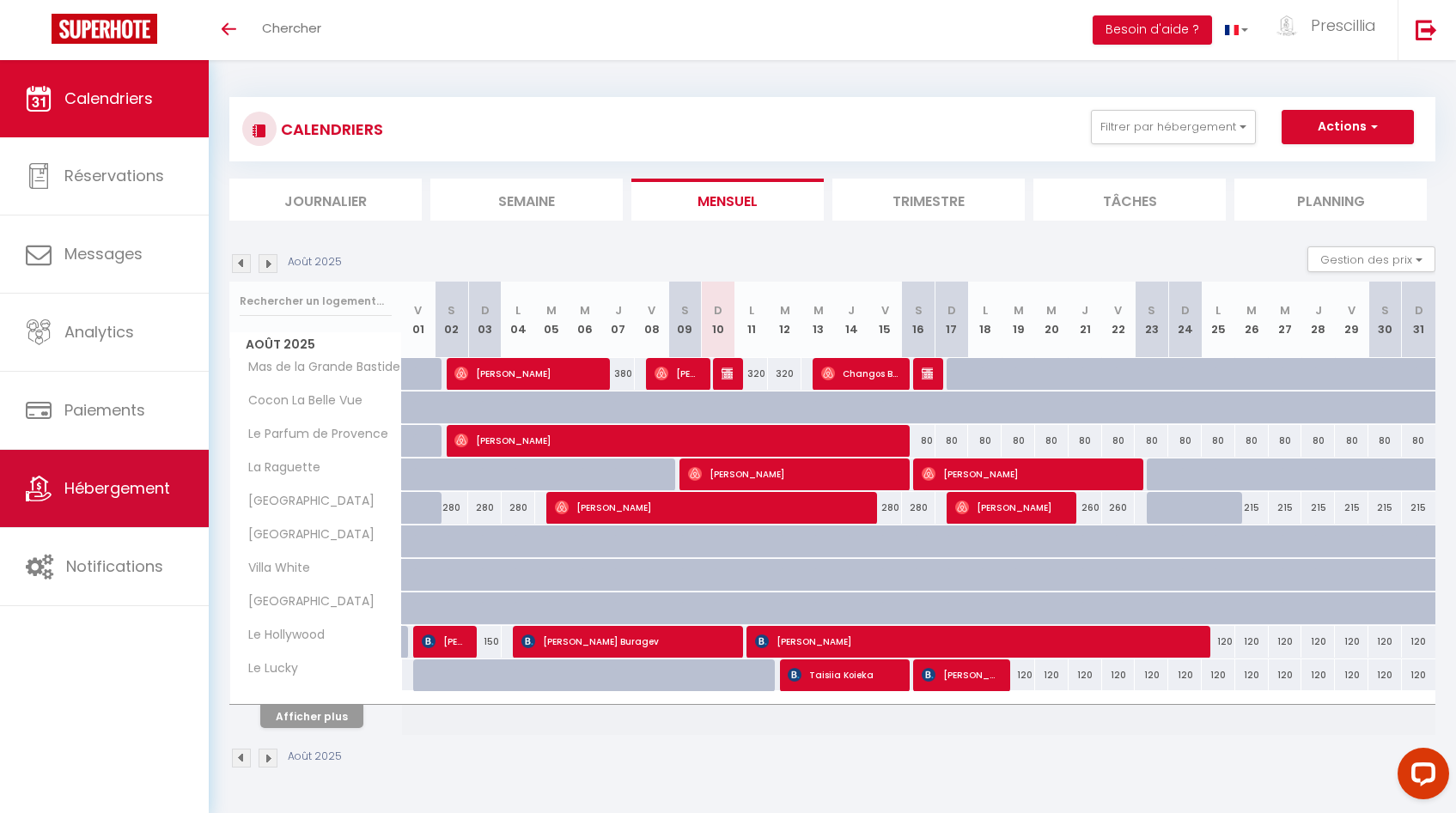
click at [94, 510] on link "Hébergement" at bounding box center [104, 489] width 209 height 77
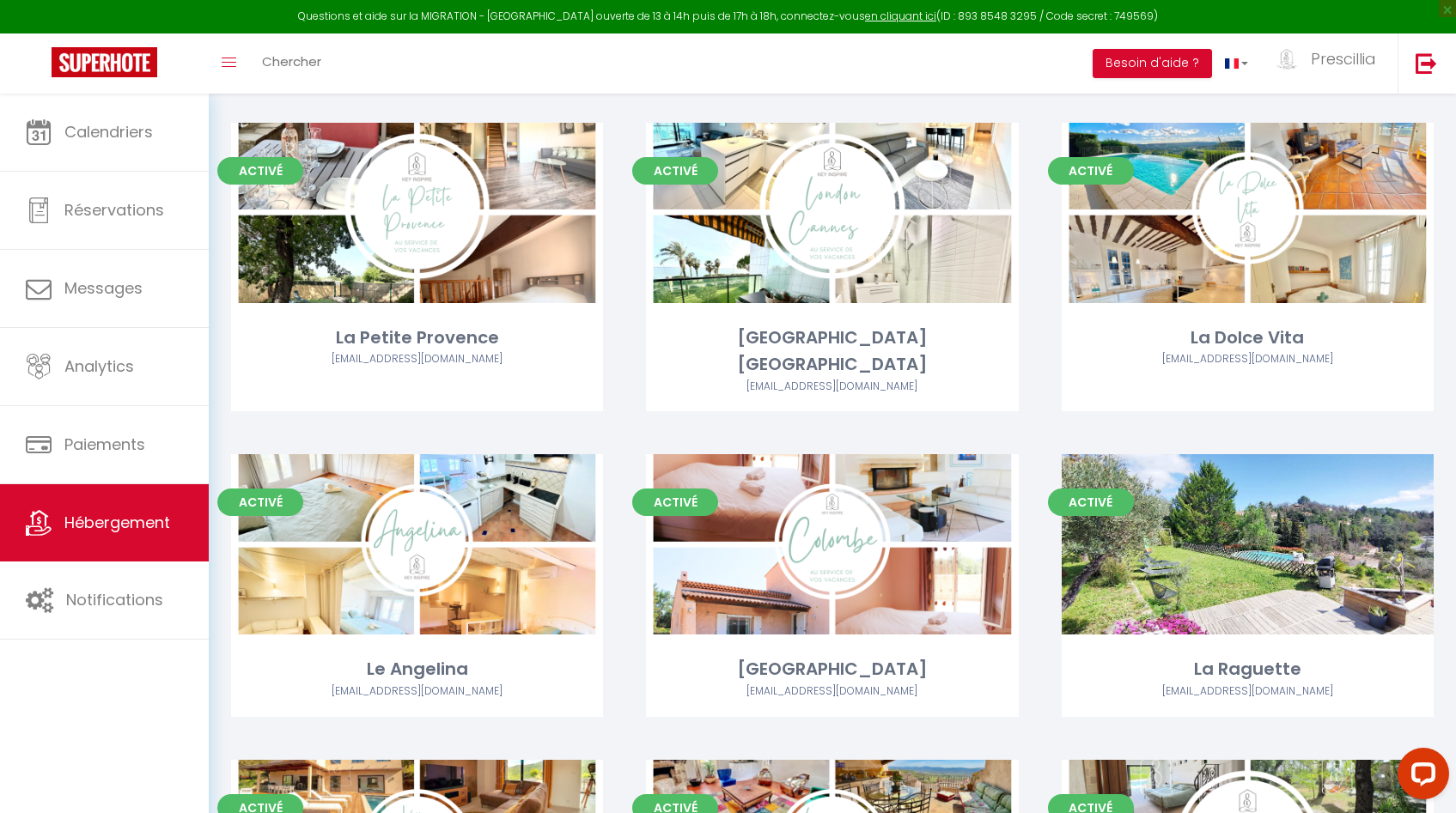
scroll to position [1958, 0]
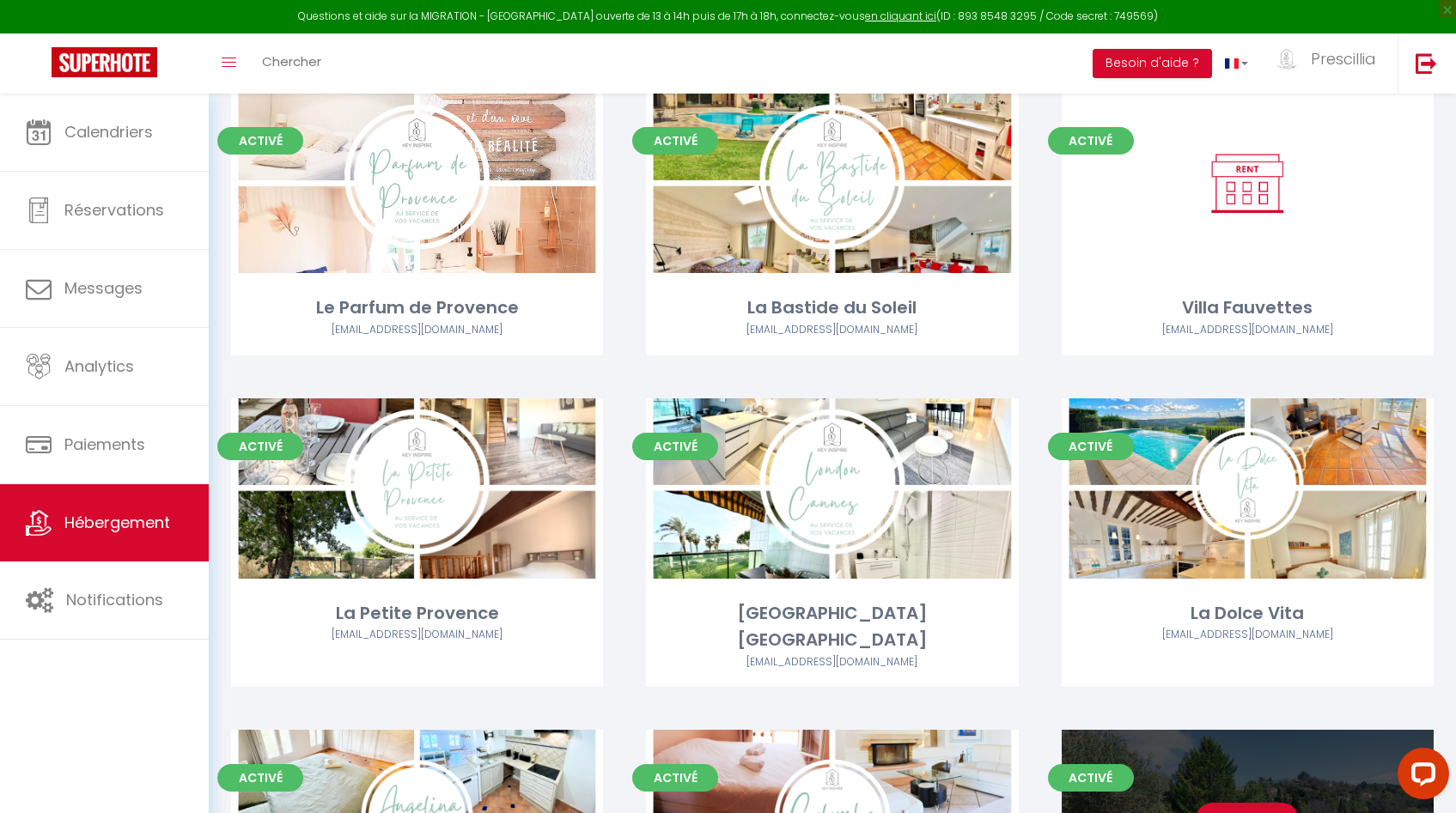
click at [1236, 803] on link "Editer" at bounding box center [1248, 820] width 103 height 35
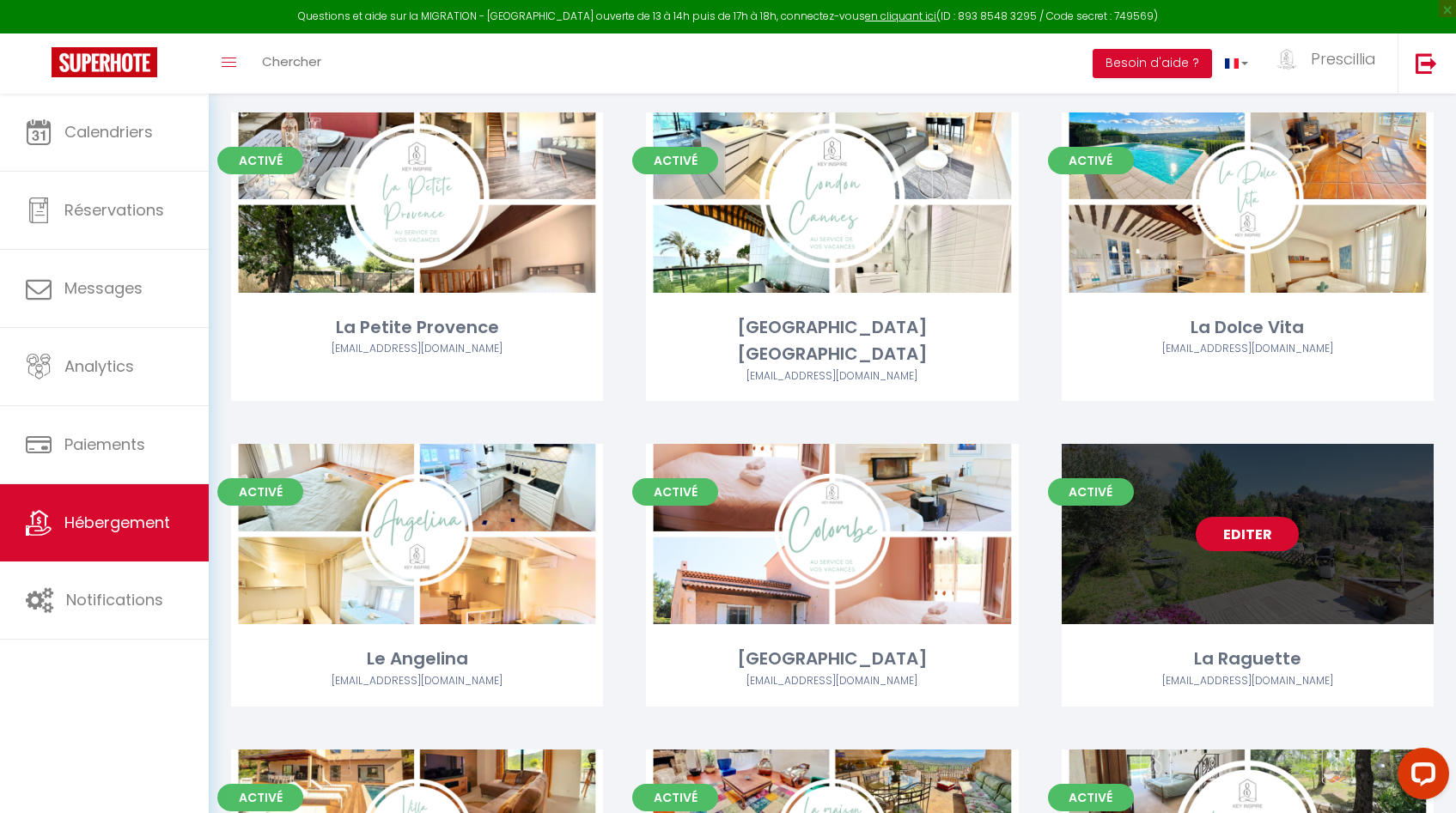
click at [1246, 517] on link "Editer" at bounding box center [1248, 534] width 103 height 35
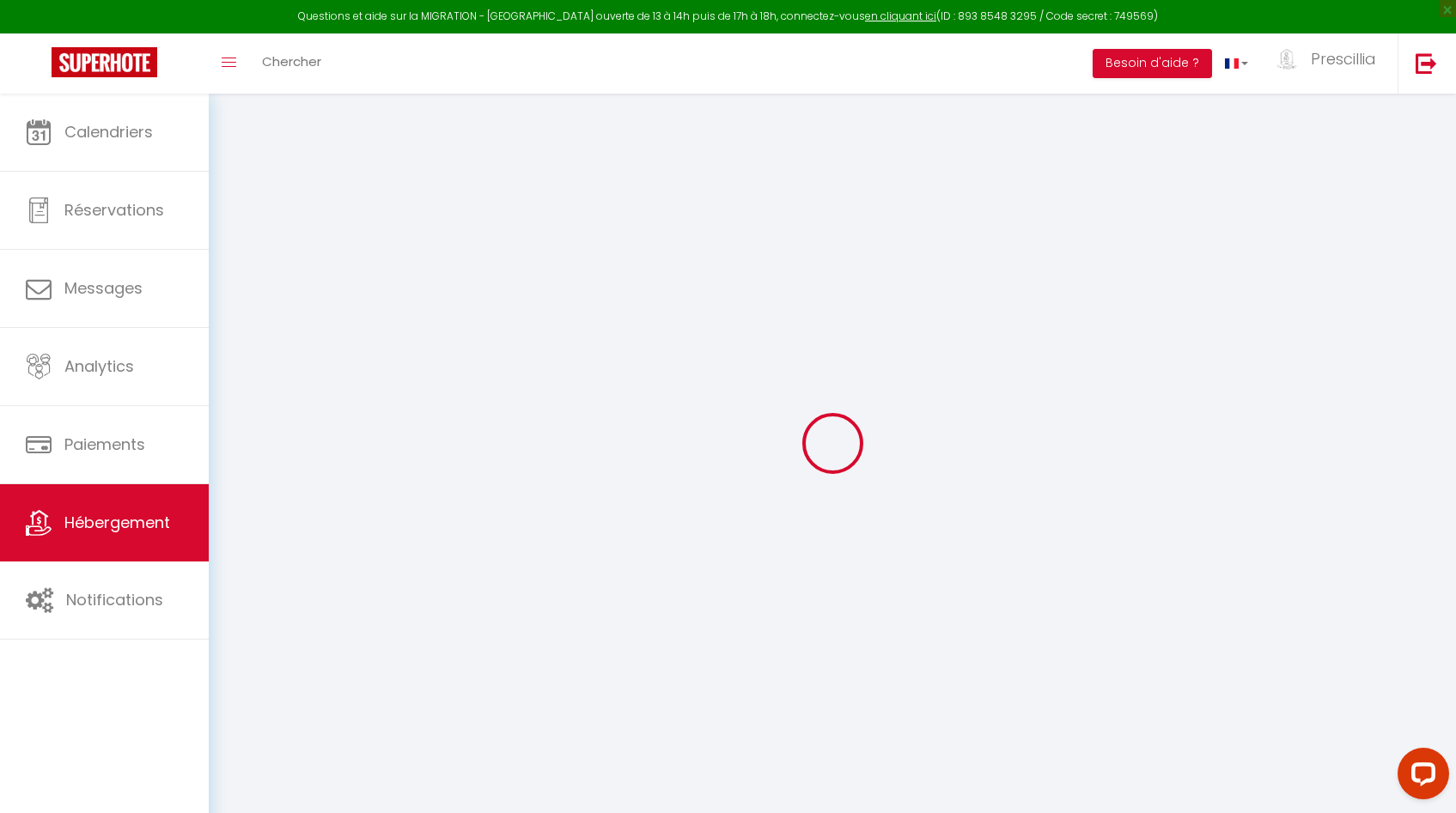
select select "villa"
select select
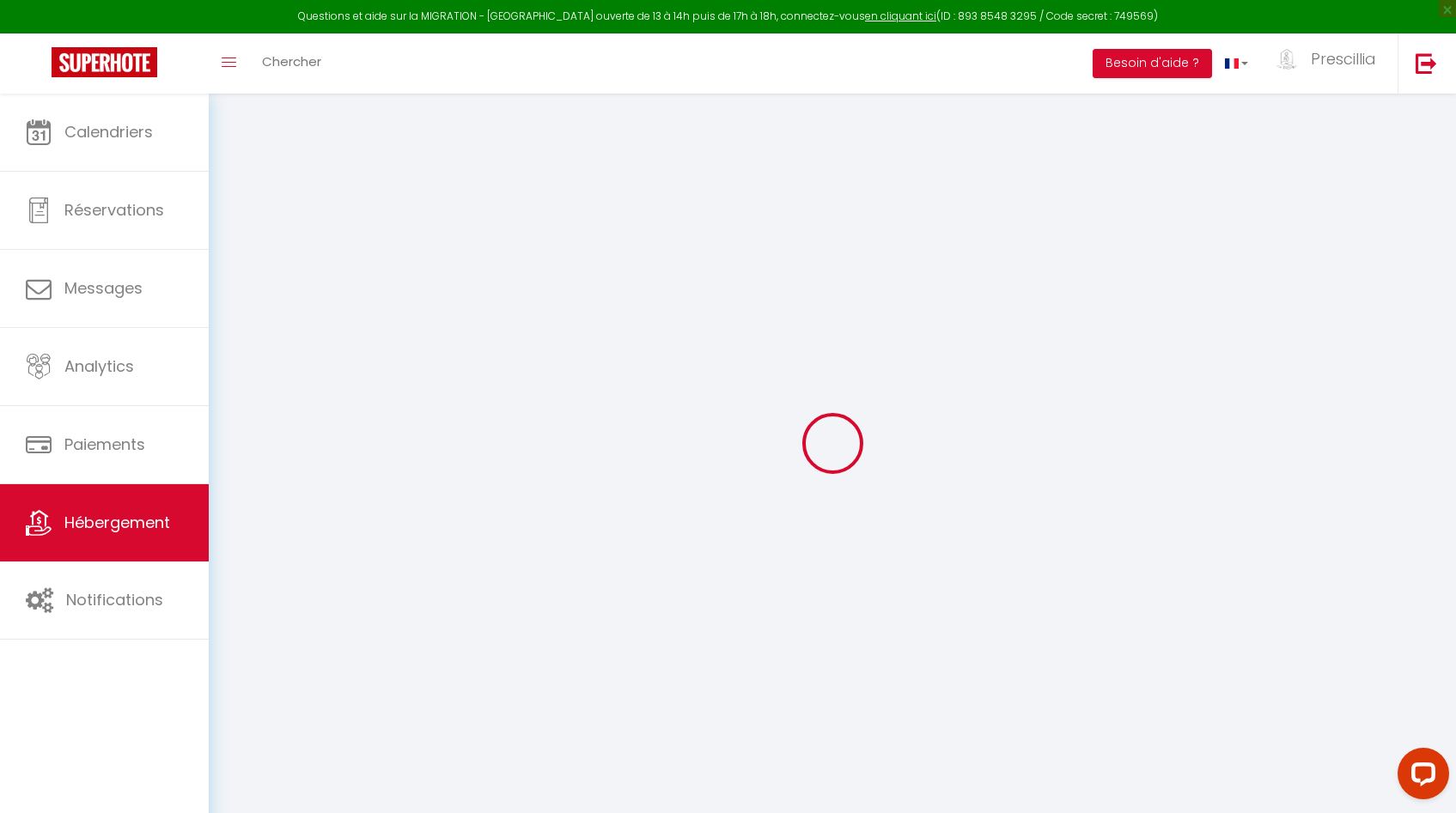
select select
checkbox input "false"
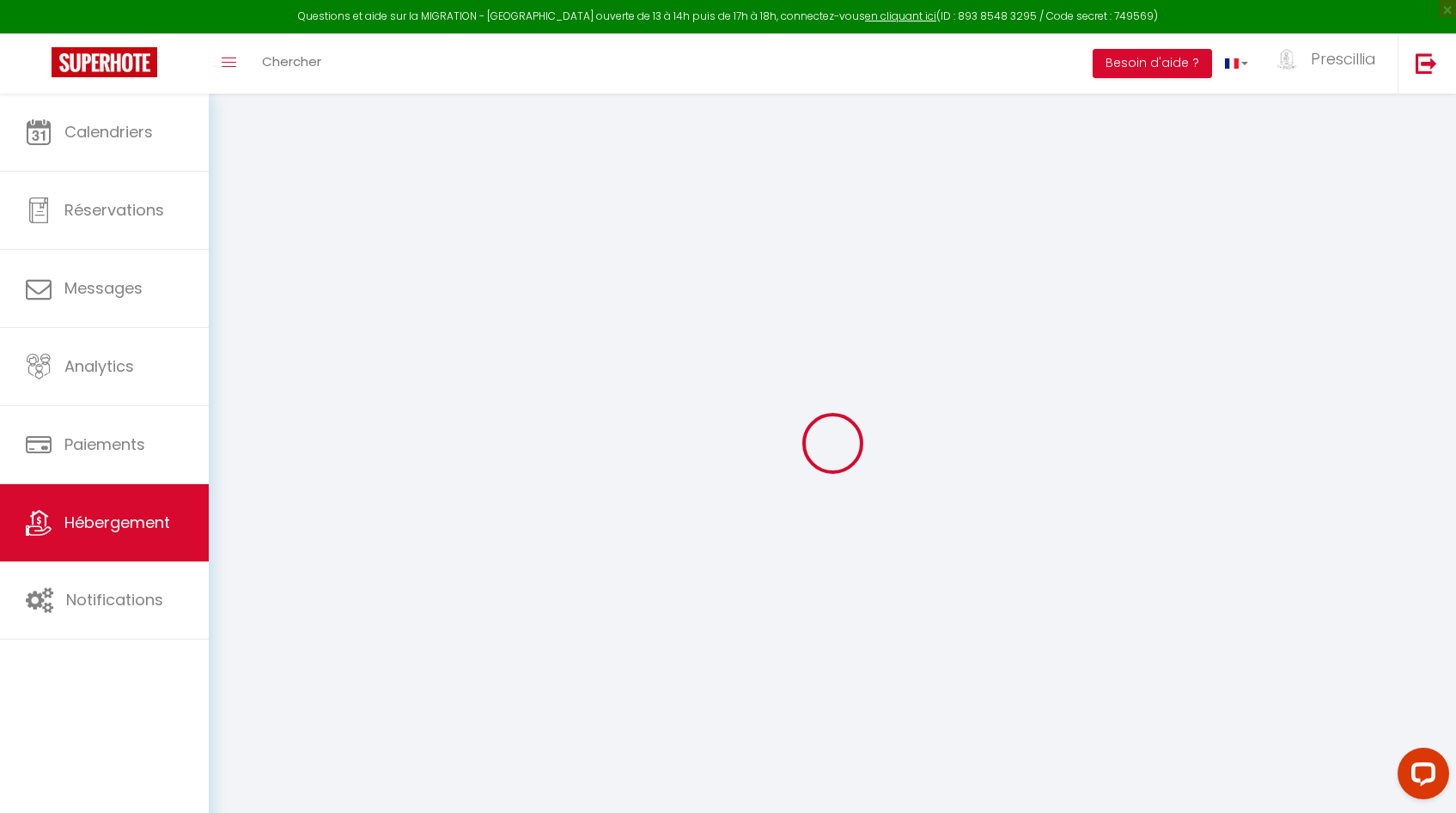
checkbox input "false"
select select
checkbox input "false"
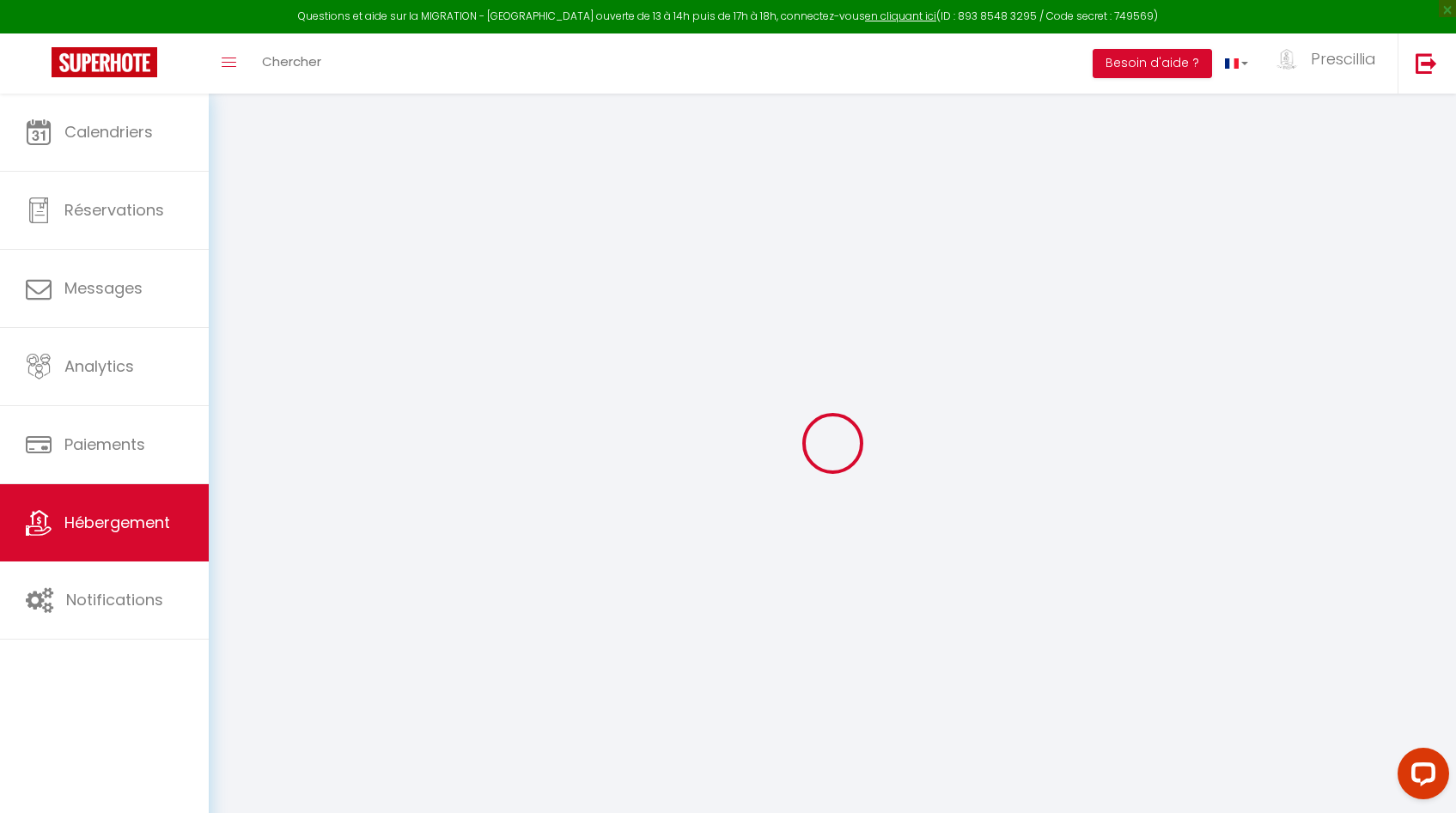
checkbox input "false"
select select
checkbox input "false"
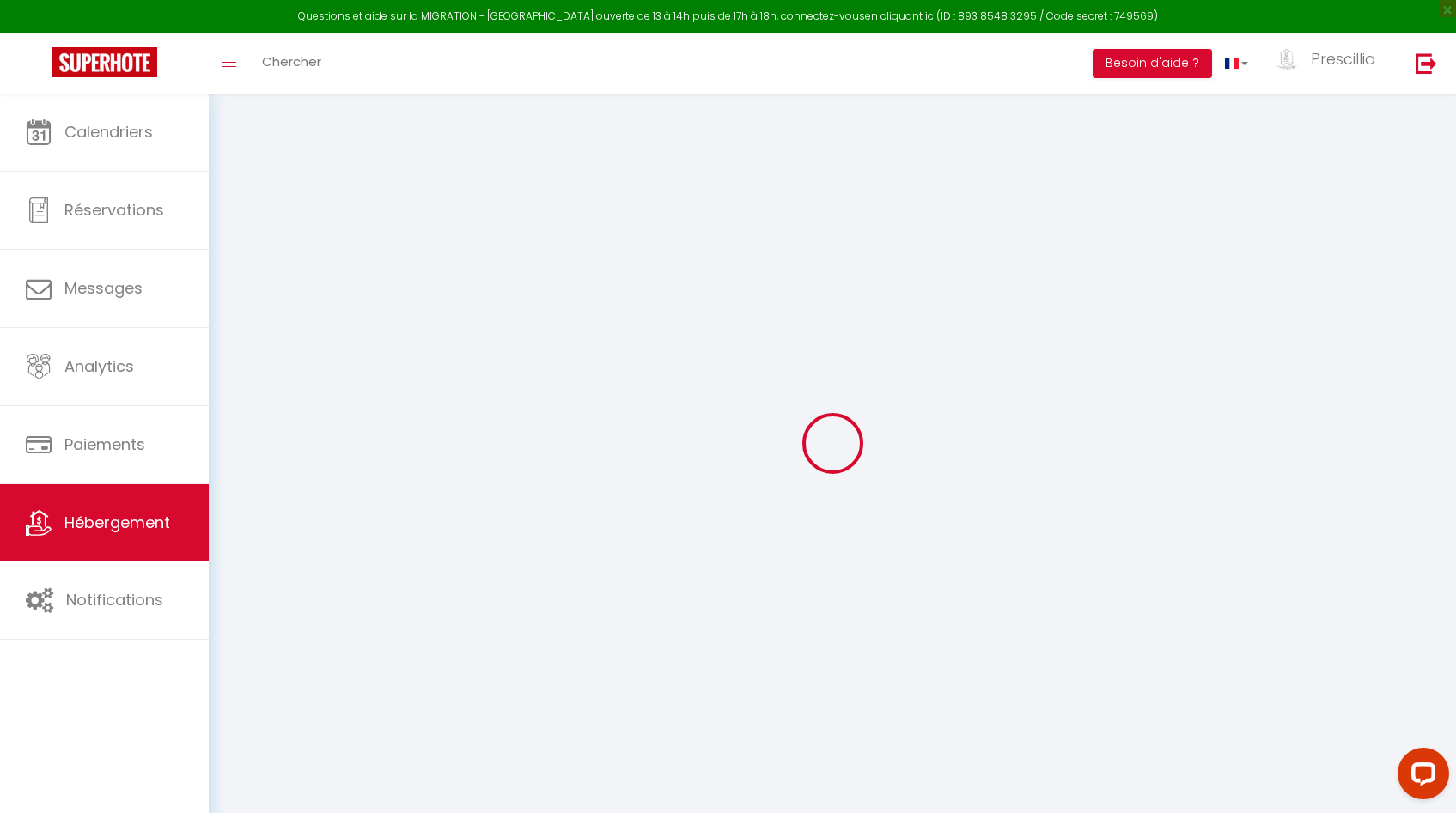
checkbox input "false"
select select
checkbox input "false"
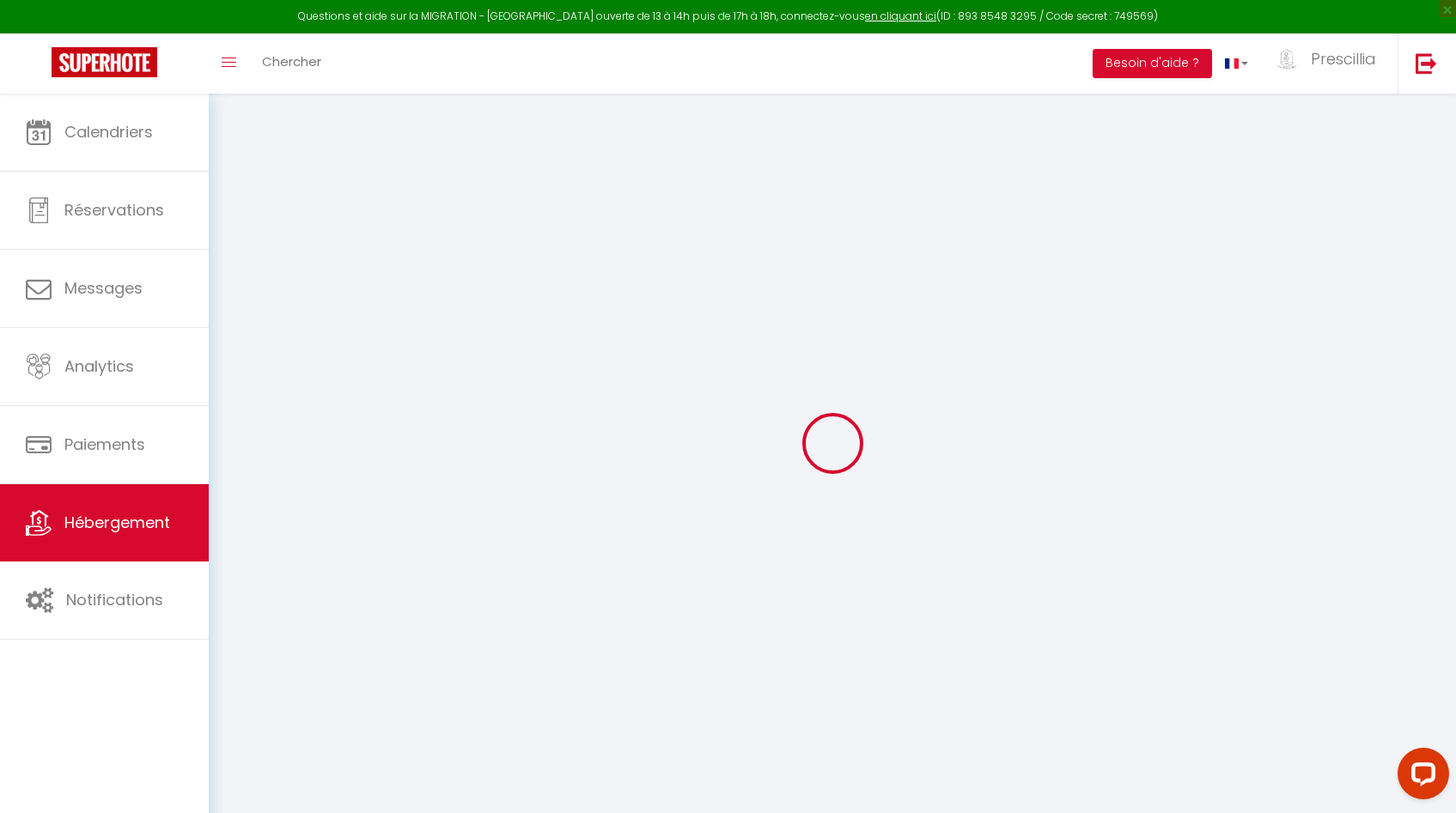
checkbox input "false"
select select
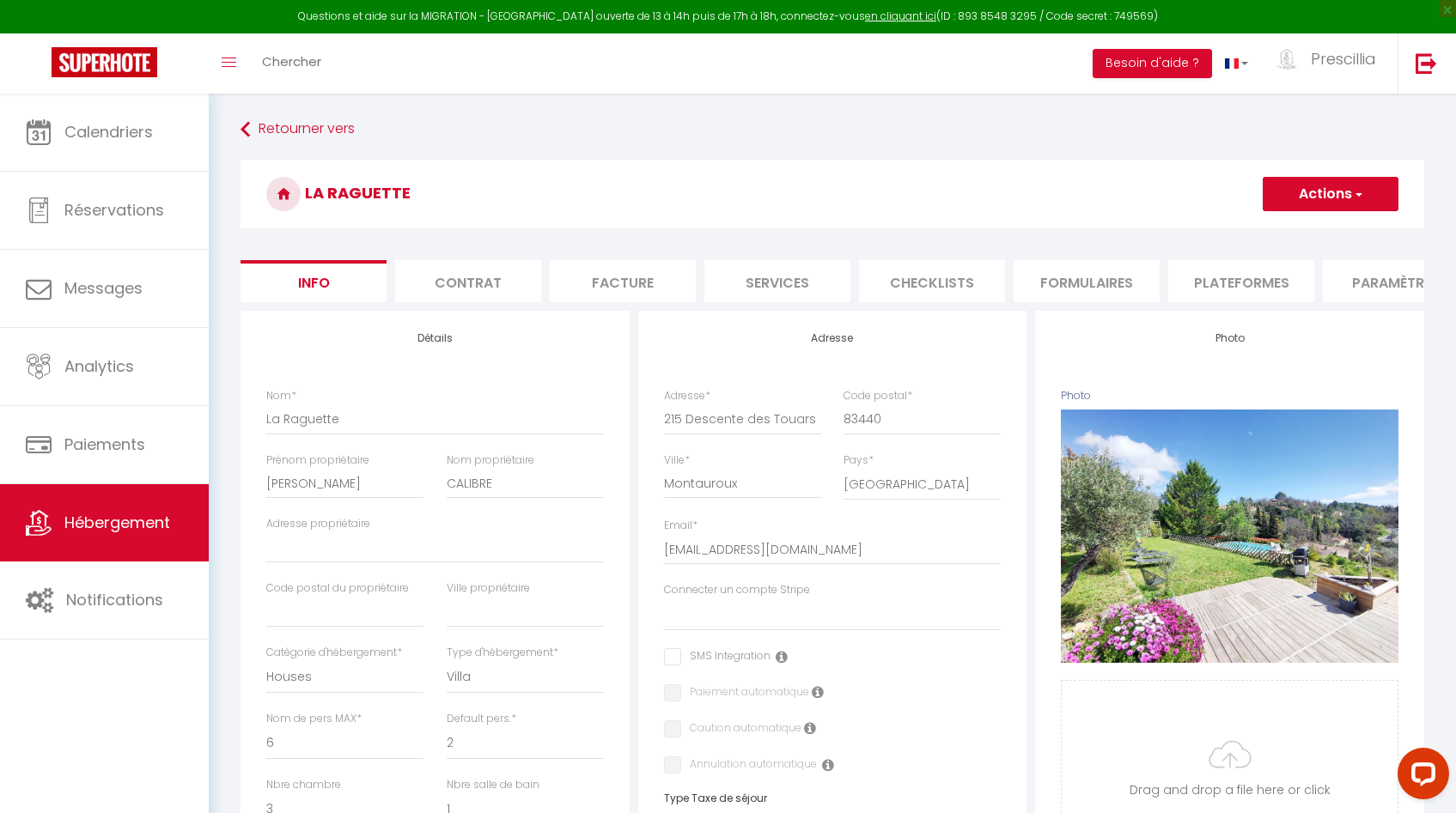
select select
checkbox input "false"
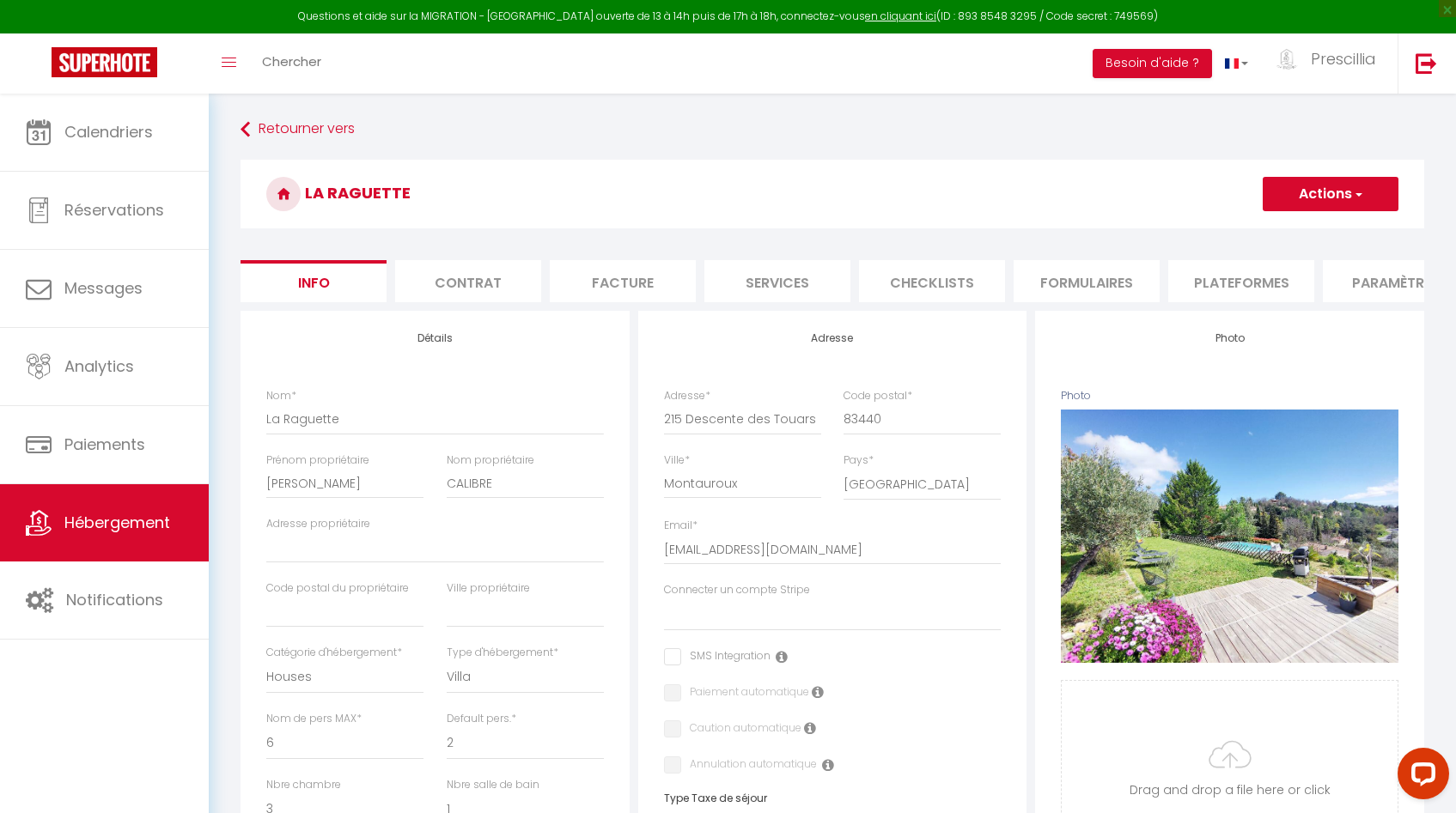
checkbox input "false"
click at [1218, 280] on li "Plateformes" at bounding box center [1242, 281] width 146 height 42
select select
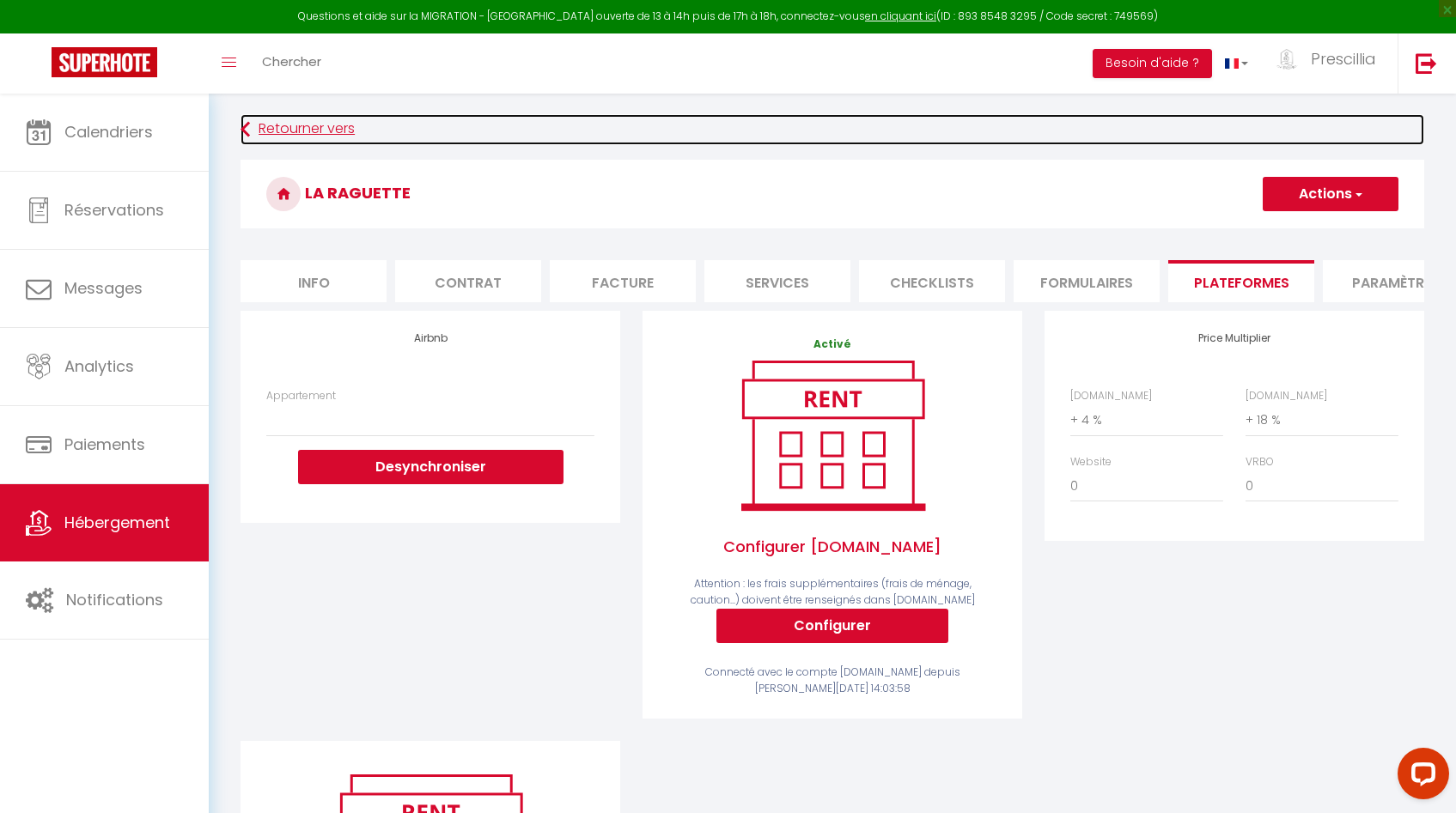
click at [245, 132] on icon at bounding box center [245, 129] width 9 height 31
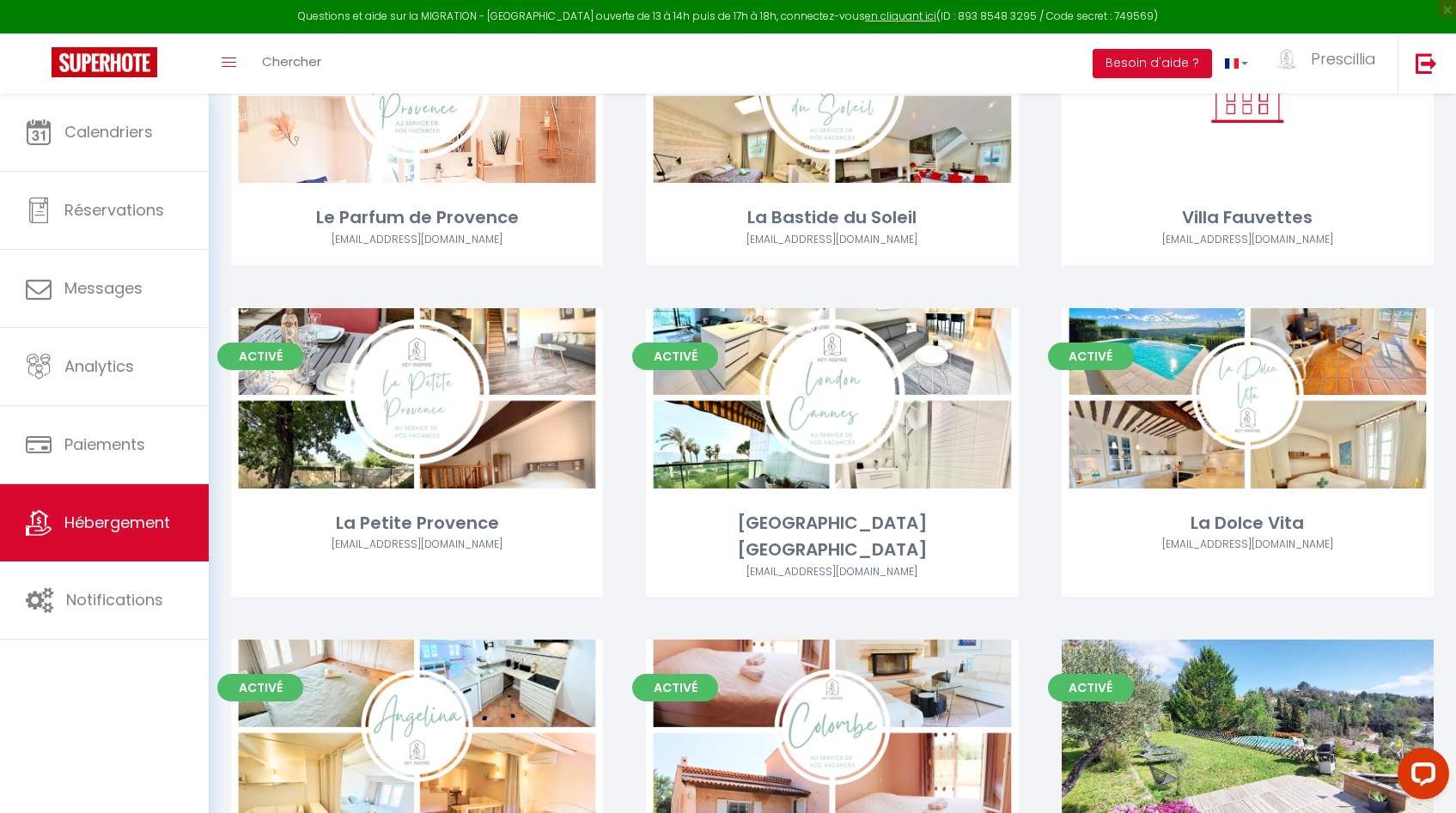
scroll to position [2372, 0]
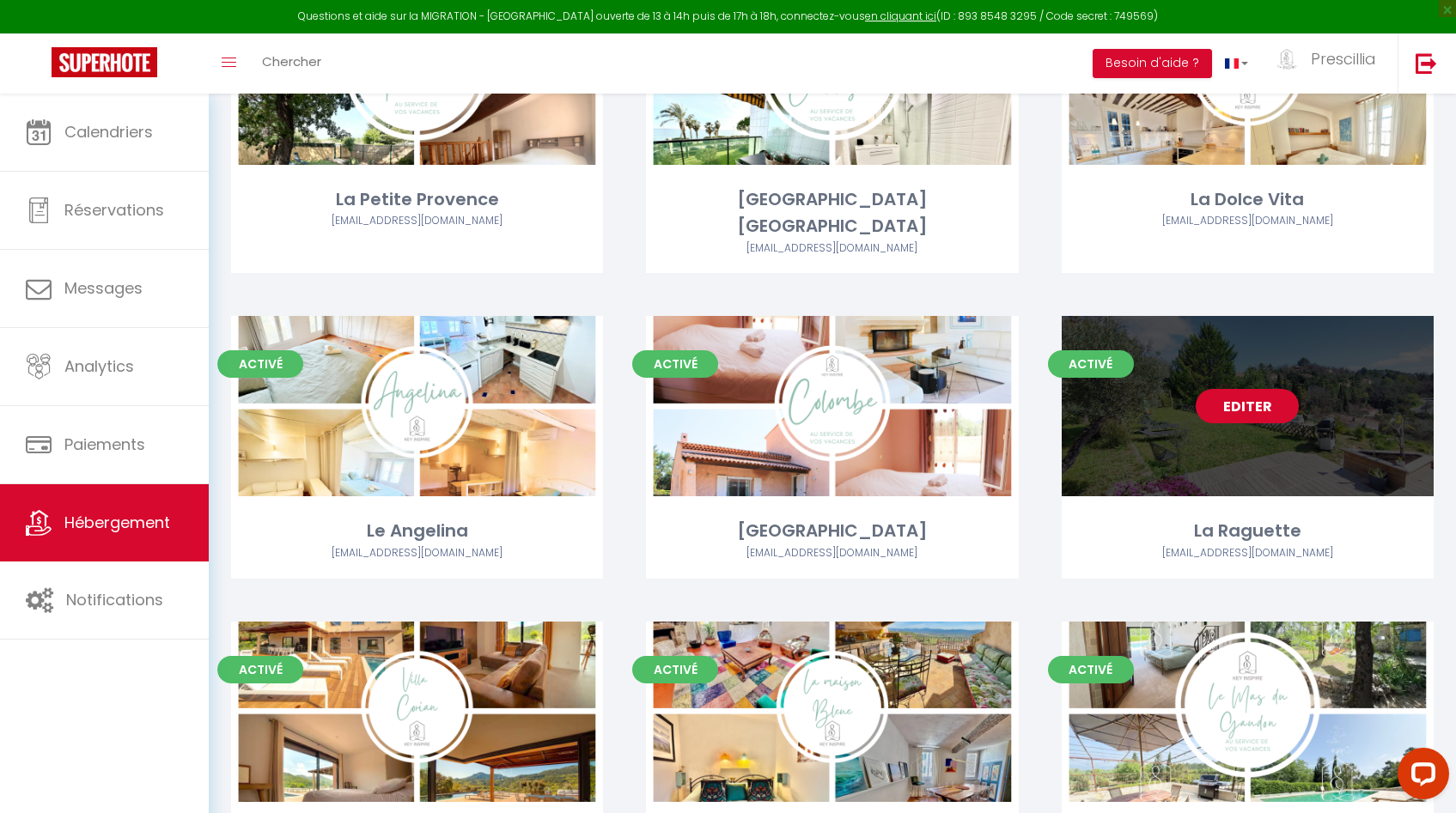
click at [1251, 389] on link "Editer" at bounding box center [1248, 406] width 103 height 35
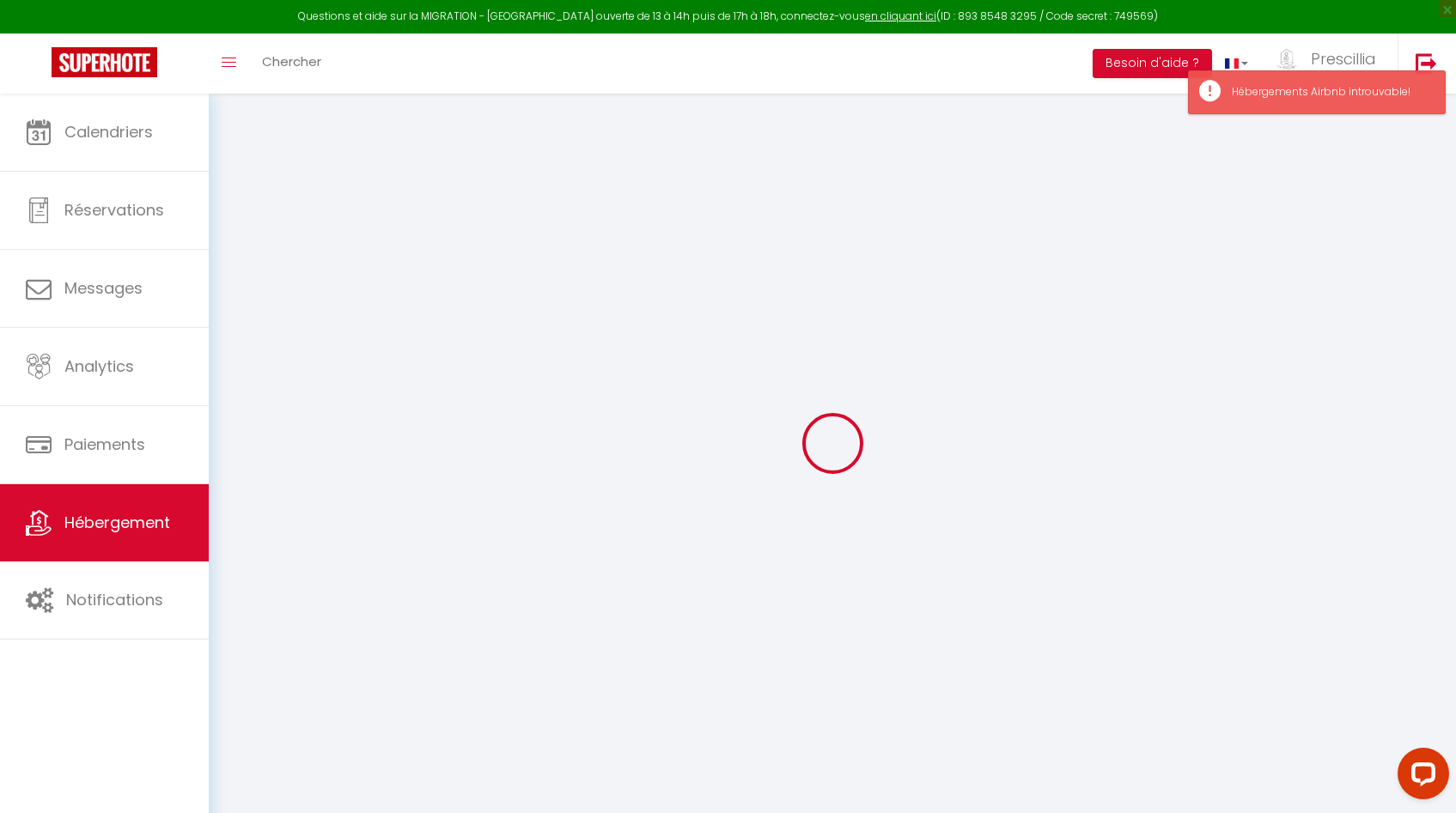
type input "La Raguette"
type input "[PERSON_NAME]"
type input "CALIBRE"
select select "houses"
select select "6"
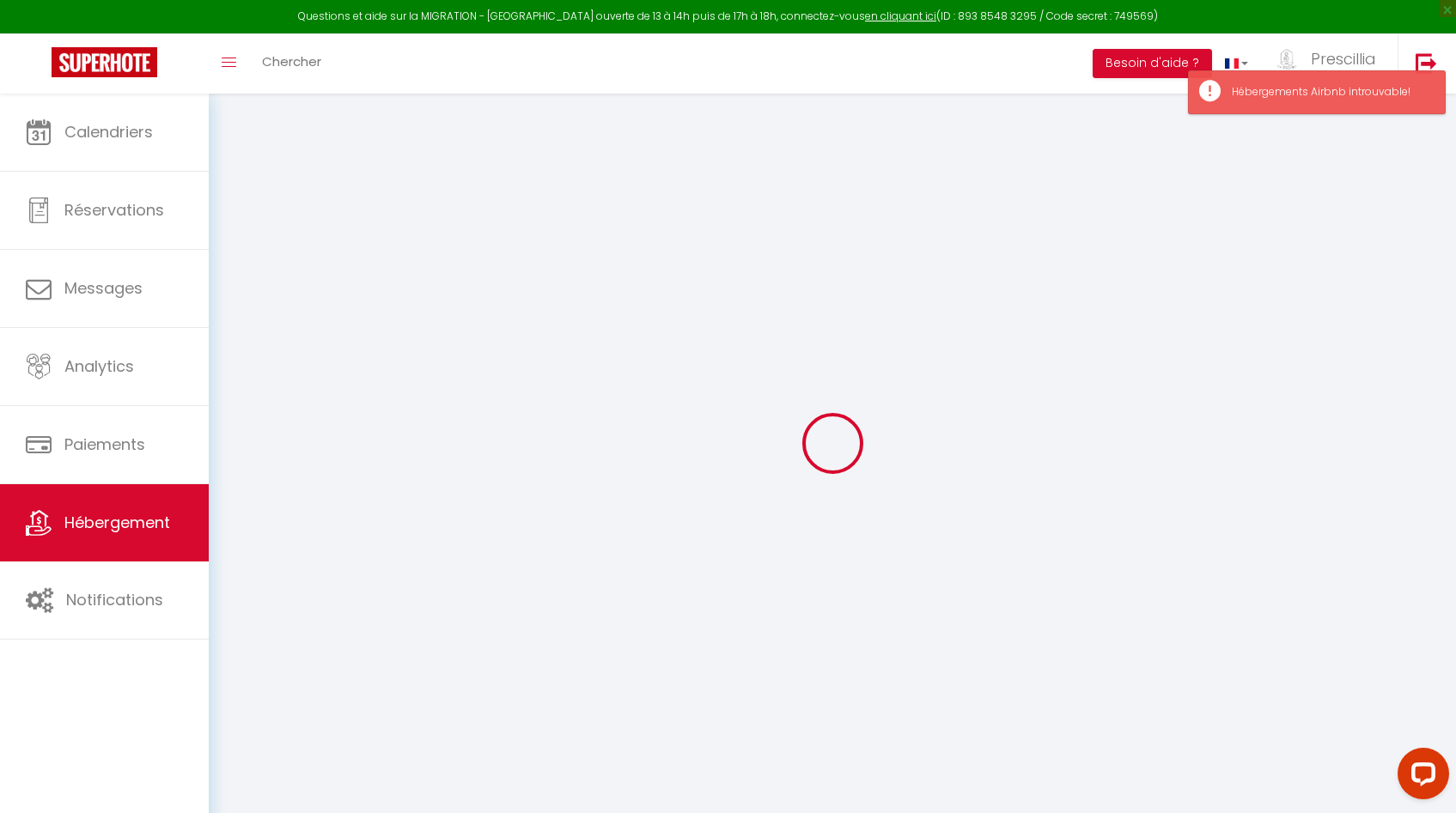
select select "3"
type input "120"
type input "180"
type input "500"
select select
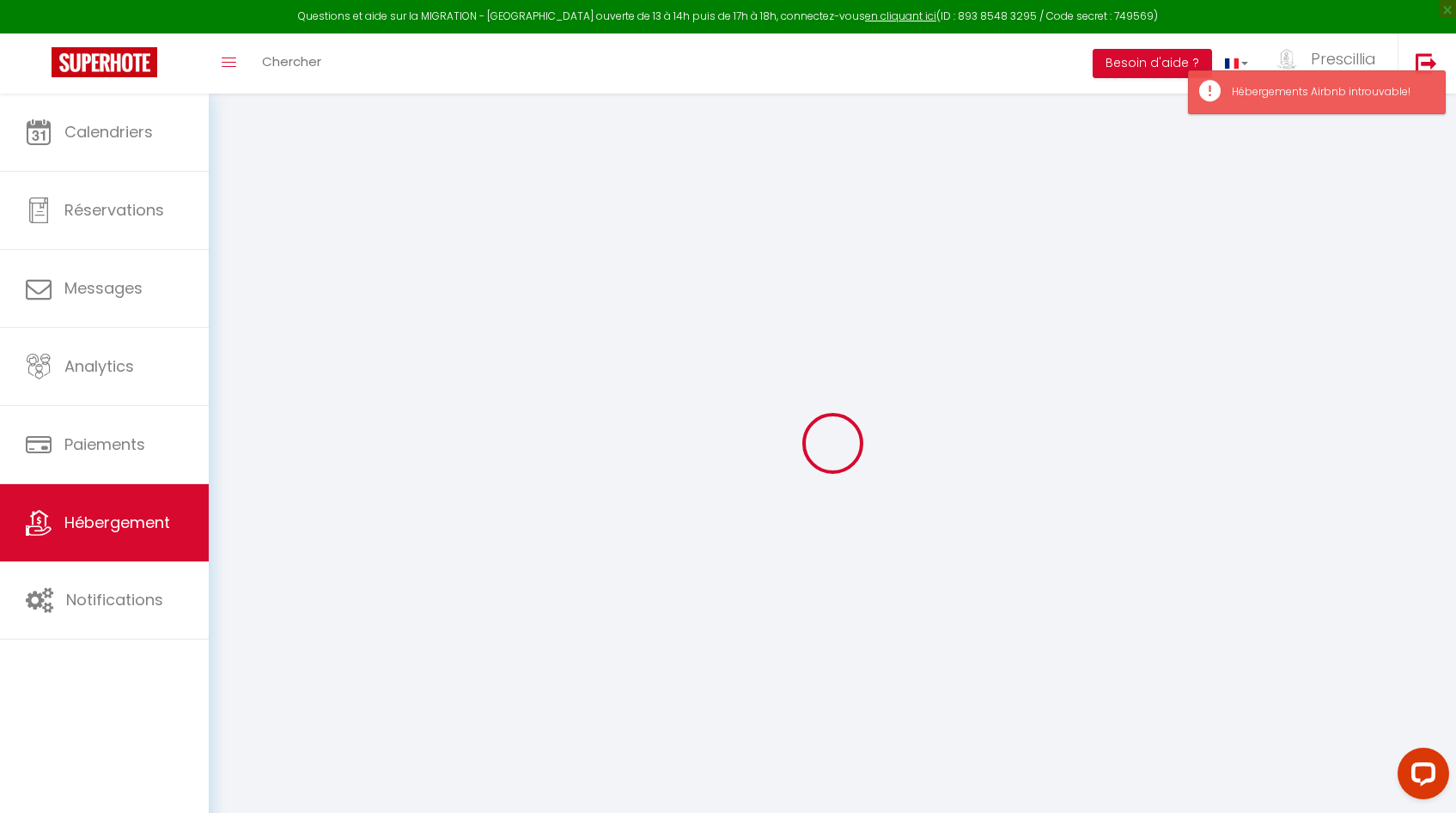
select select
type input "215 Descente des Touars"
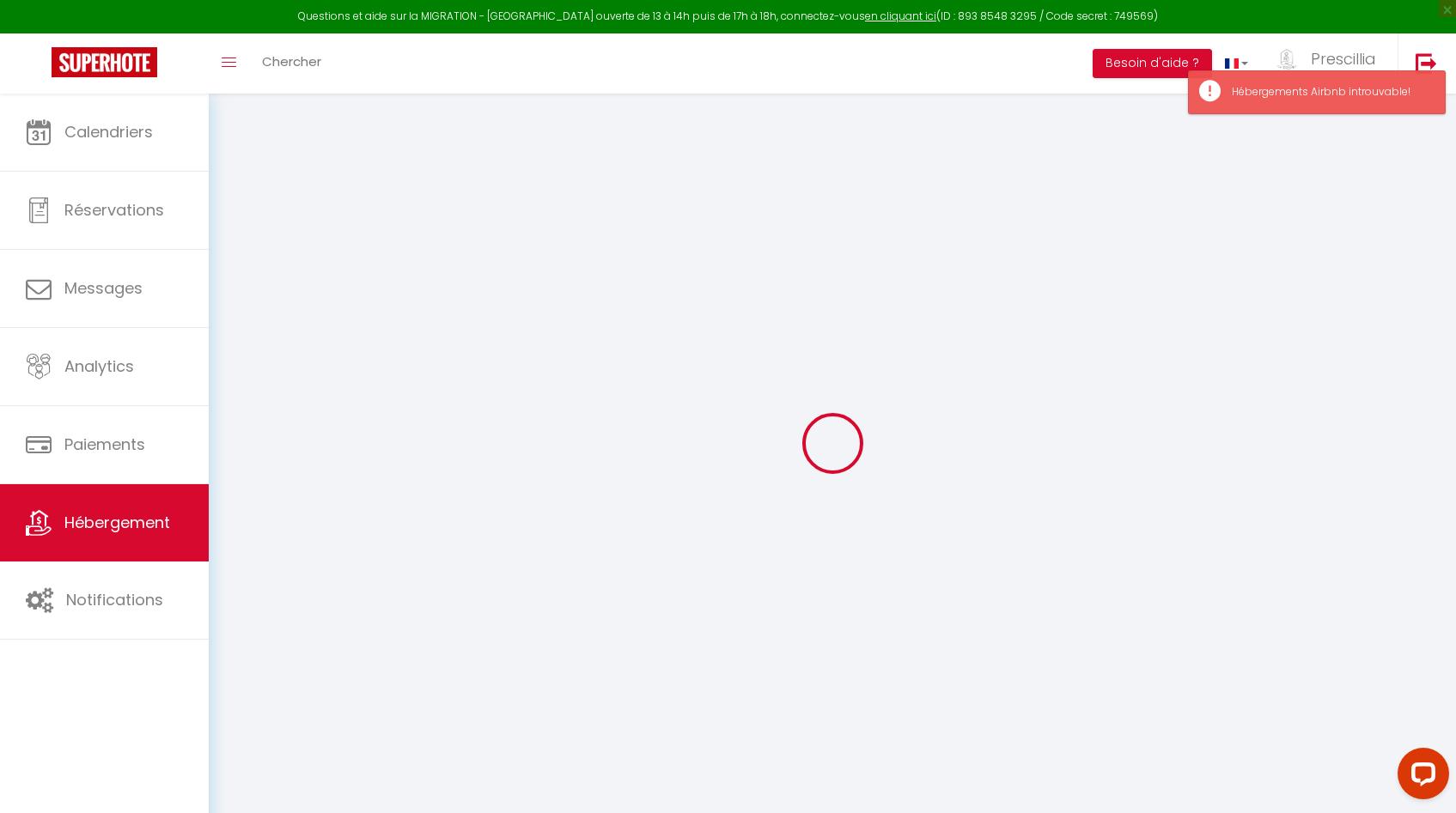
type input "83440"
type input "Montauroux"
type input "[EMAIL_ADDRESS][DOMAIN_NAME]"
select select
checkbox input "false"
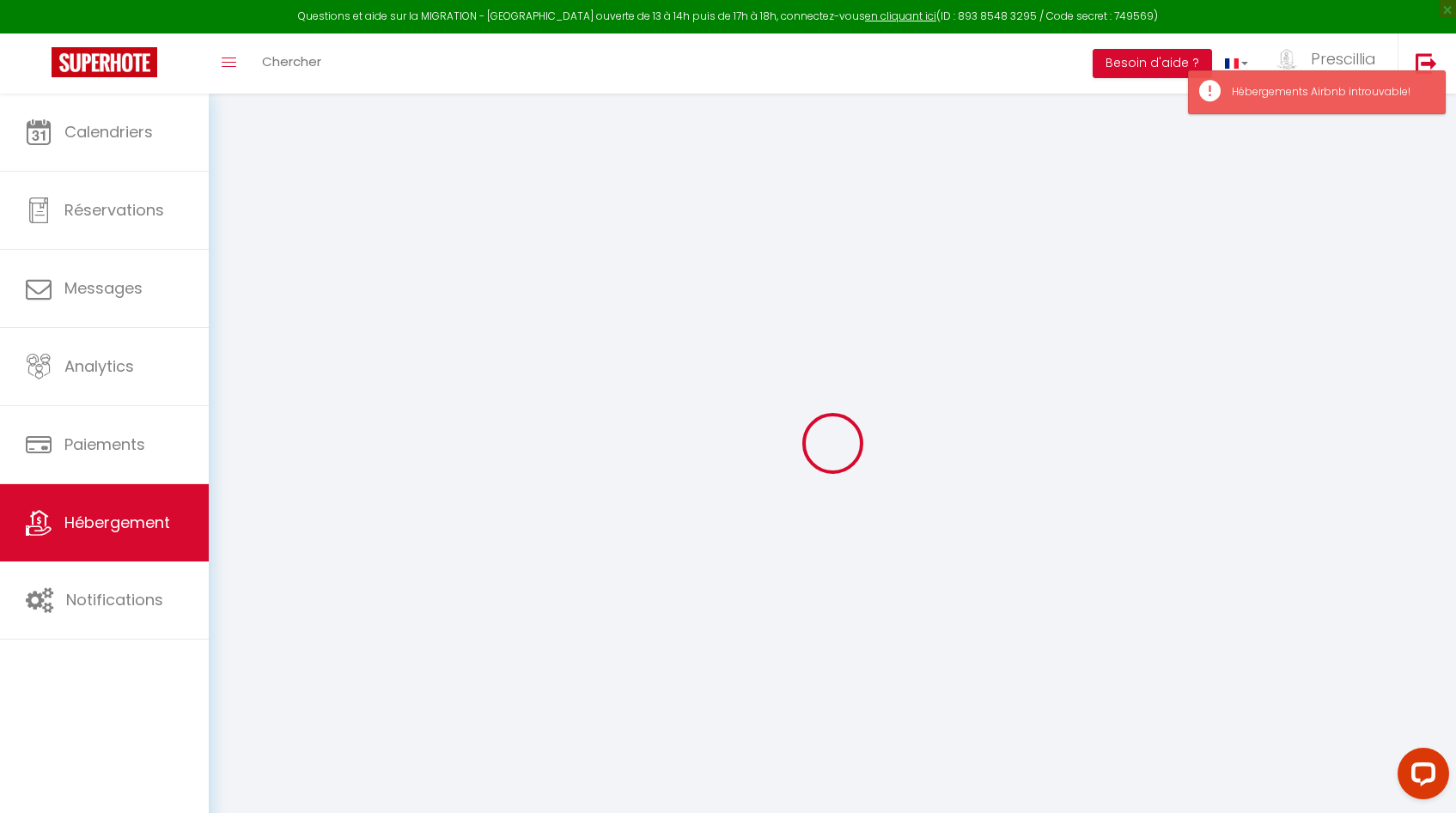
checkbox input "false"
type input "0"
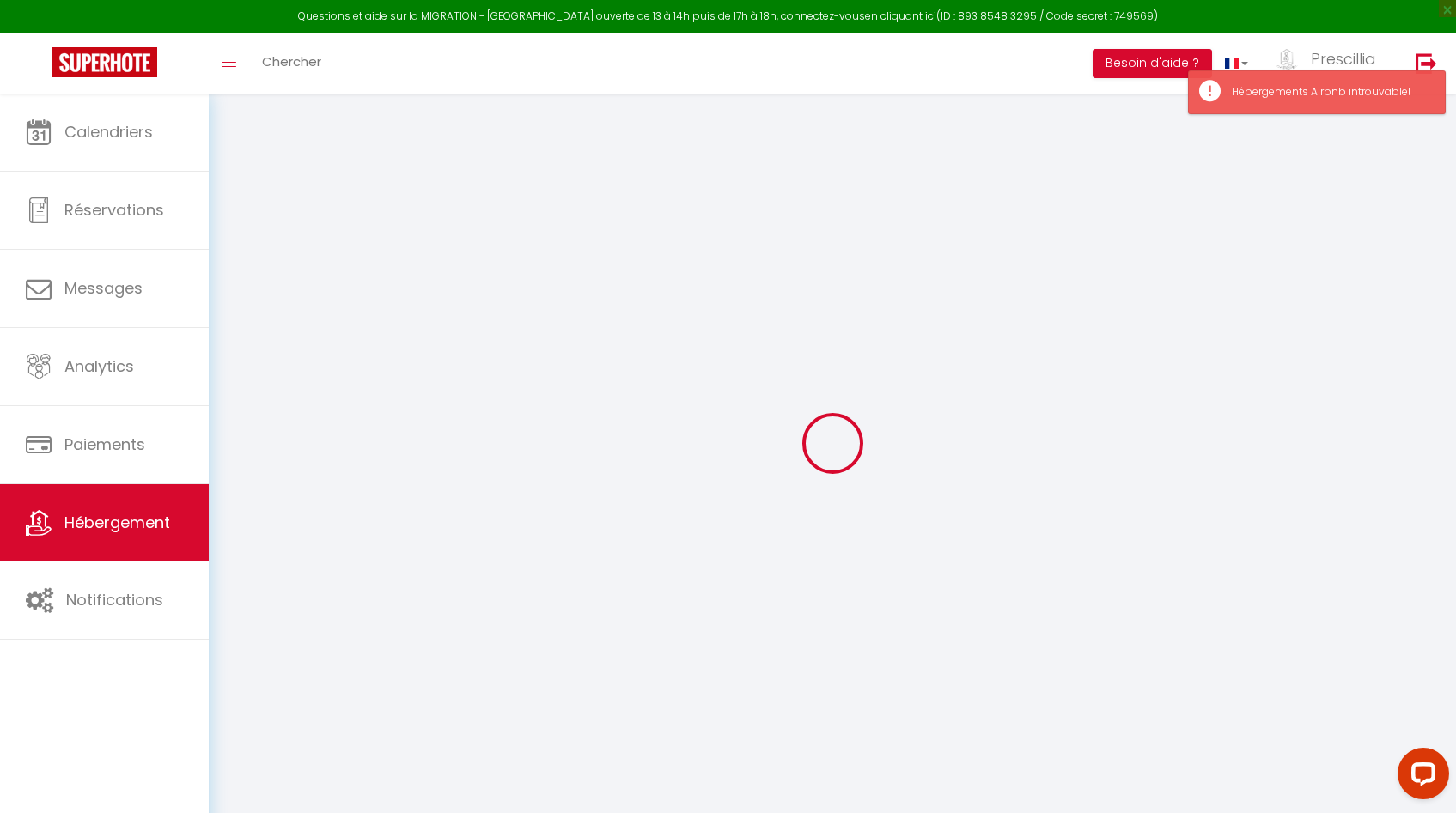
type input "0"
select select
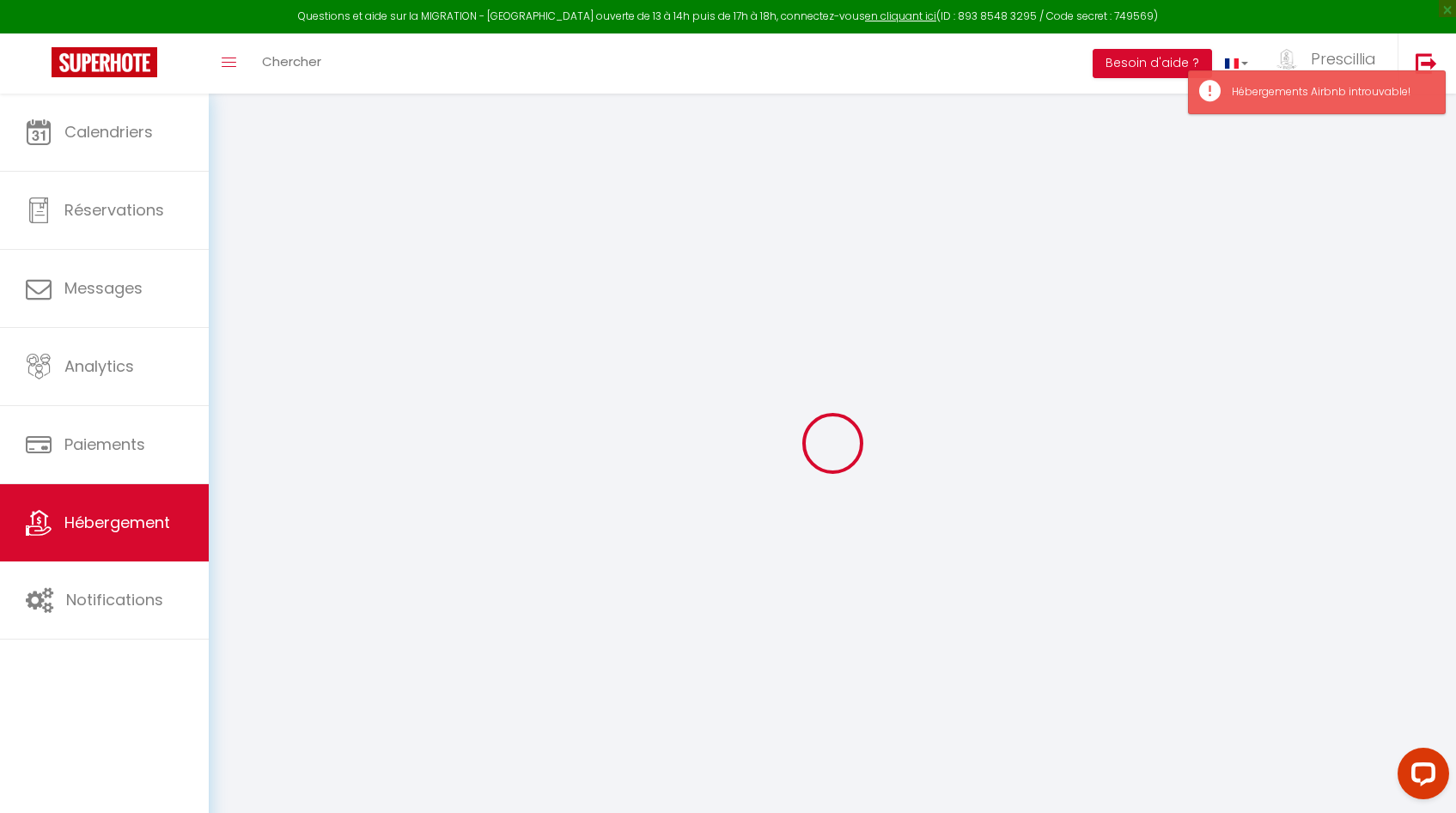
select select
checkbox input "false"
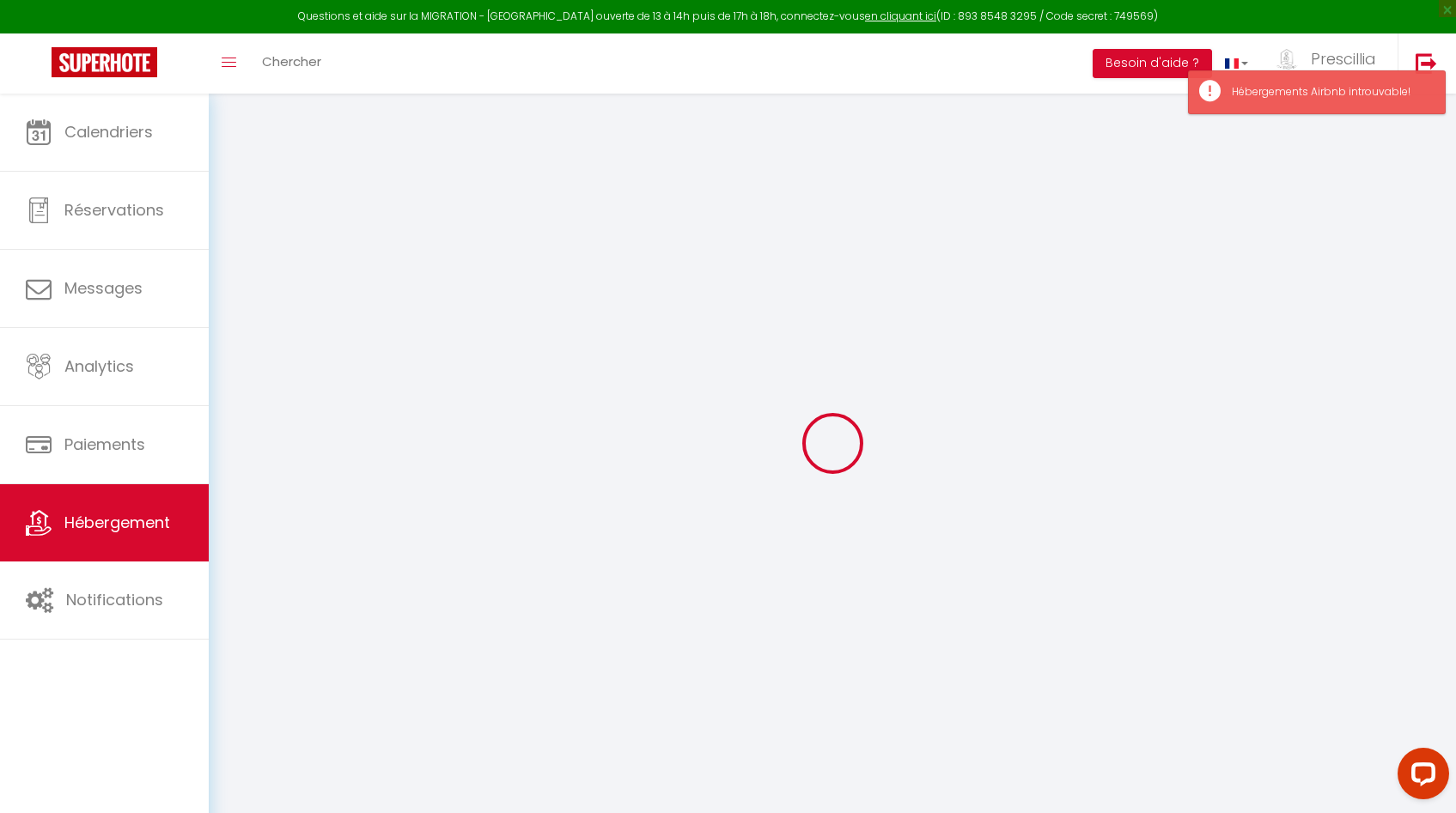
checkbox input "false"
select select
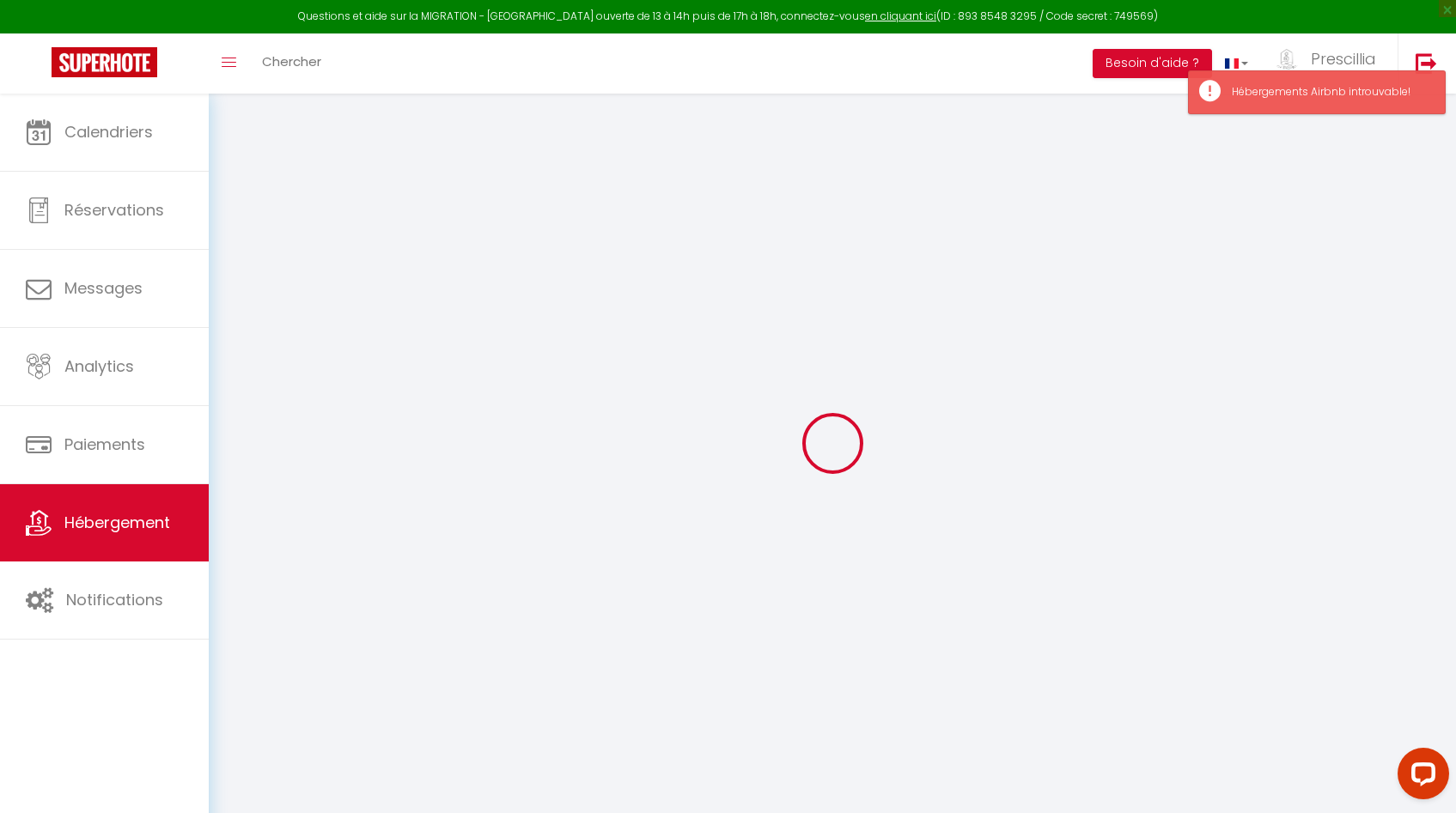
select select
checkbox input "false"
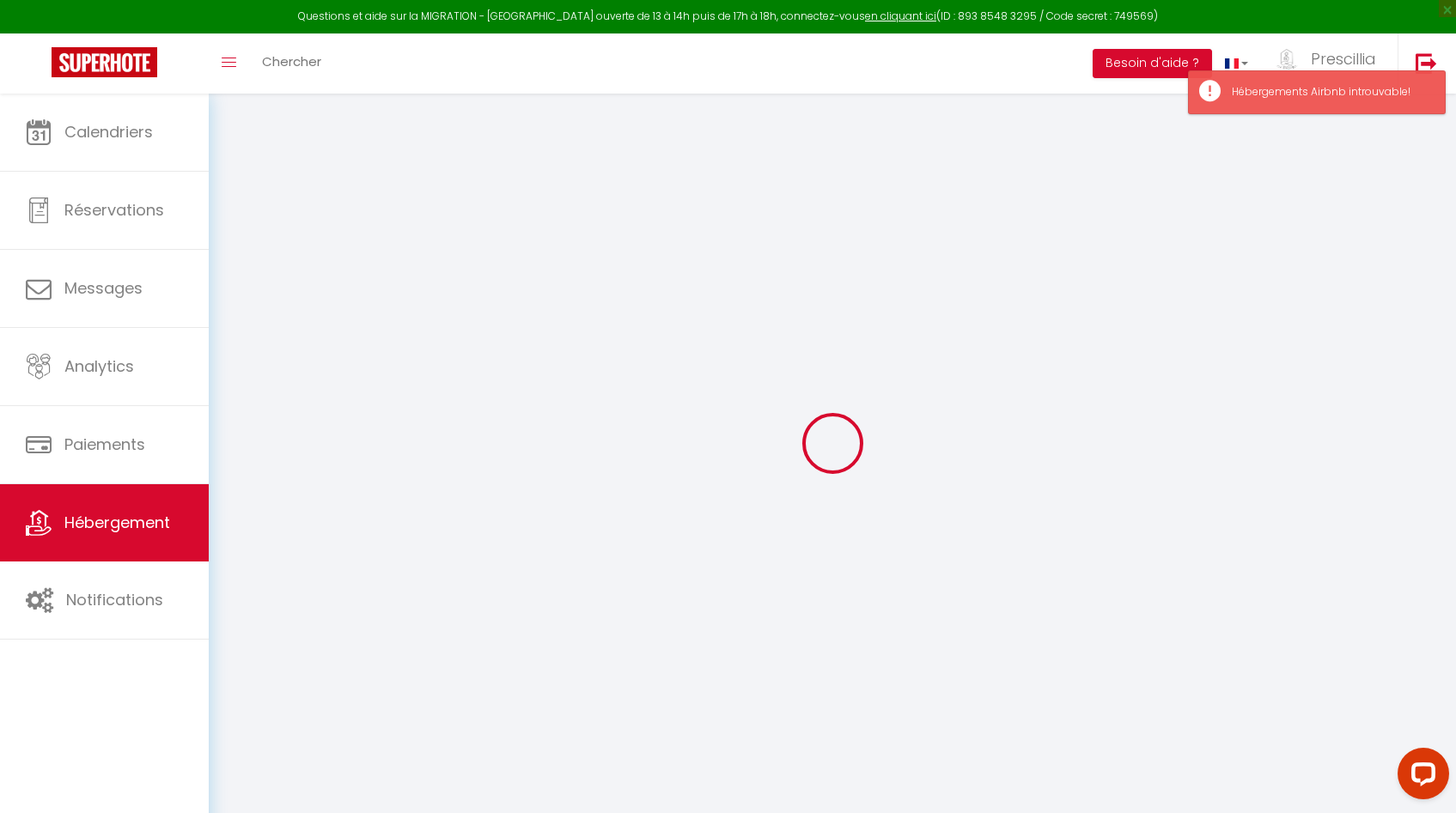
checkbox input "false"
select select
checkbox input "false"
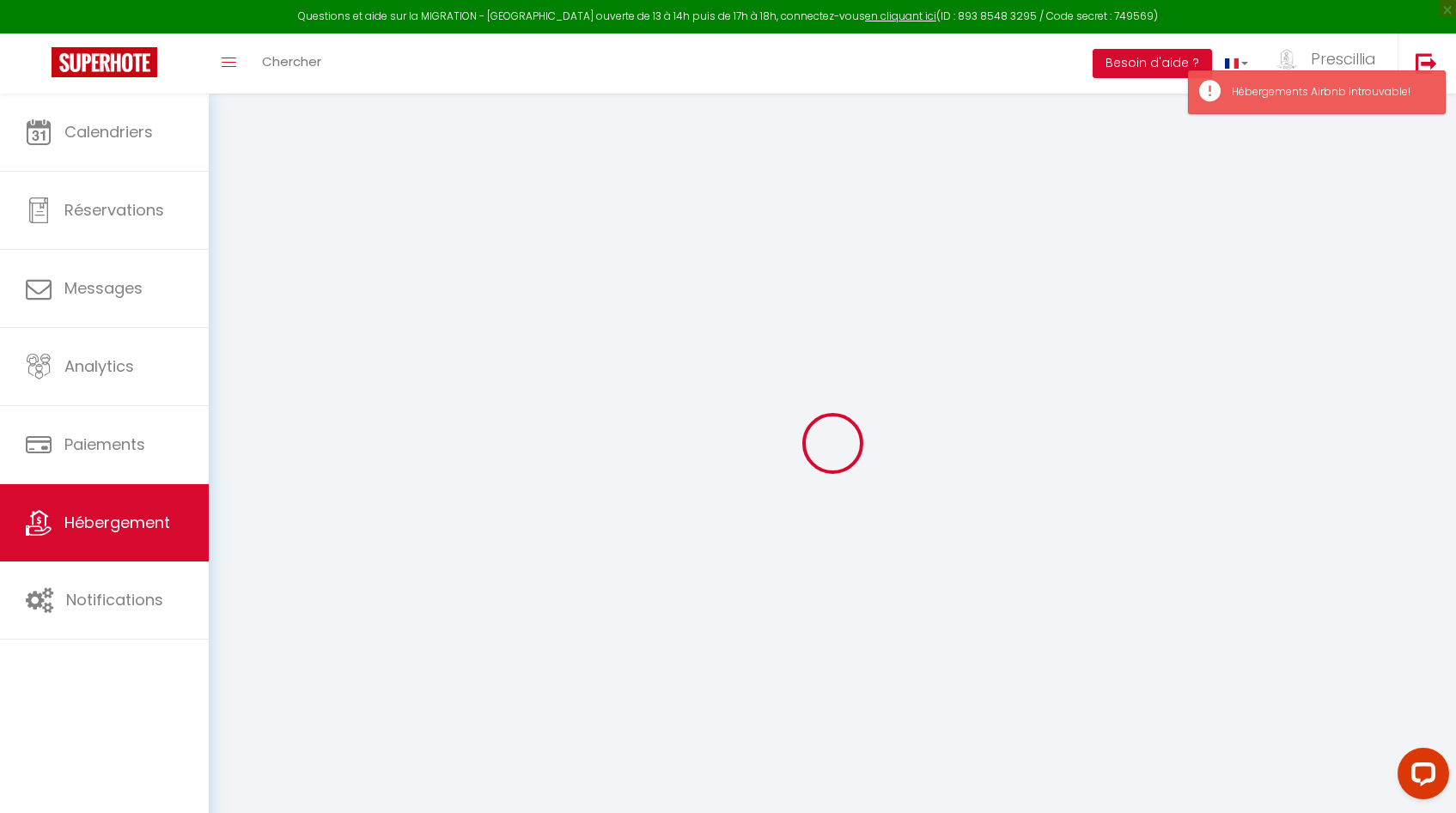
checkbox input "false"
select select "villa"
select select "17:00"
select select
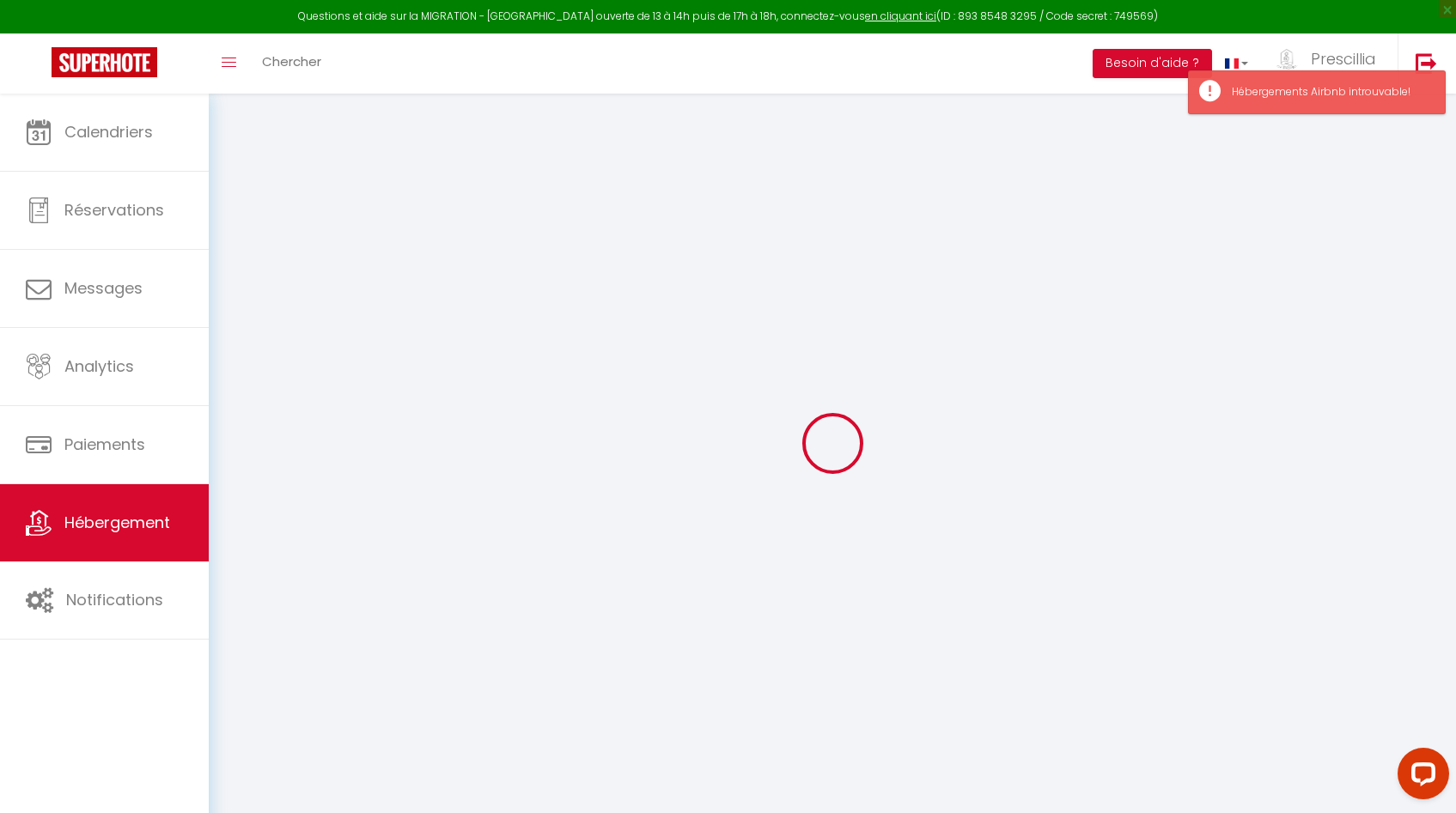
select select "10:00"
select select "30"
select select "120"
select select
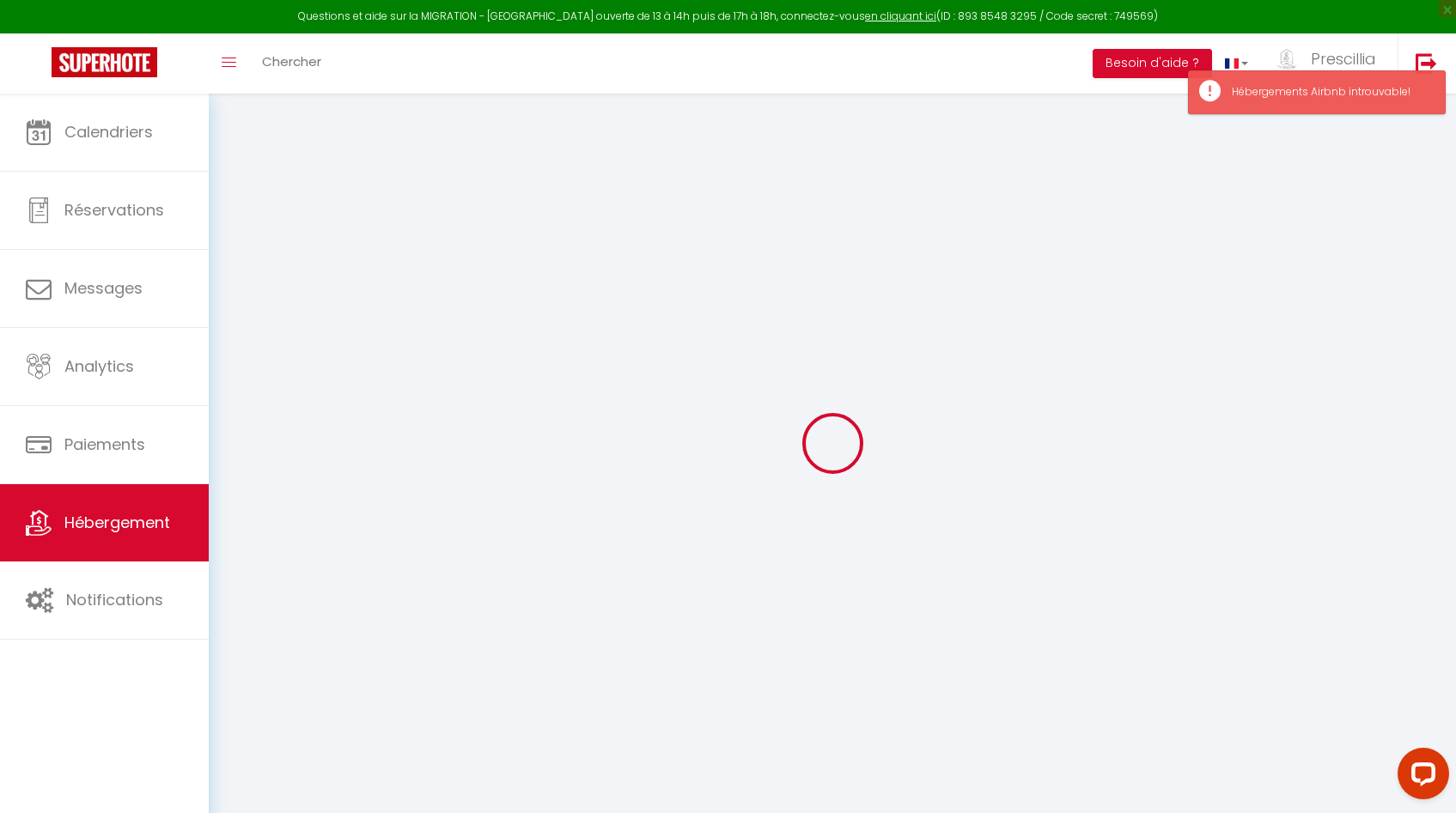
checkbox input "false"
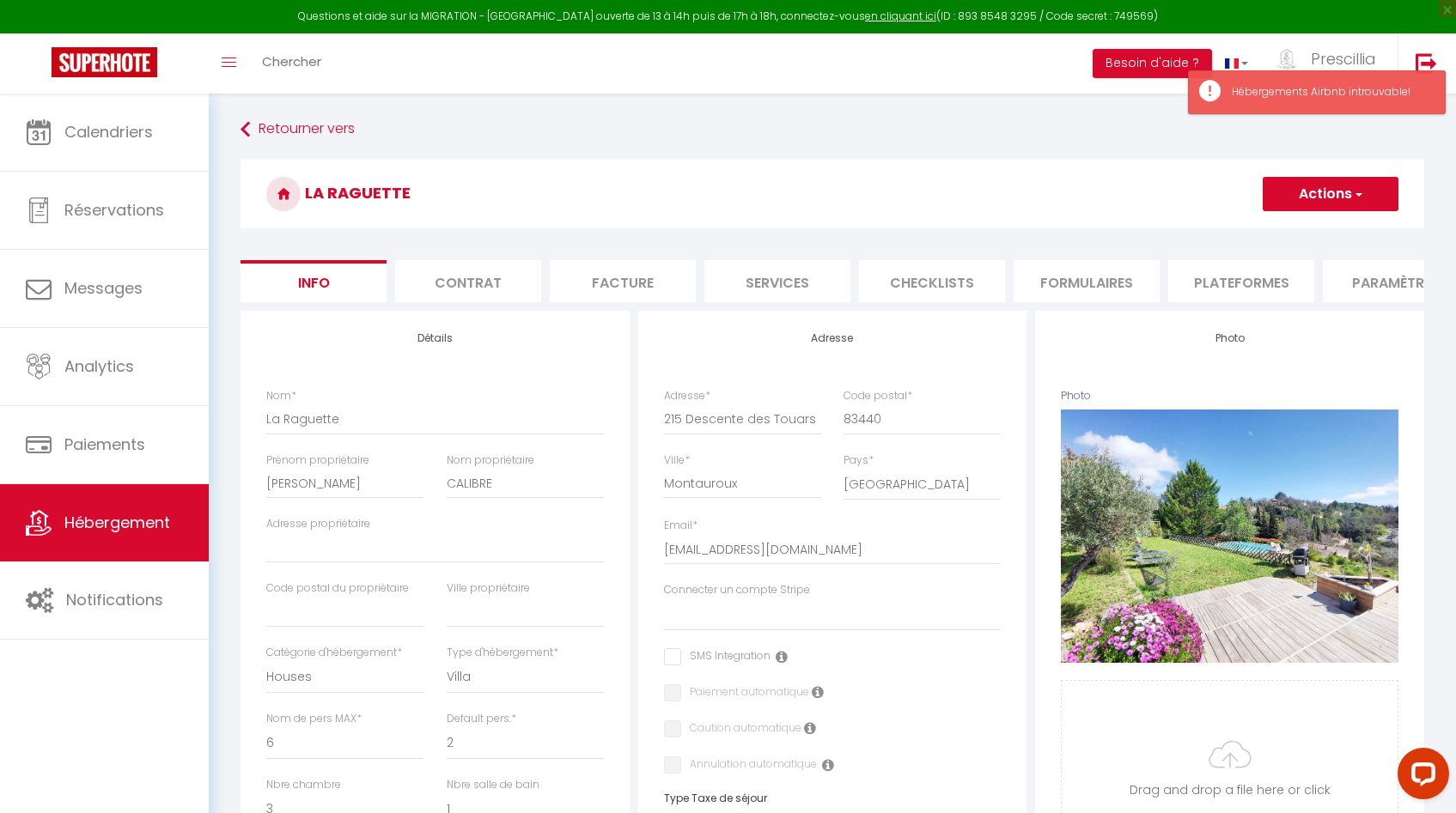
select select
checkbox input "false"
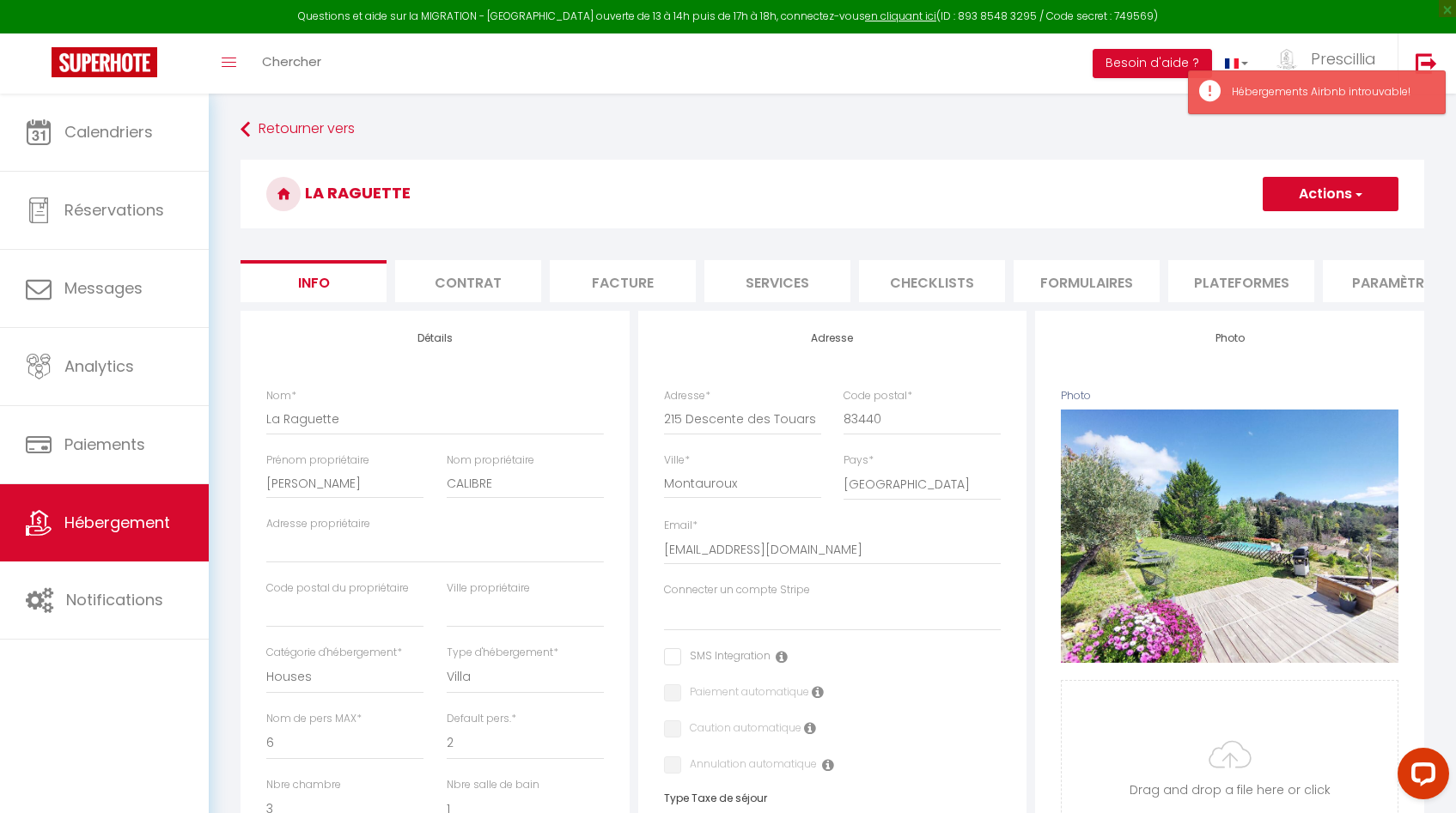
checkbox input "false"
click at [1295, 194] on button "Actions" at bounding box center [1330, 194] width 136 height 35
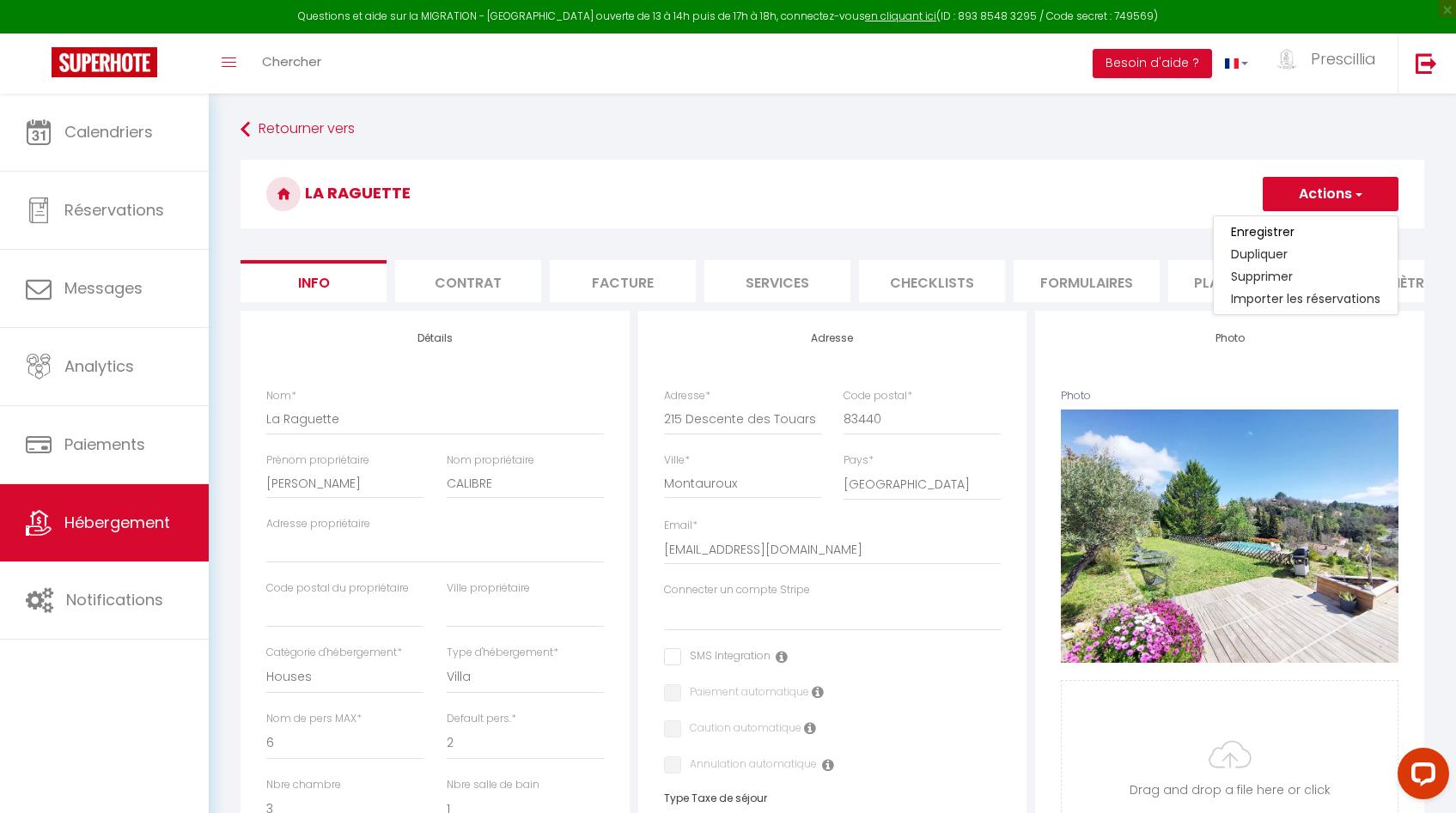
click at [1124, 209] on h3 "La Raguette" at bounding box center [832, 193] width 1184 height 68
click at [1342, 291] on li "Paramètres" at bounding box center [1396, 281] width 146 height 42
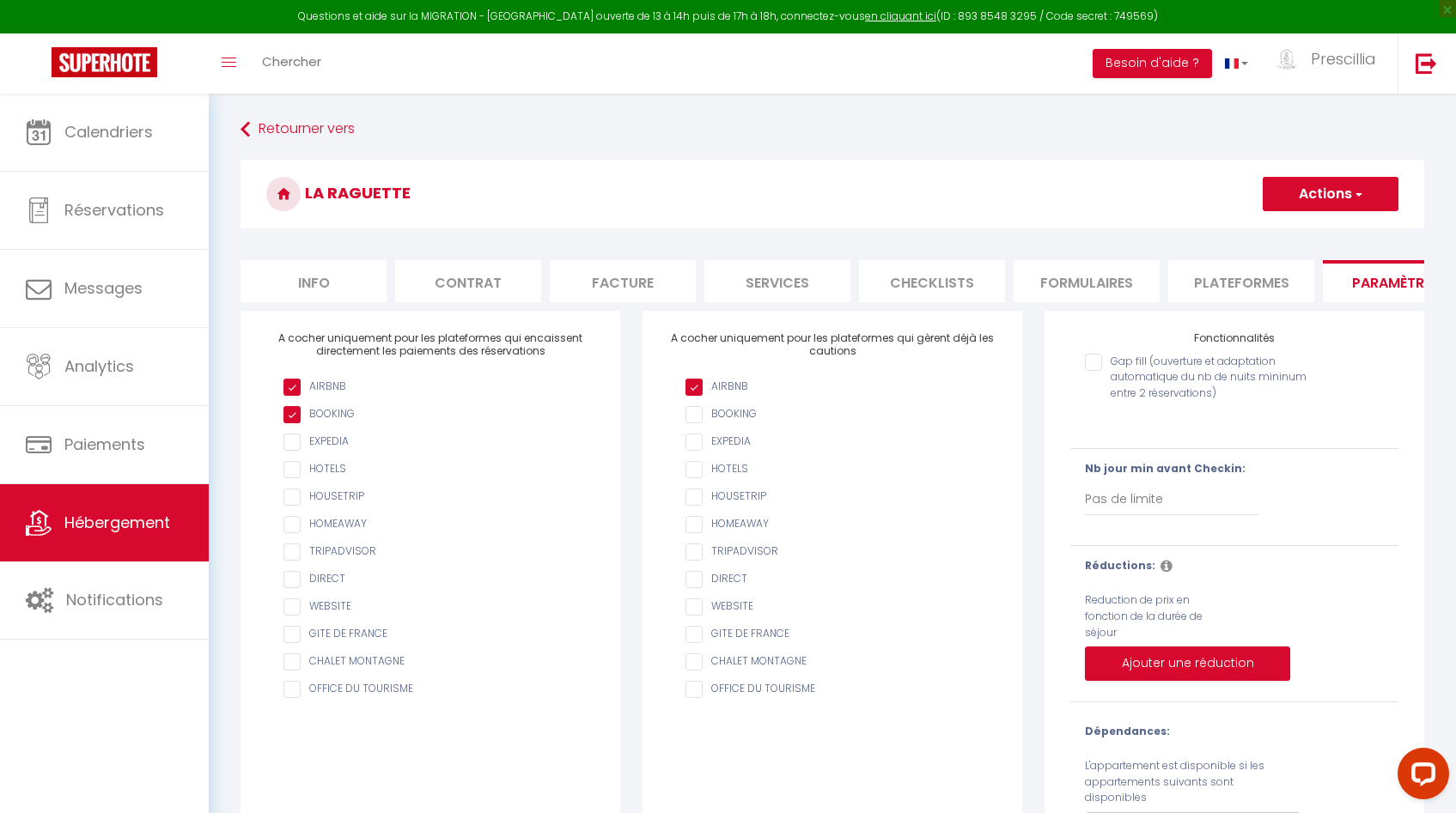
click at [1245, 287] on li "Plateformes" at bounding box center [1242, 281] width 146 height 42
select select
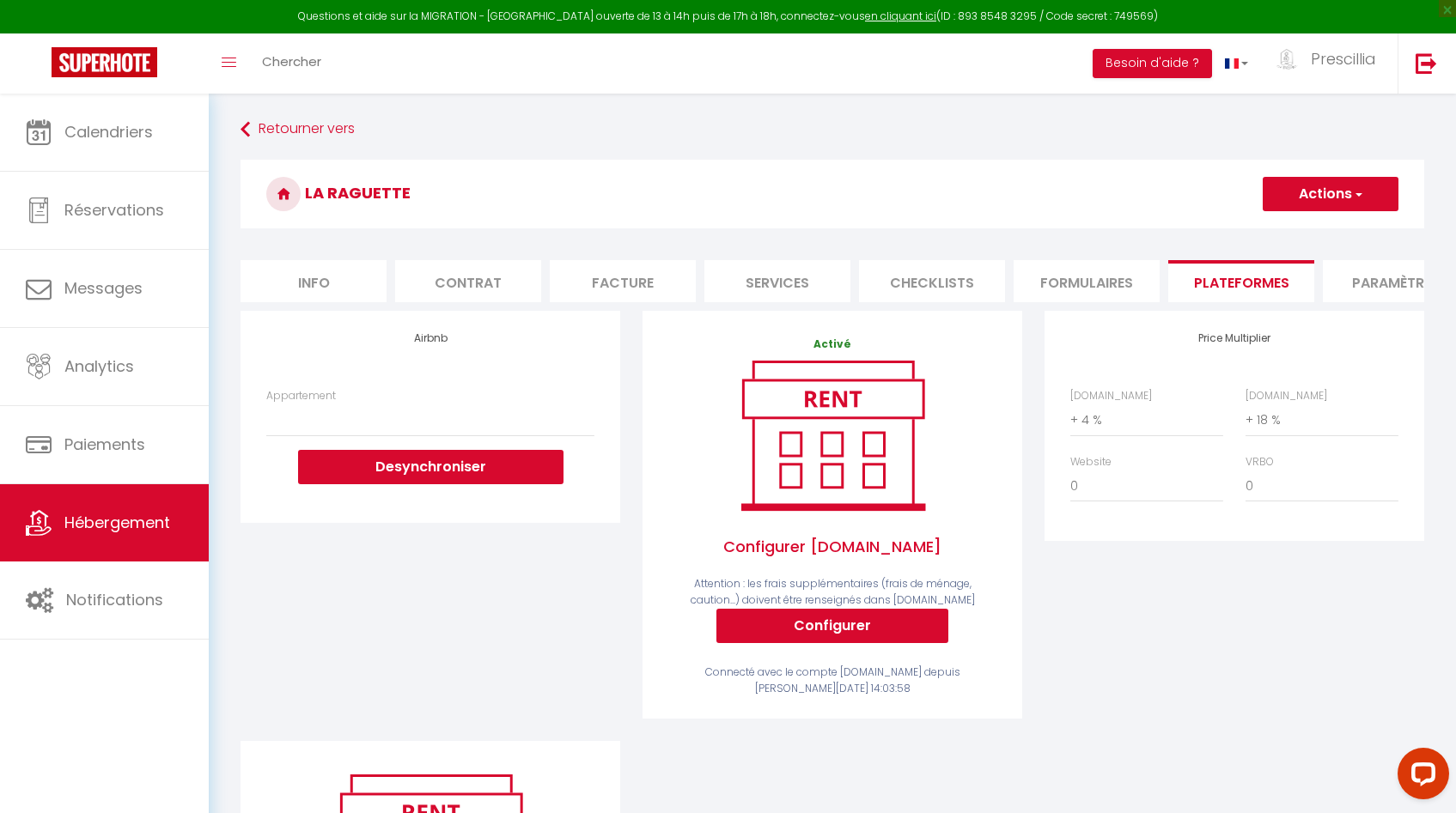
click at [1086, 291] on li "Formulaires" at bounding box center [1087, 281] width 146 height 42
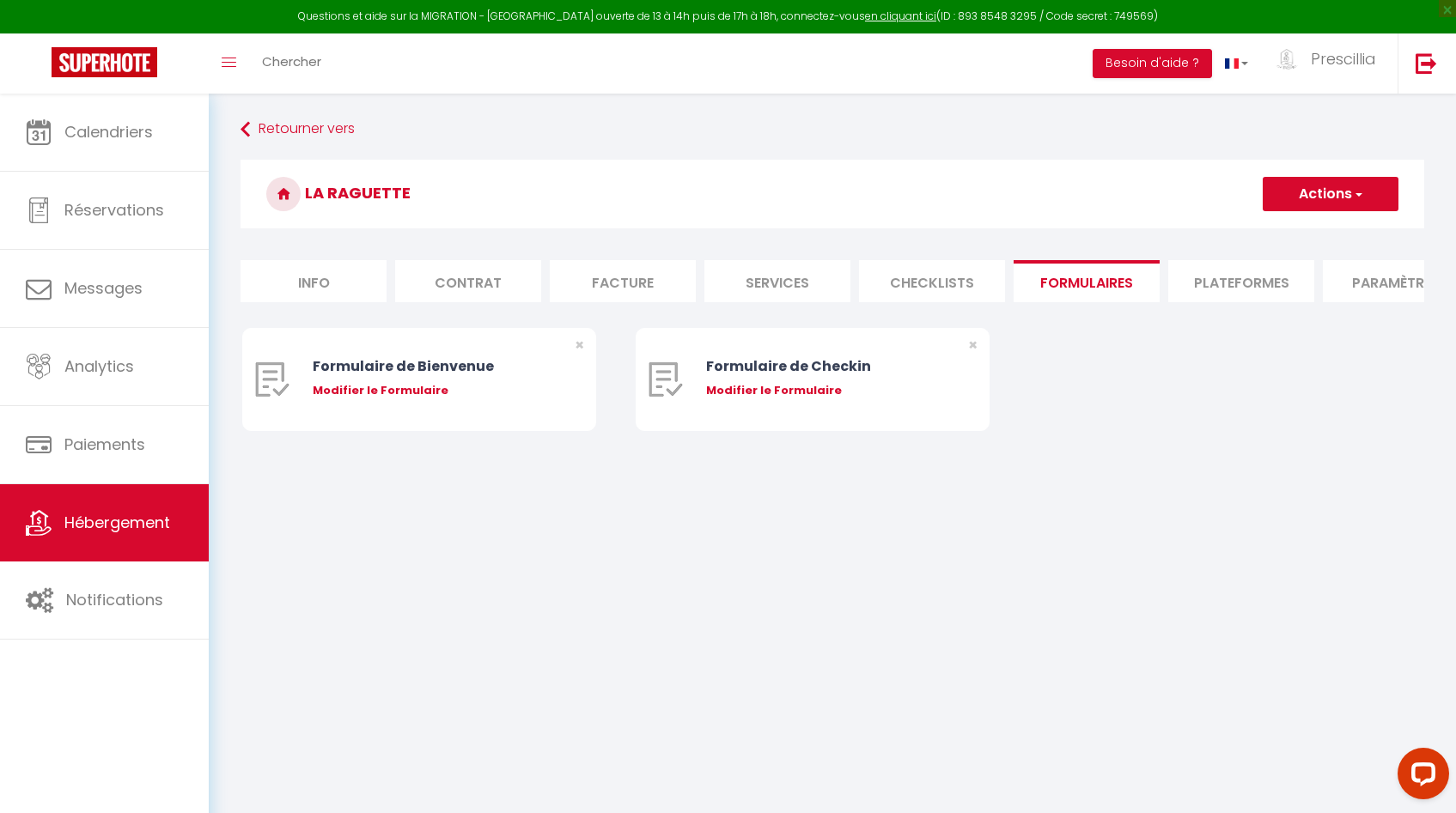
click at [960, 287] on li "Checklists" at bounding box center [933, 281] width 146 height 42
select select
checkbox input "false"
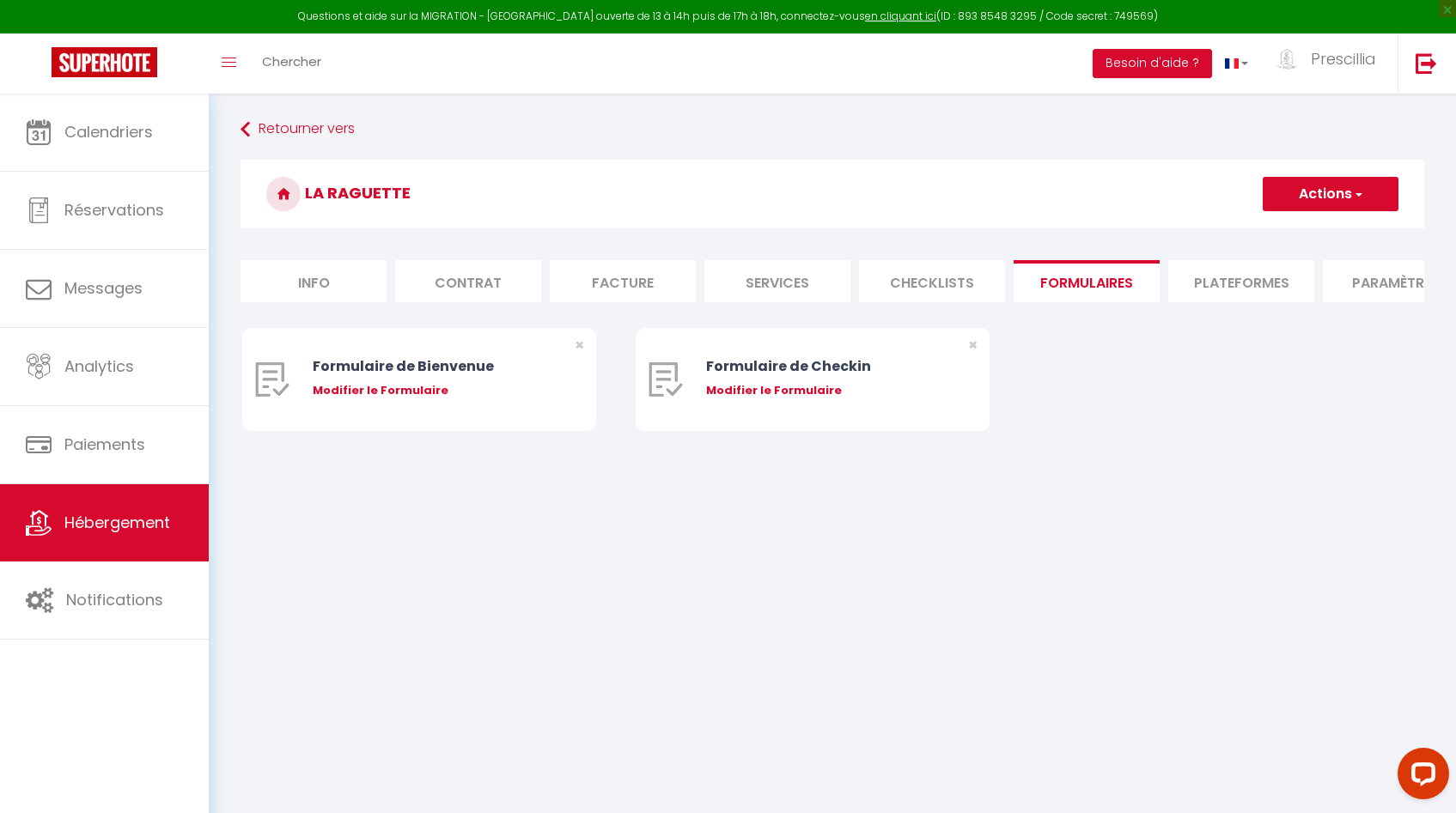
checkbox input "false"
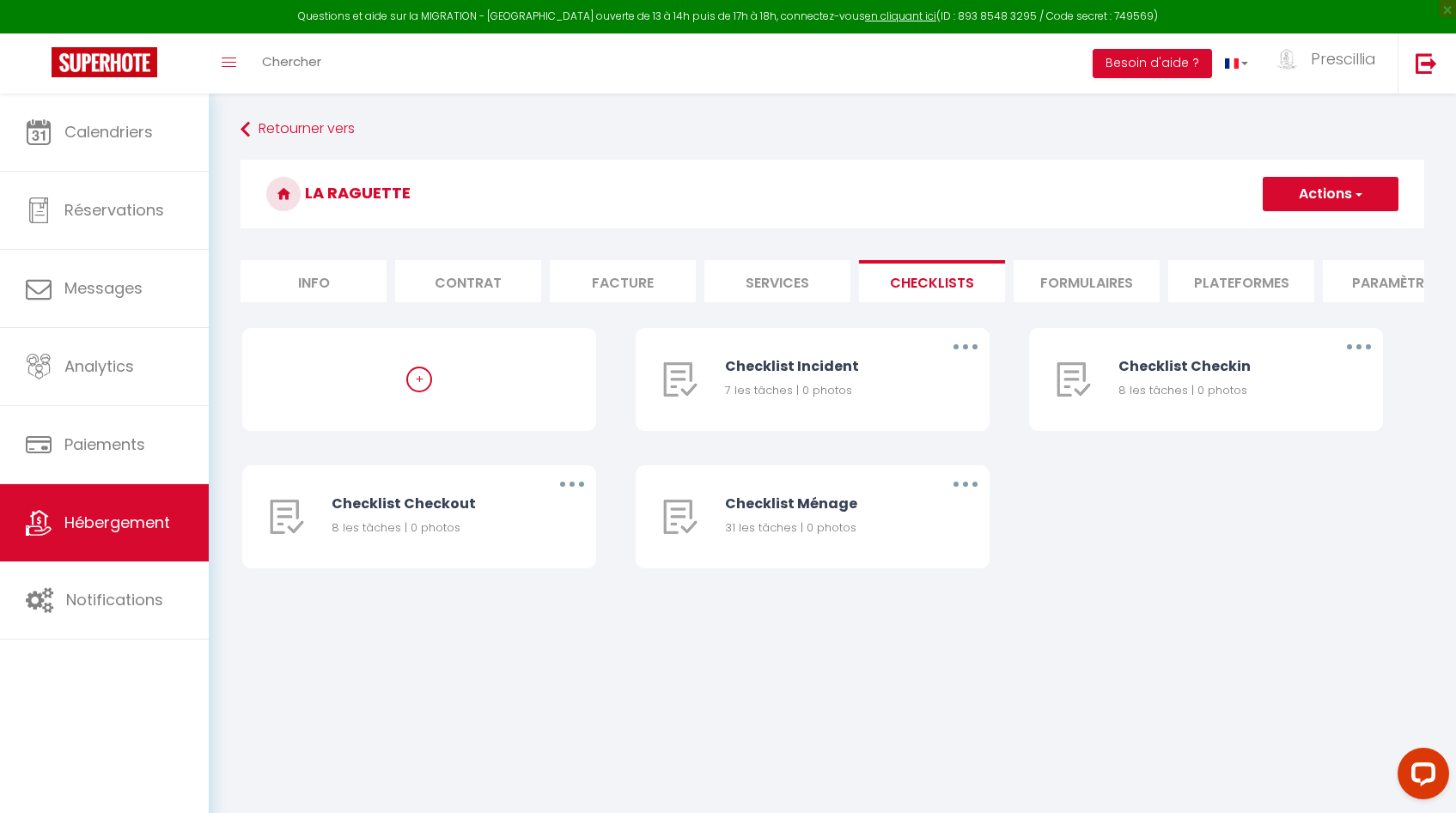
click at [803, 291] on li "Services" at bounding box center [778, 281] width 146 height 42
select select
checkbox input "false"
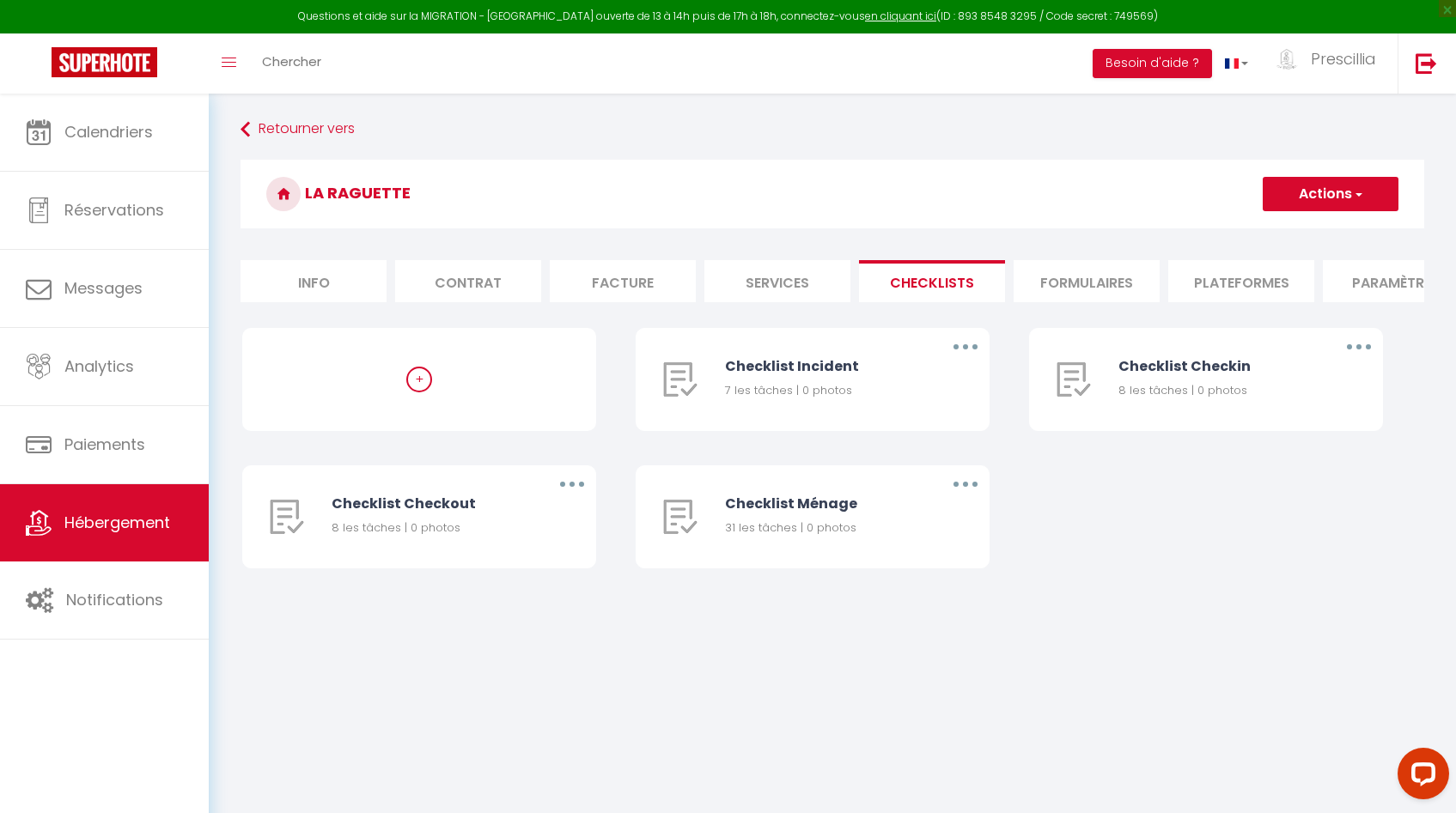
checkbox input "false"
select select
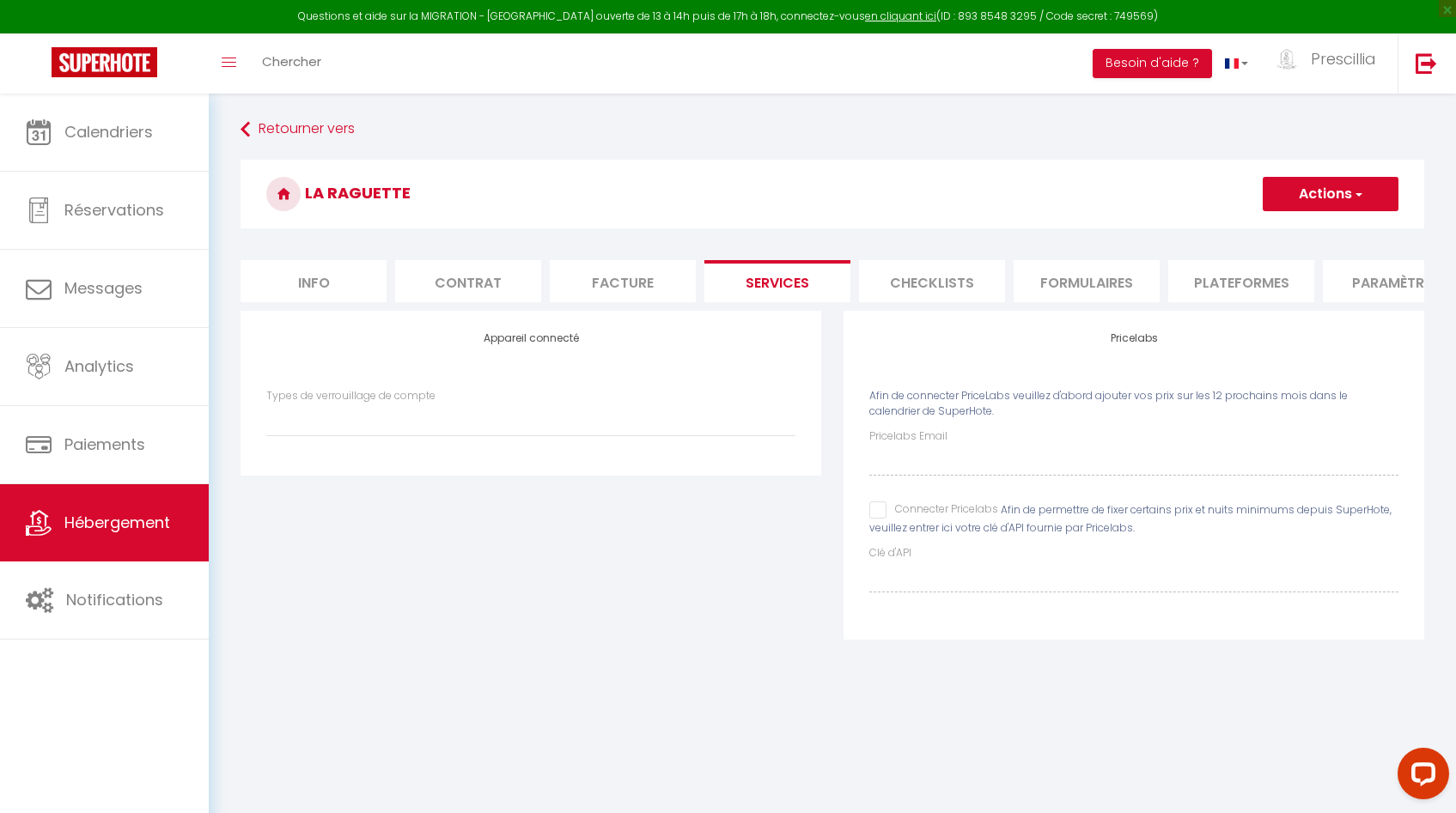
drag, startPoint x: 624, startPoint y: 291, endPoint x: 612, endPoint y: 291, distance: 12.0
click at [623, 291] on li "Facture" at bounding box center [623, 281] width 146 height 42
select select
checkbox input "false"
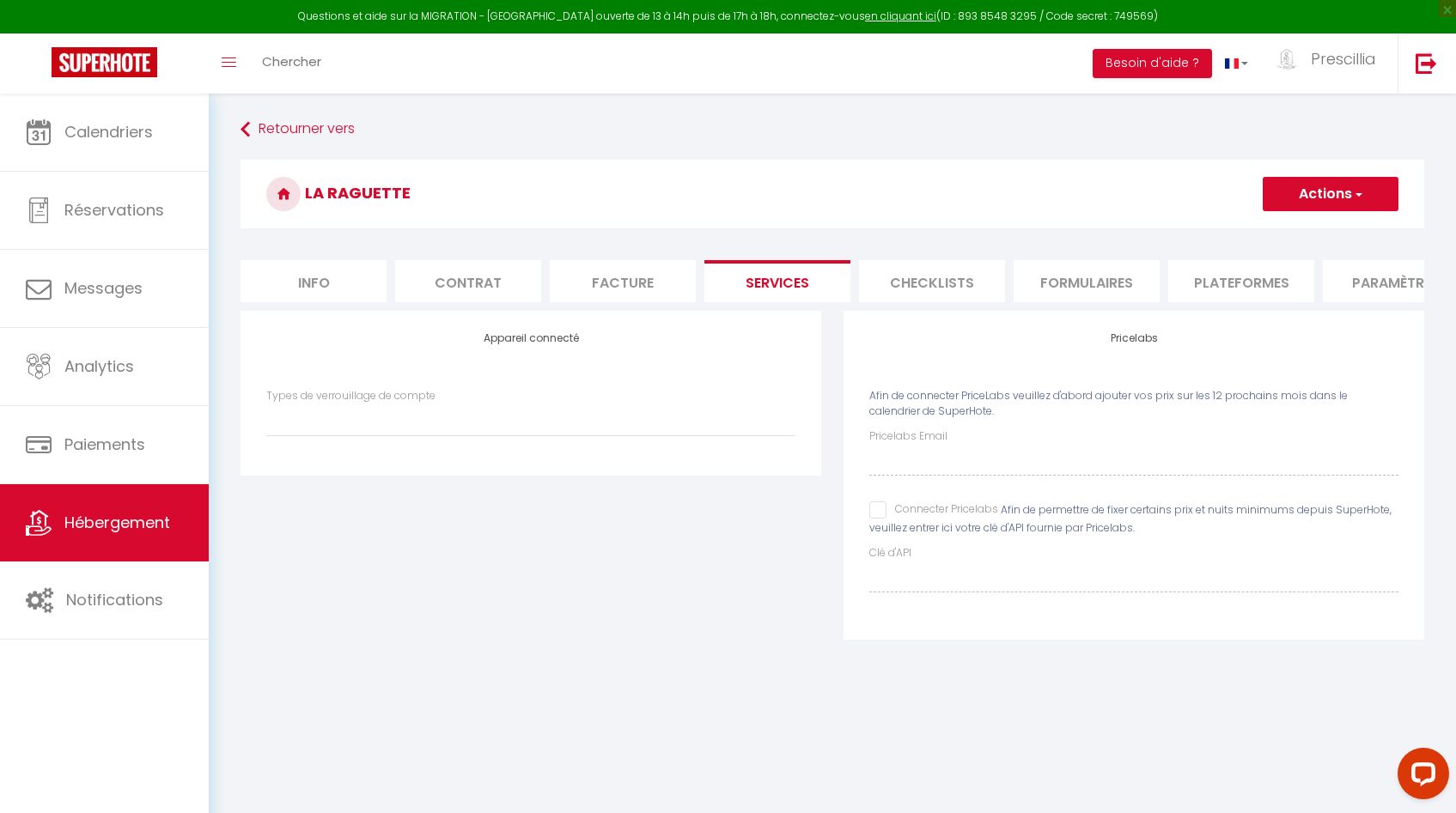
checkbox input "false"
select select
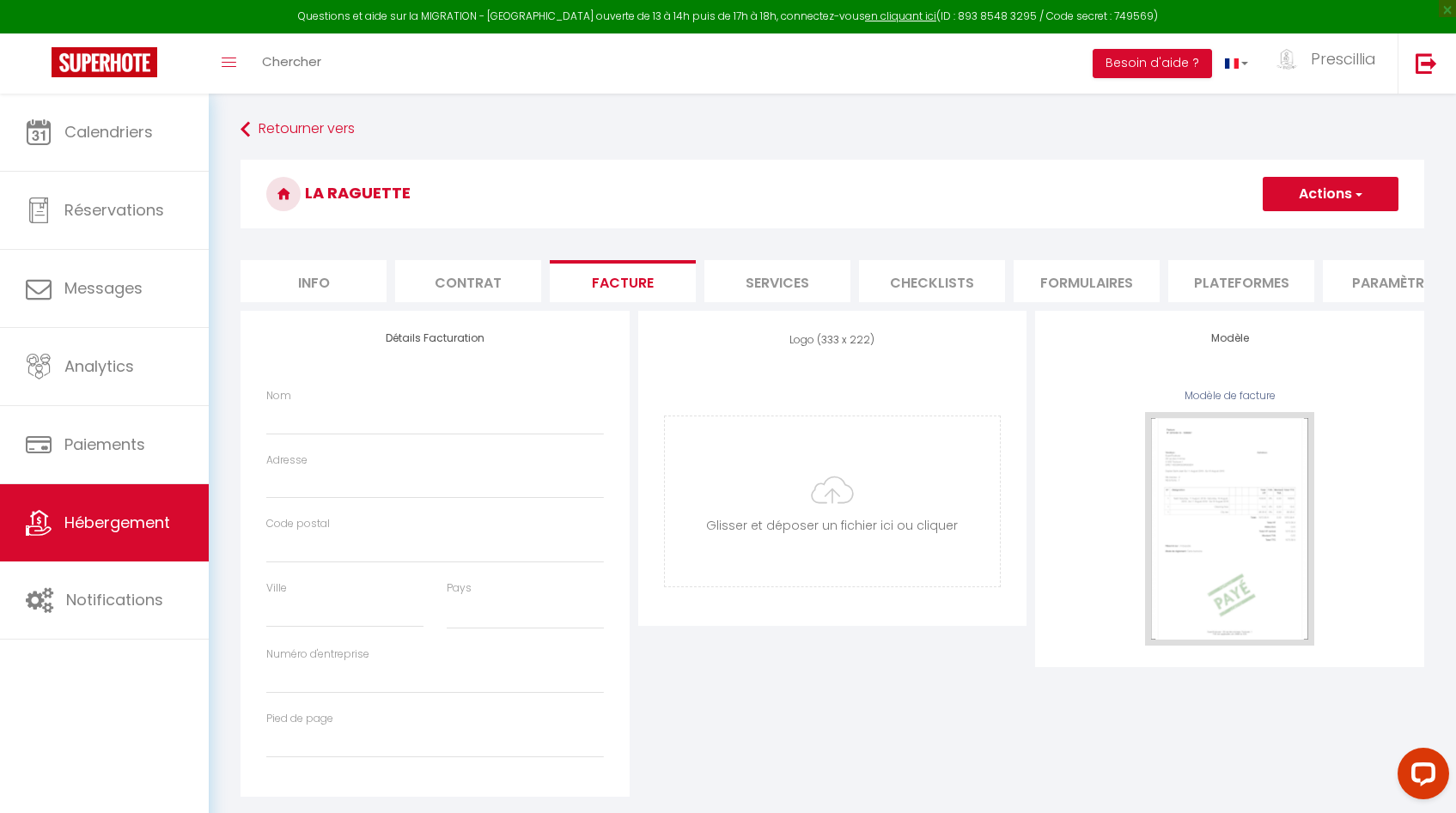
select select
checkbox input "false"
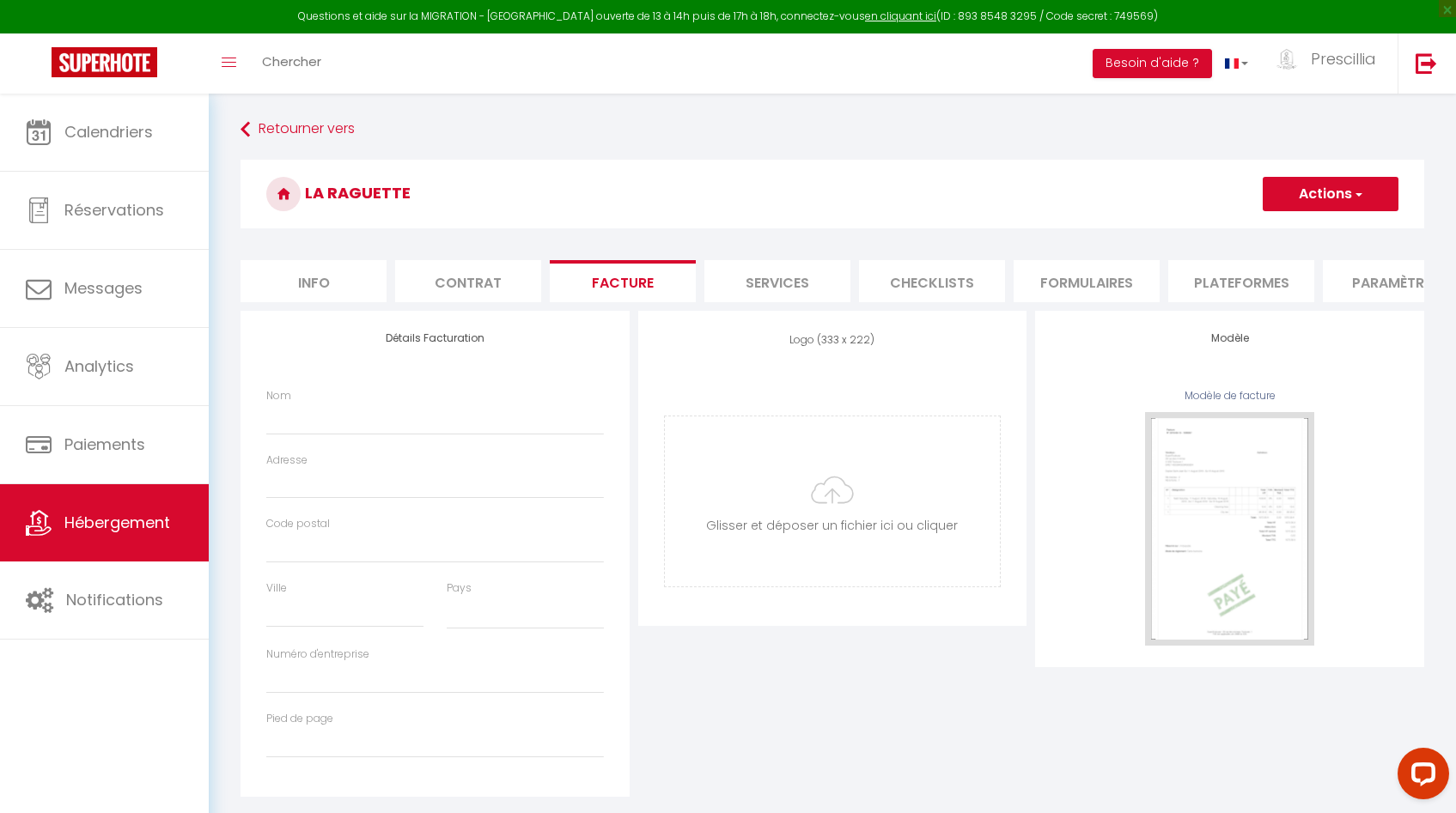
checkbox input "false"
select select
checkbox input "false"
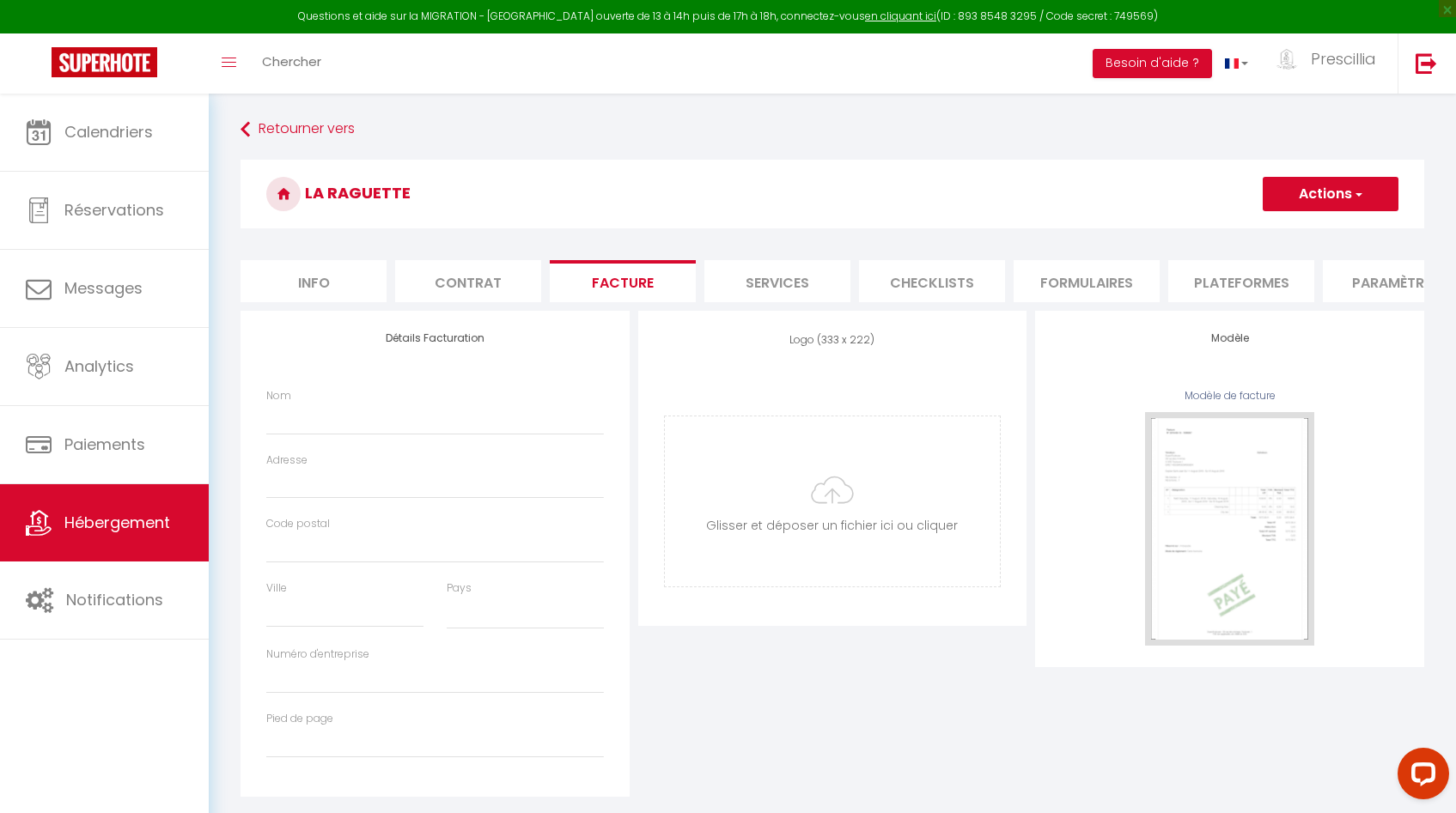
checkbox input "false"
select select
click at [494, 283] on li "Contrat" at bounding box center [468, 281] width 146 height 42
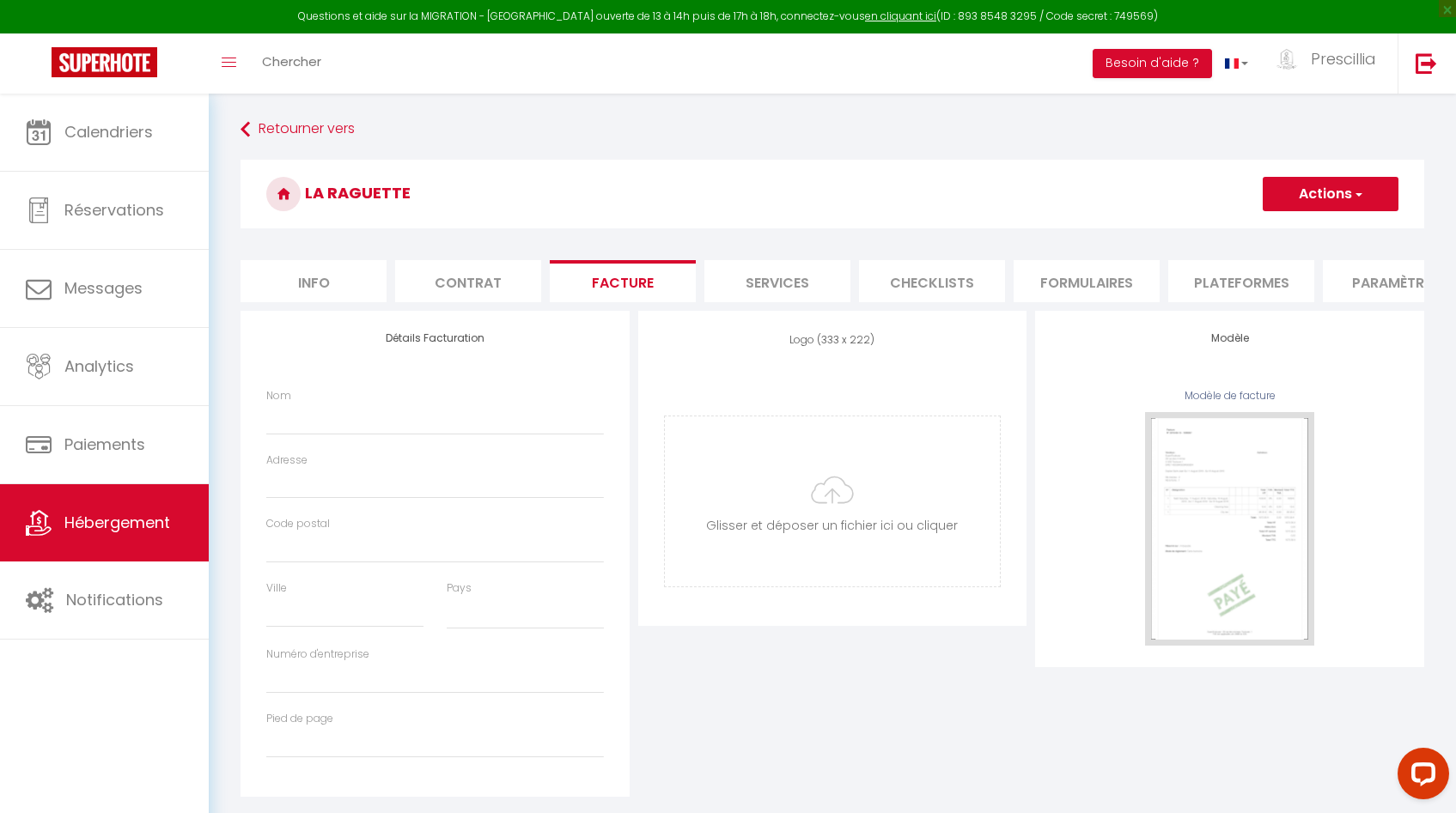
select select
checkbox input "false"
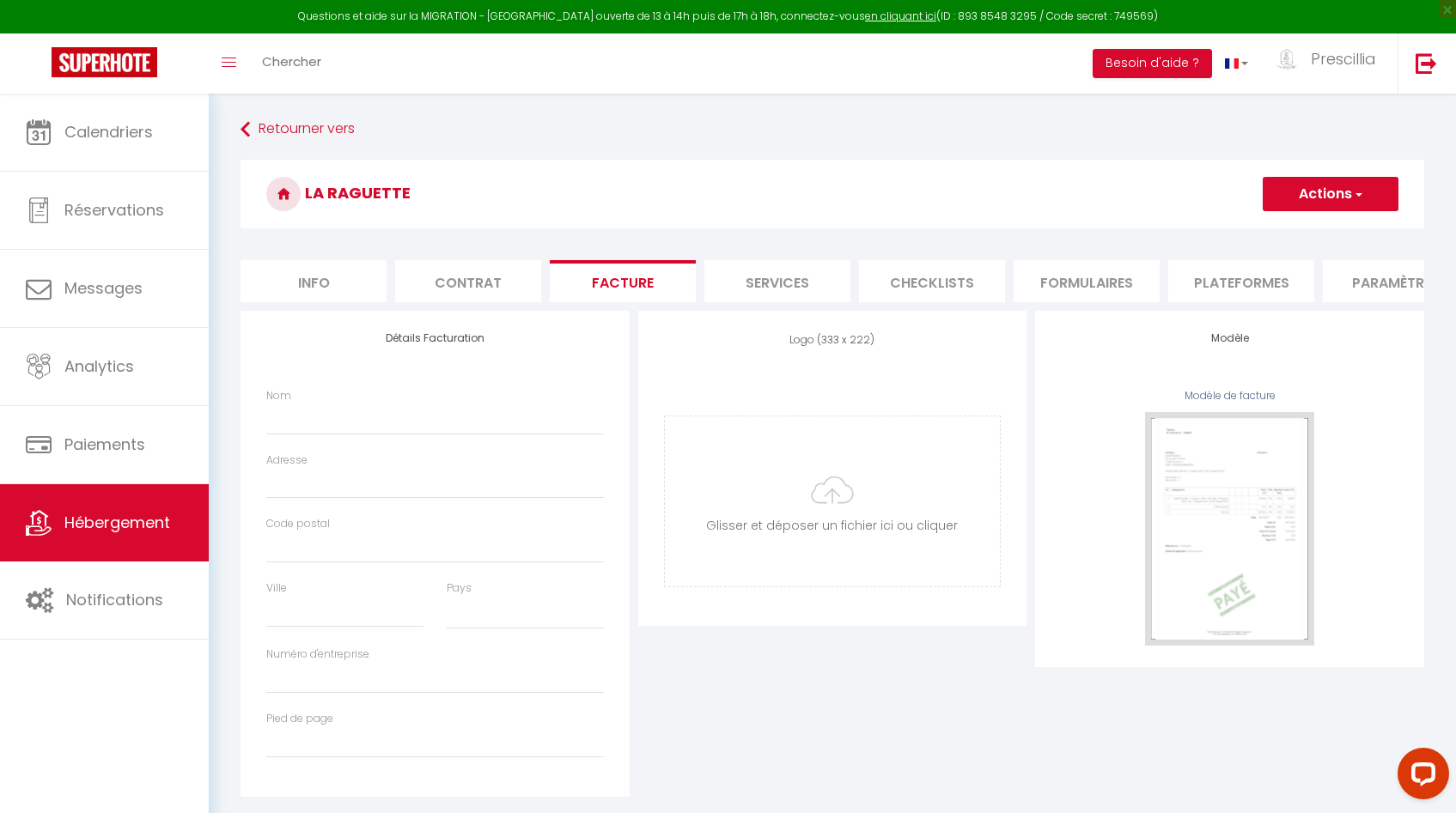
checkbox input "false"
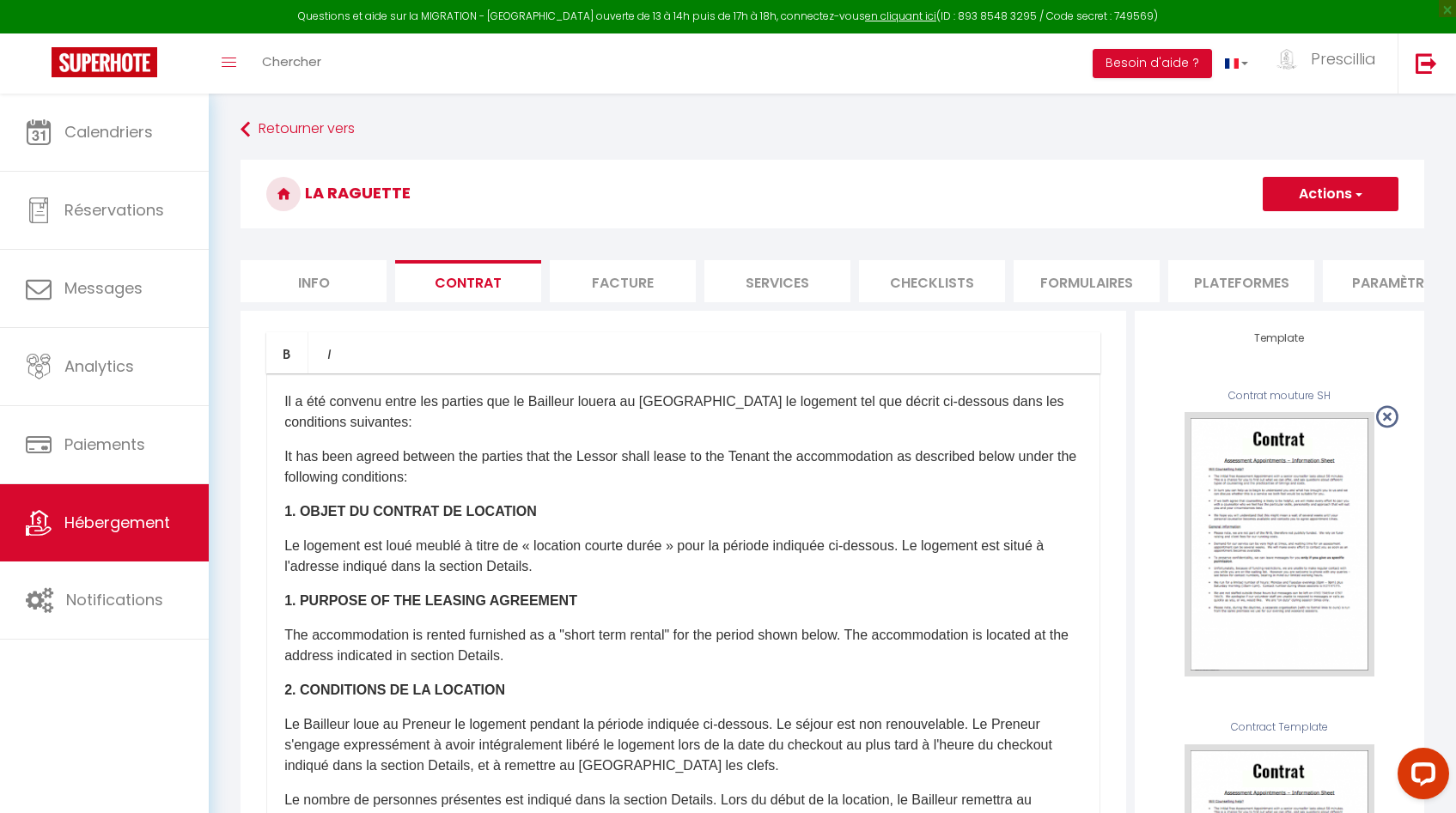
select select
checkbox input "false"
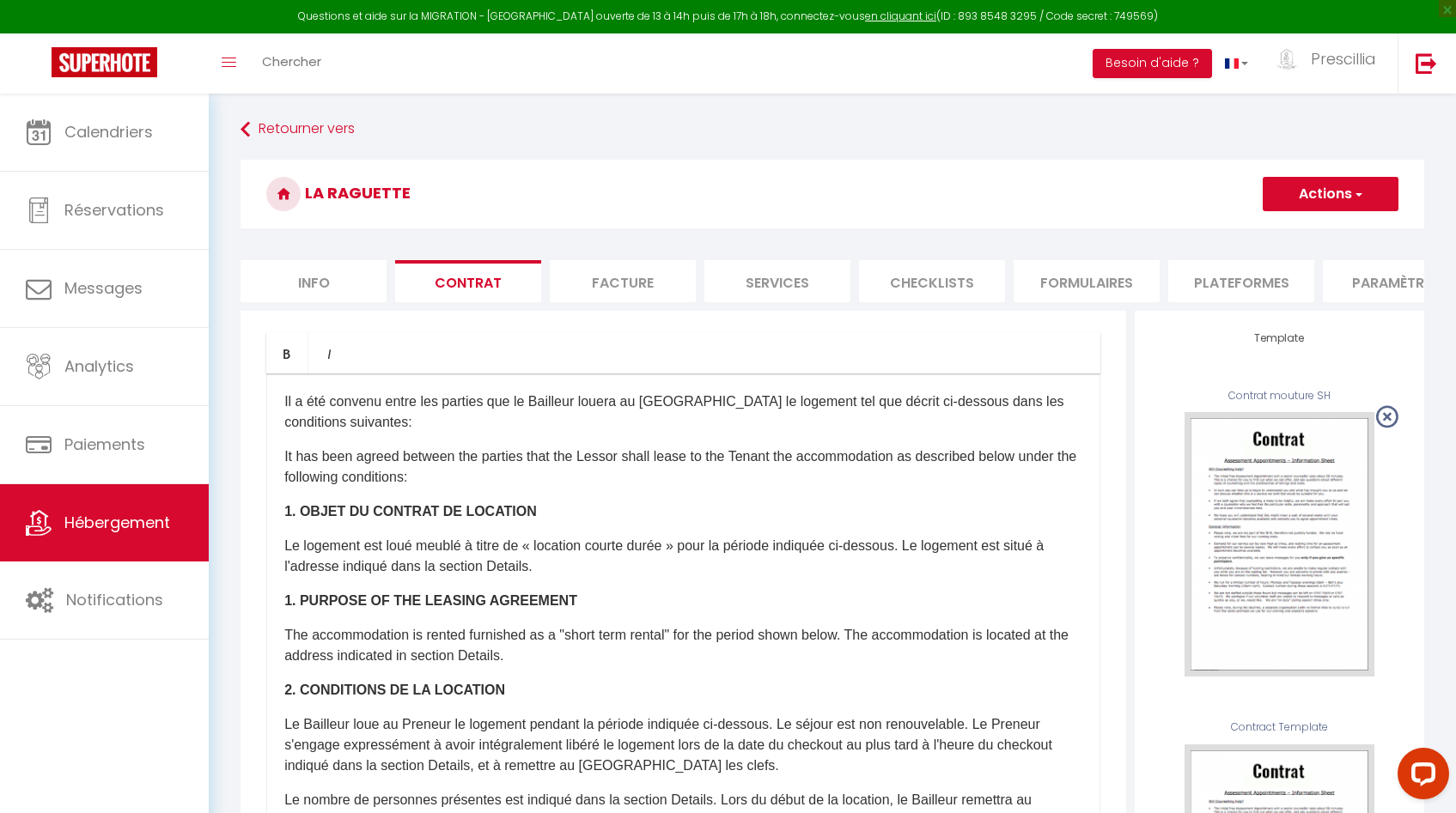
checkbox input "false"
select select
checkbox input "false"
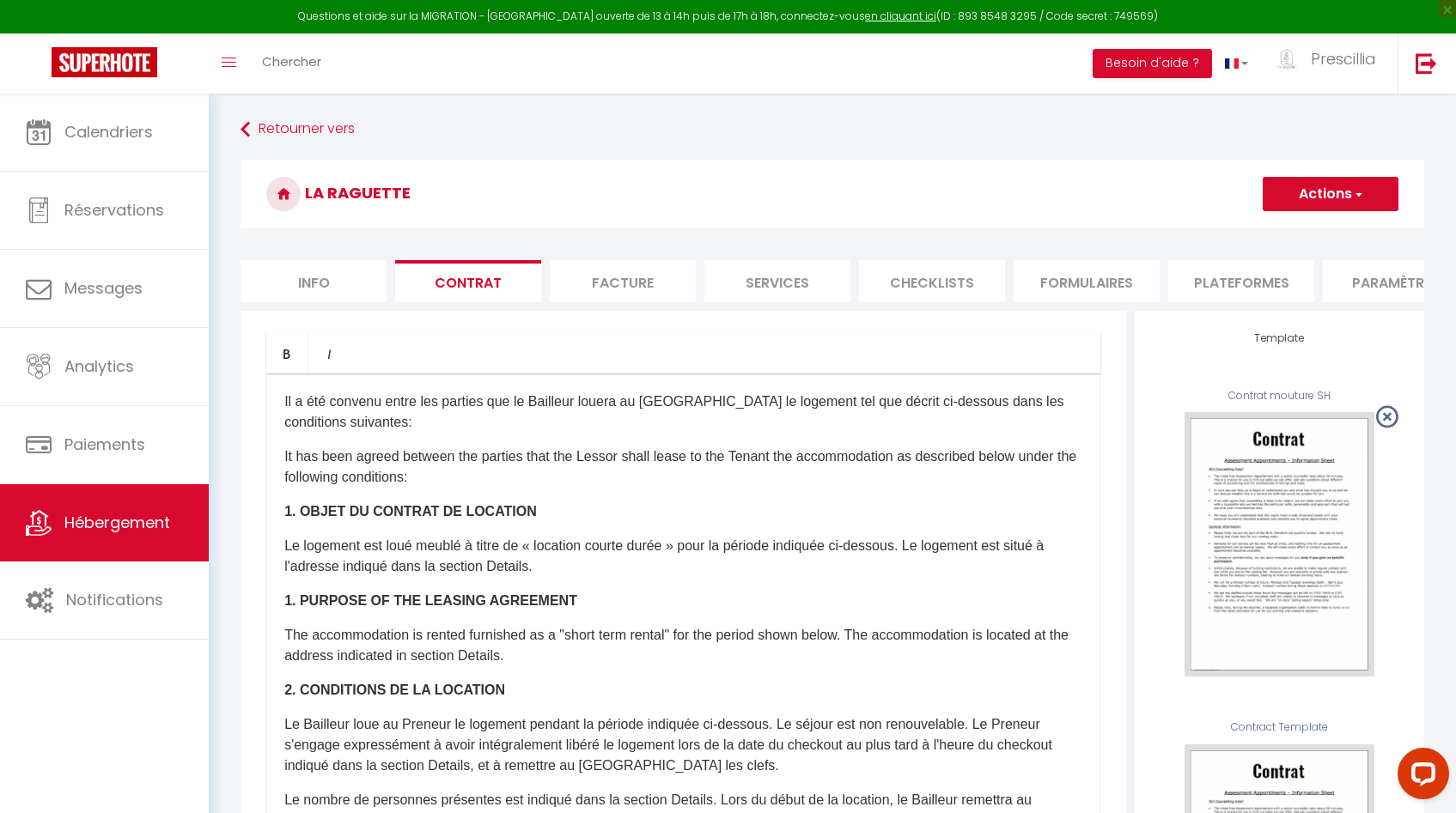
checkbox input "false"
click at [289, 287] on li "Info" at bounding box center [313, 281] width 146 height 42
select select
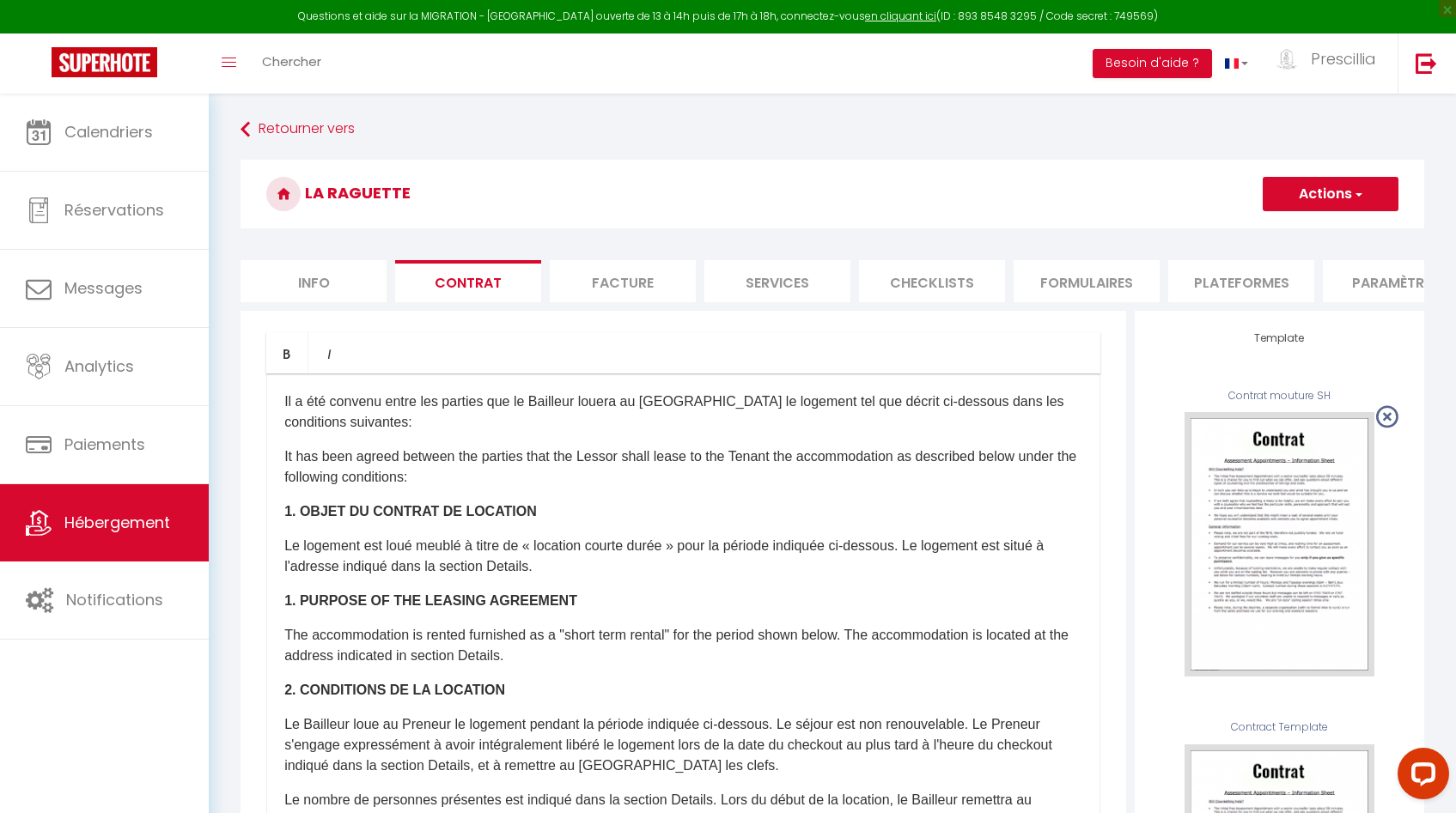
checkbox input "false"
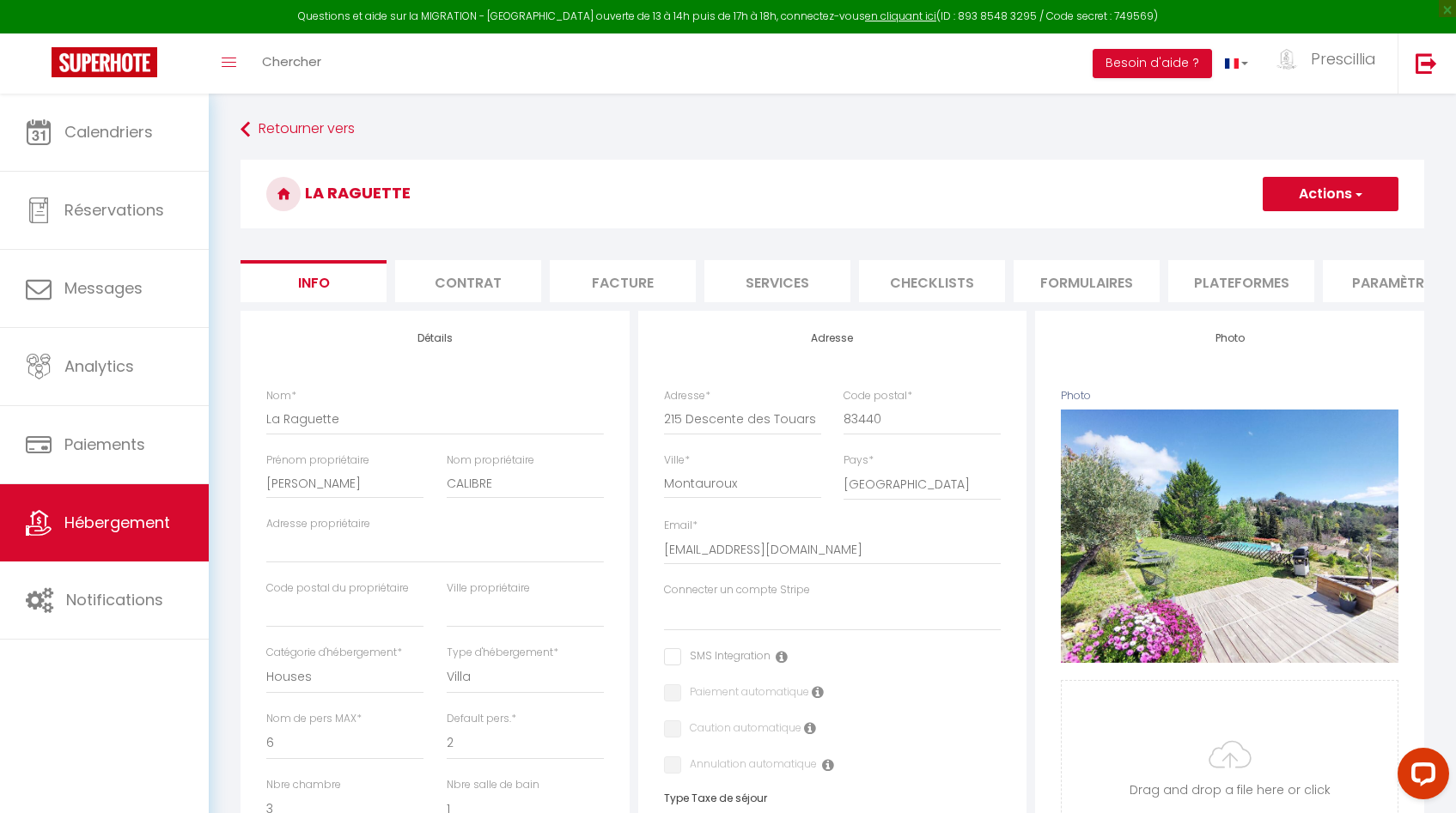
click at [1343, 196] on button "Actions" at bounding box center [1330, 194] width 136 height 35
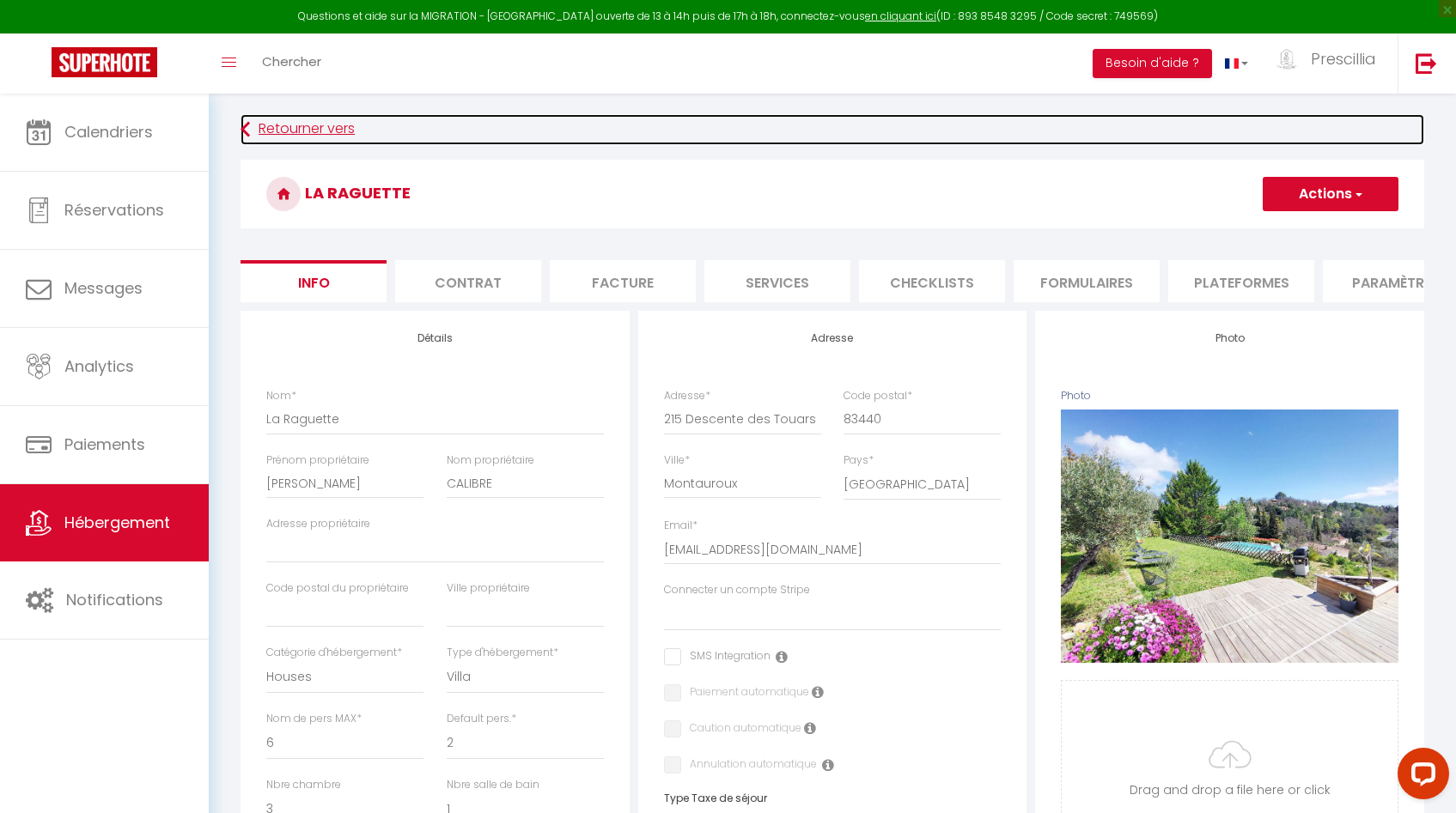
click at [291, 131] on link "Retourner vers" at bounding box center [832, 129] width 1184 height 31
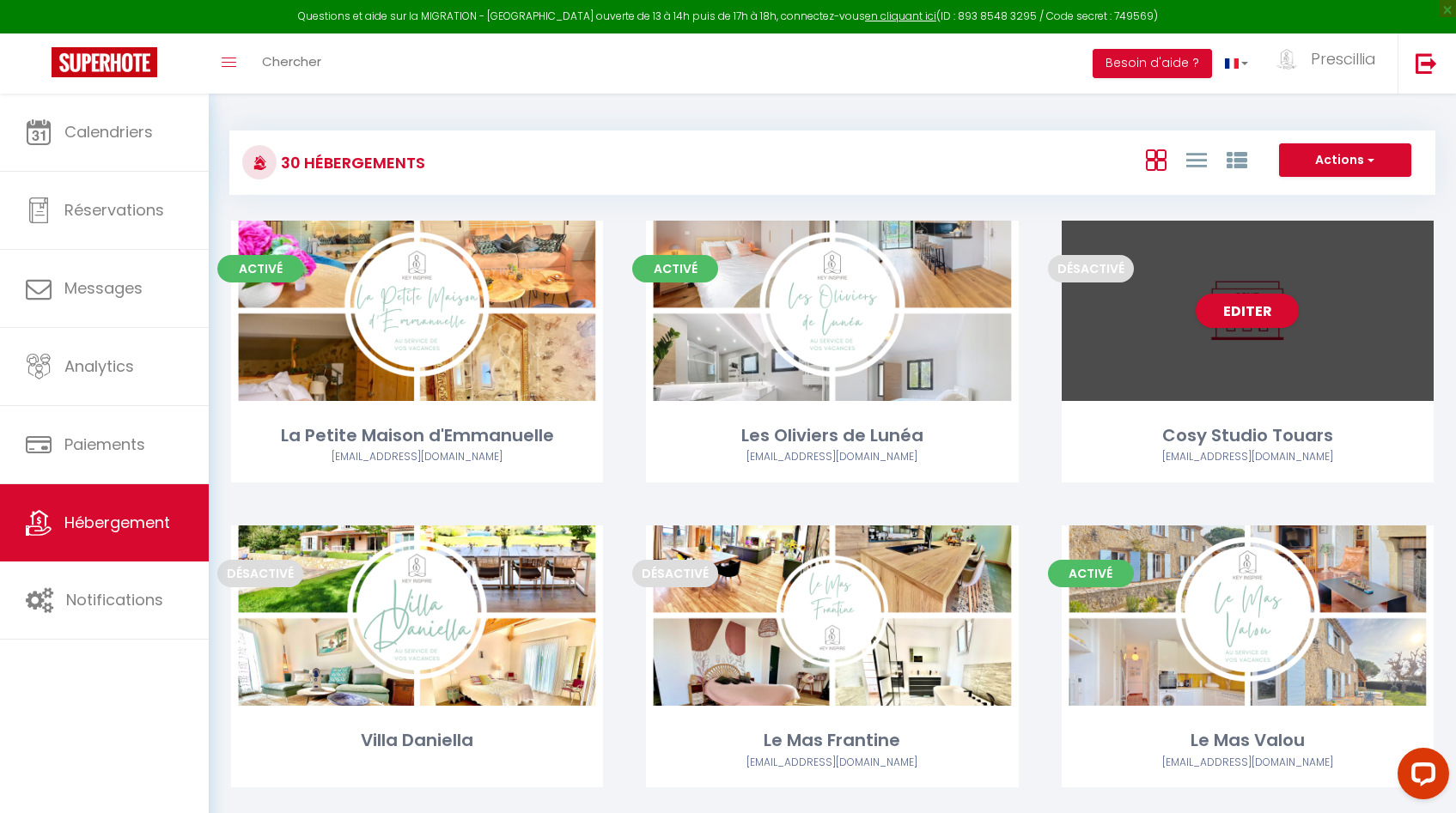
click at [1279, 356] on div "Editer" at bounding box center [1248, 310] width 372 height 180
select select "3"
select select "2"
select select "1"
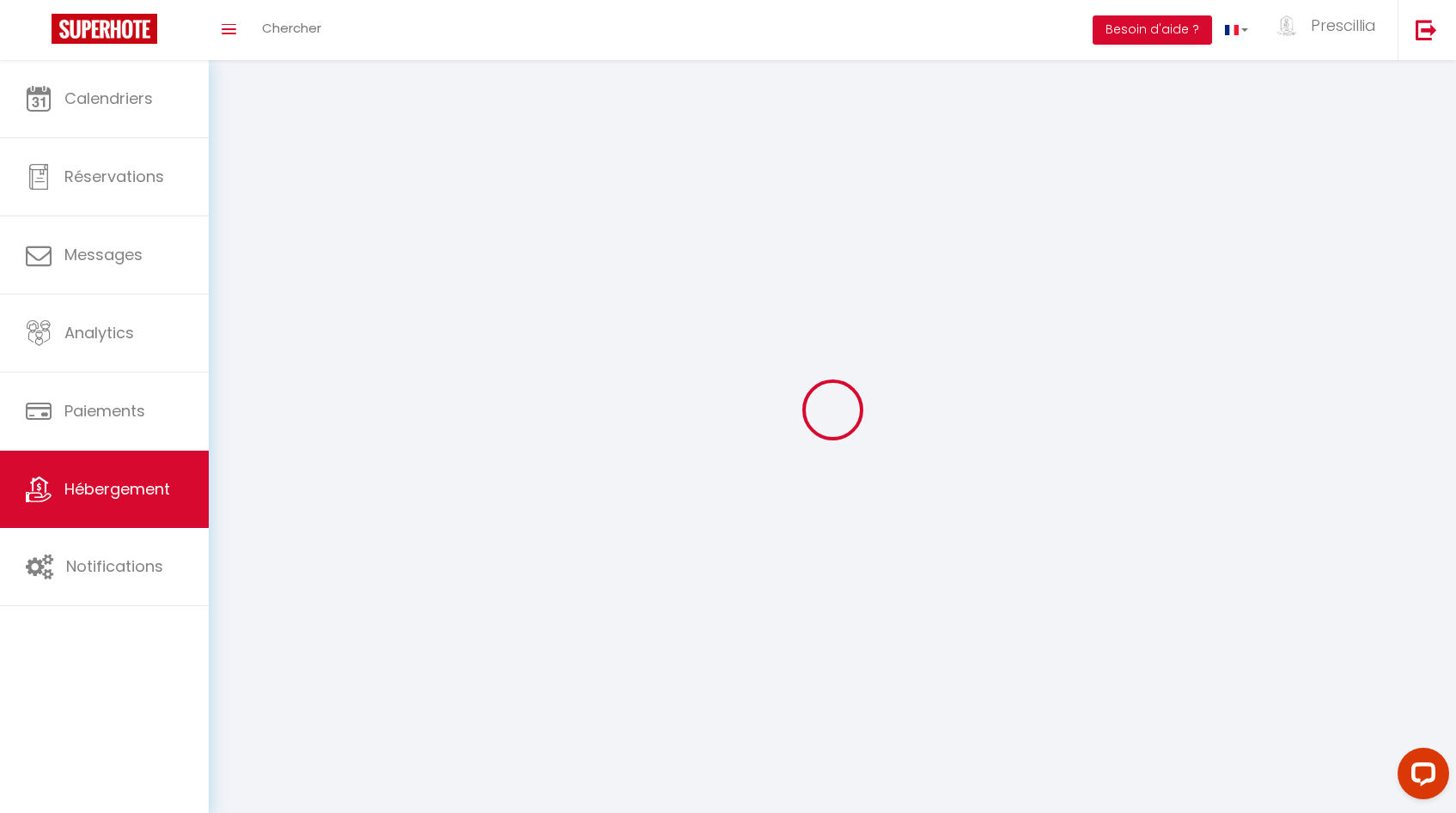
select select
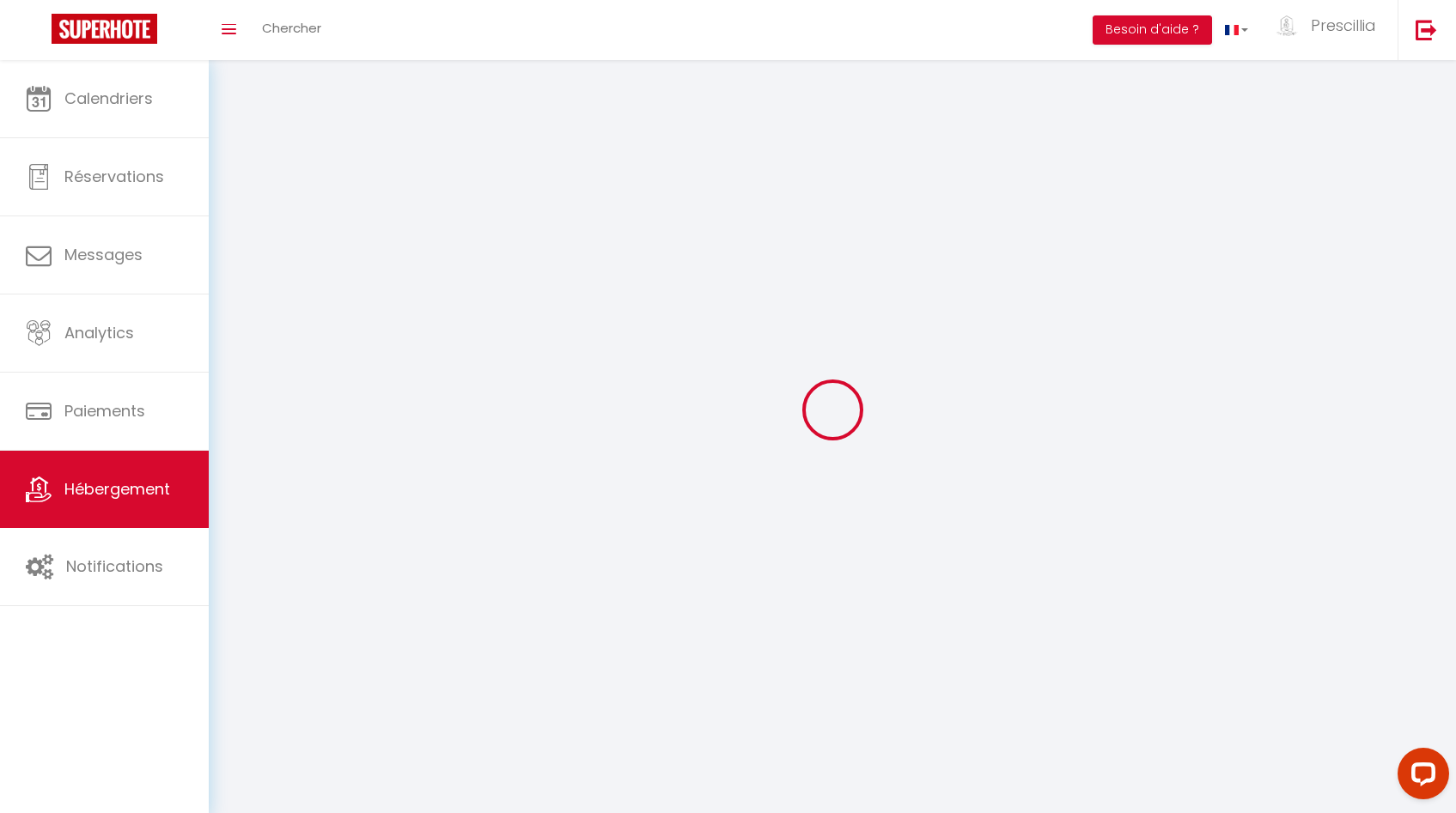
select select
checkbox input "false"
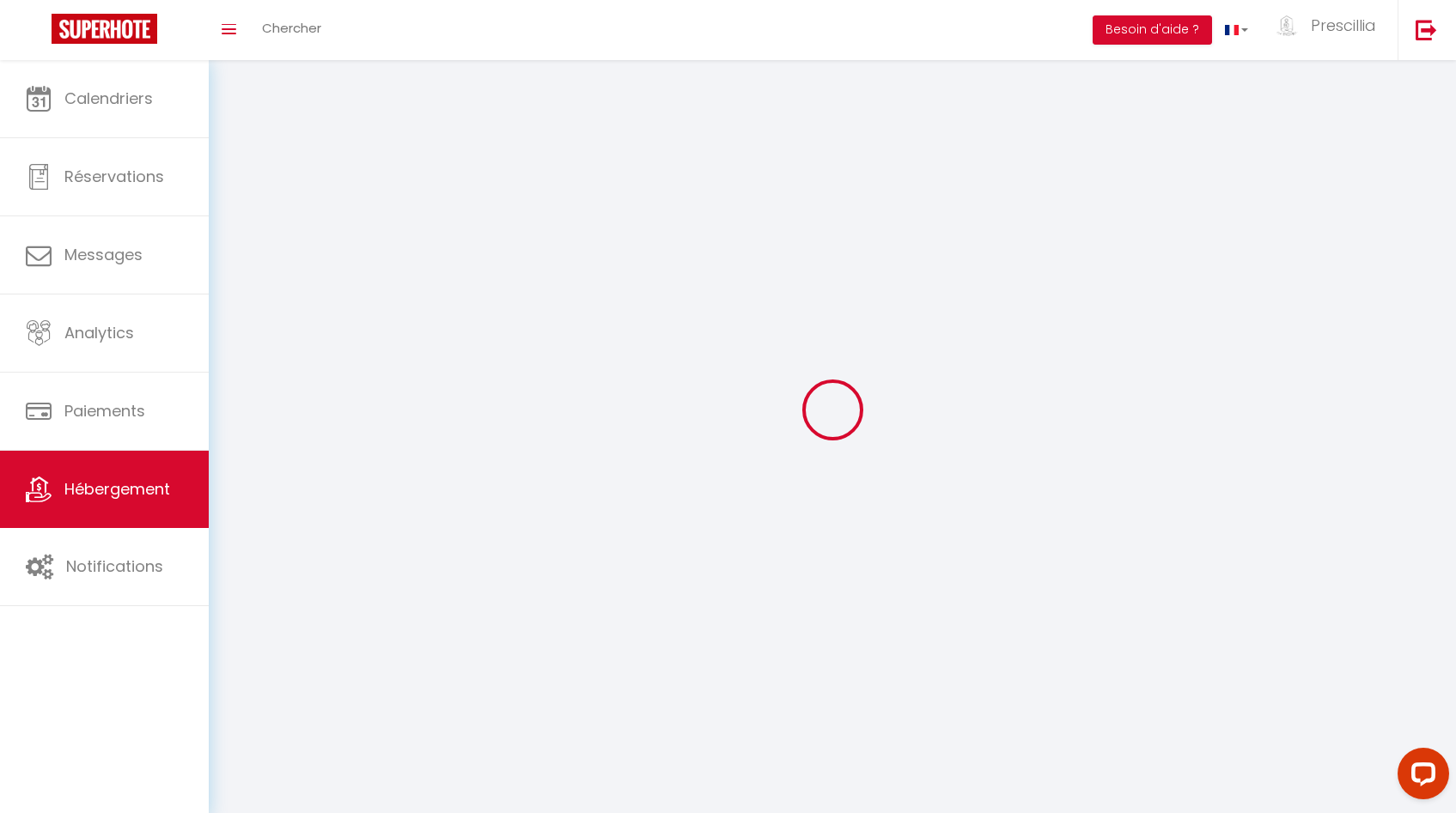
checkbox input "false"
select select
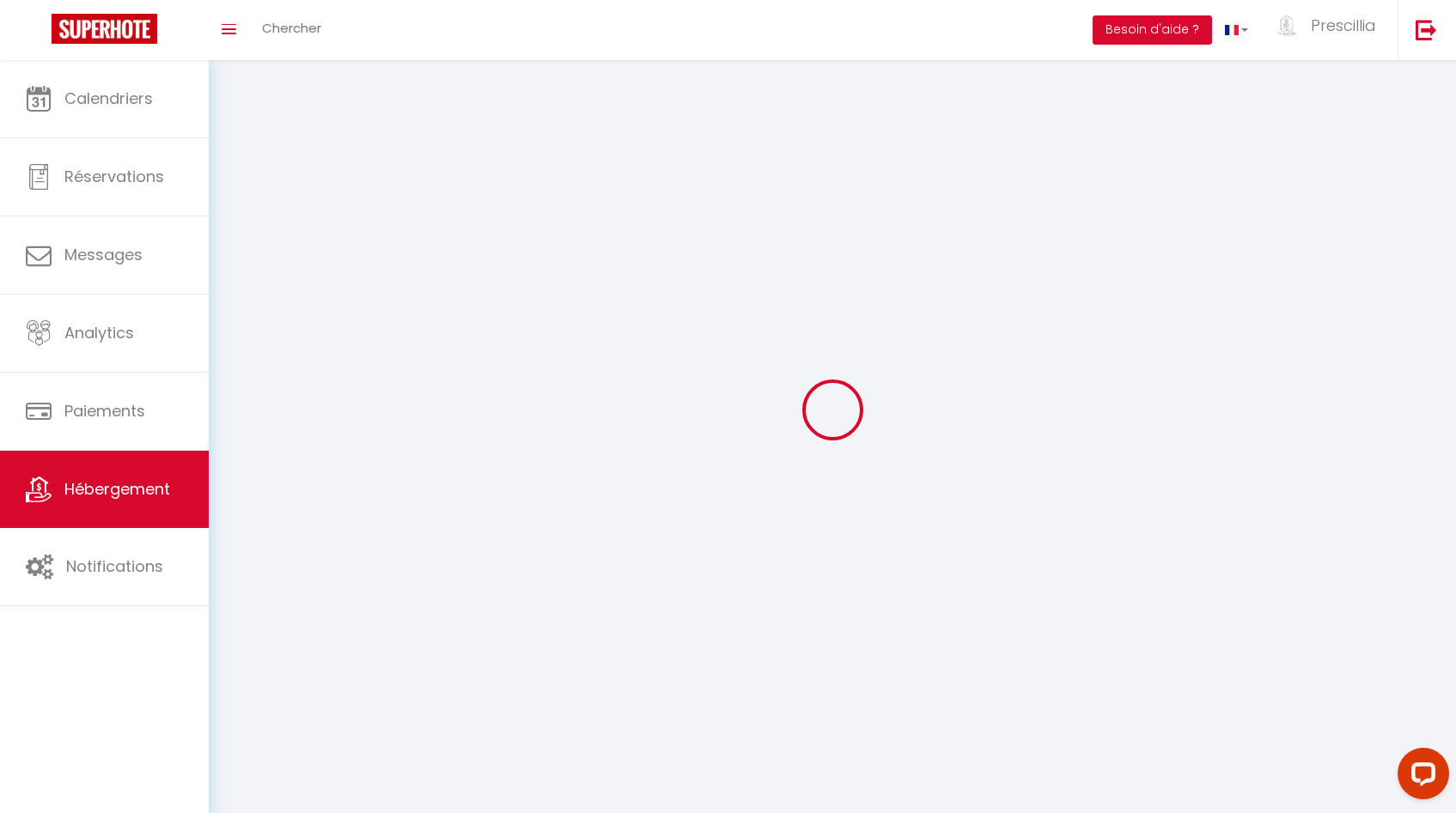
select select
checkbox input "false"
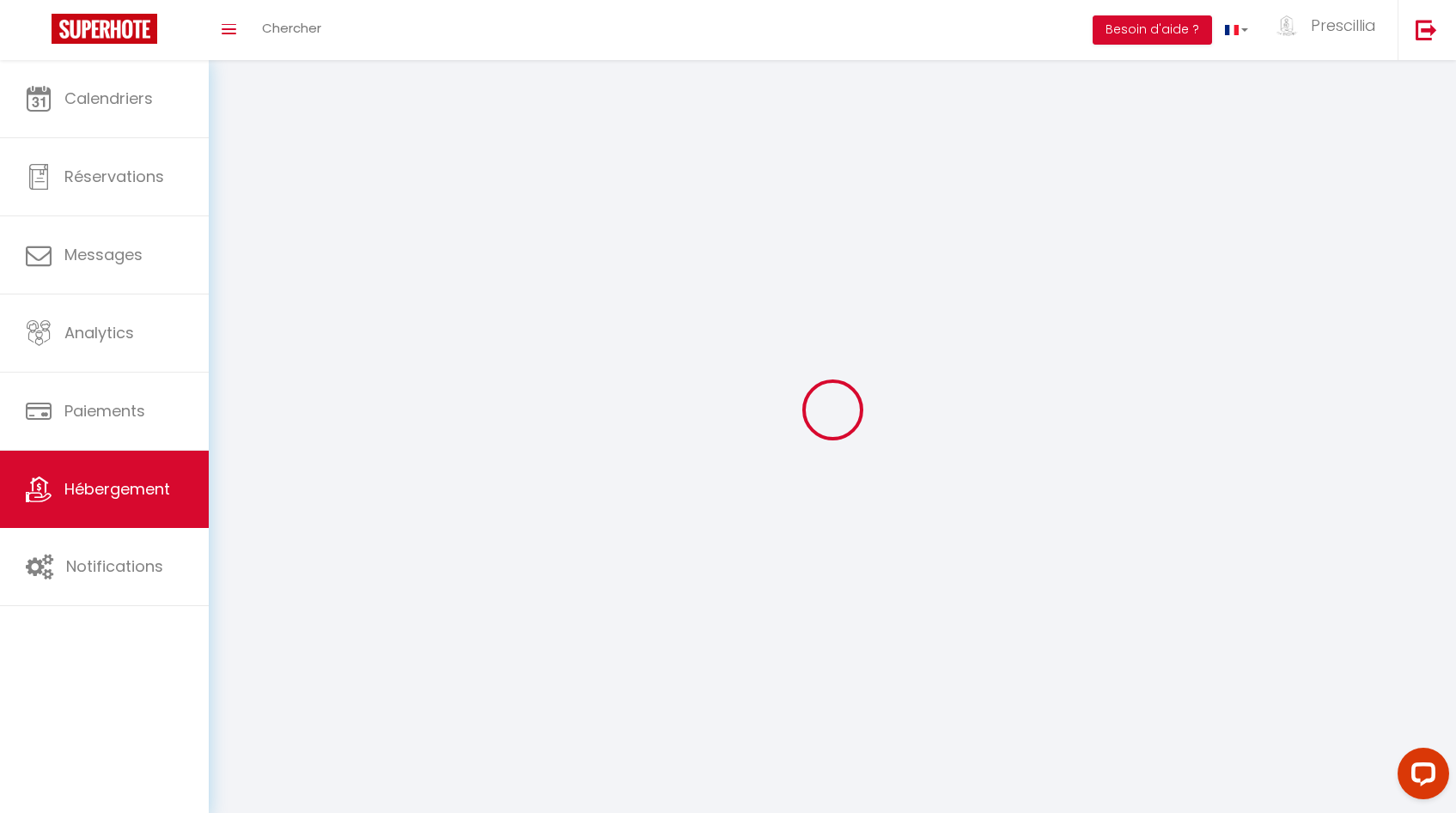
checkbox input "false"
select select
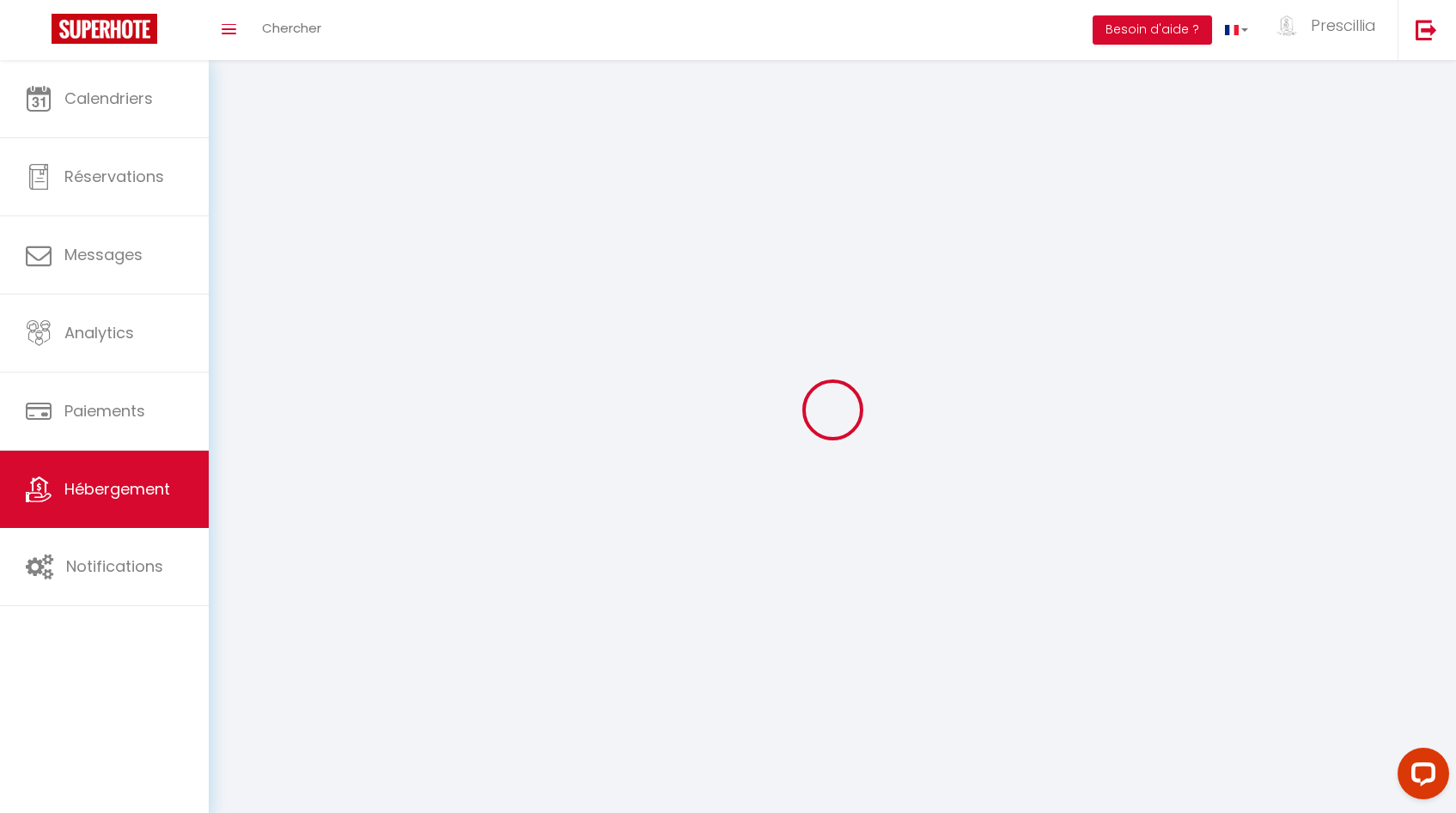
select select
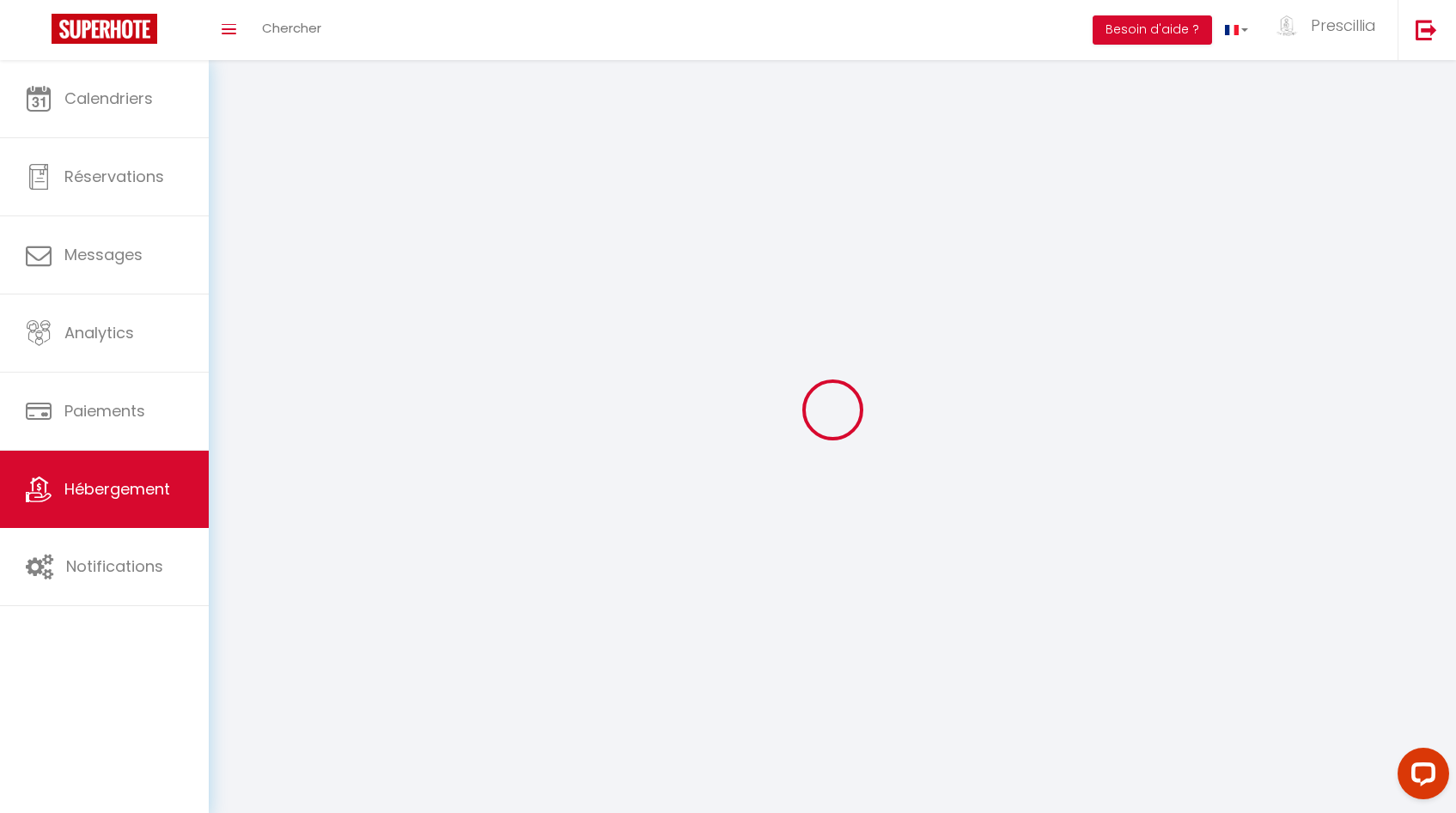
checkbox input "false"
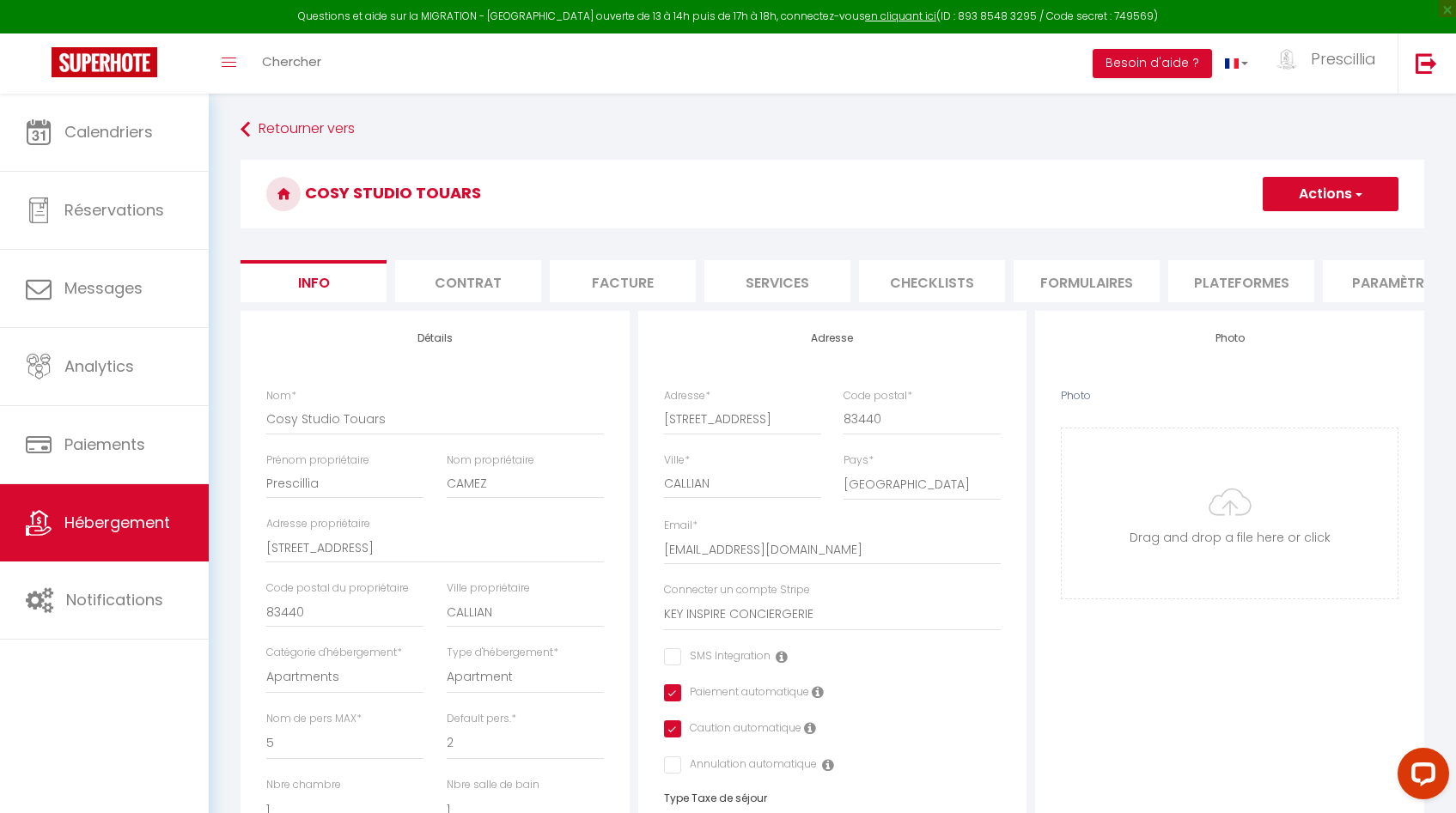
click at [1375, 286] on li "Paramètres" at bounding box center [1396, 281] width 146 height 42
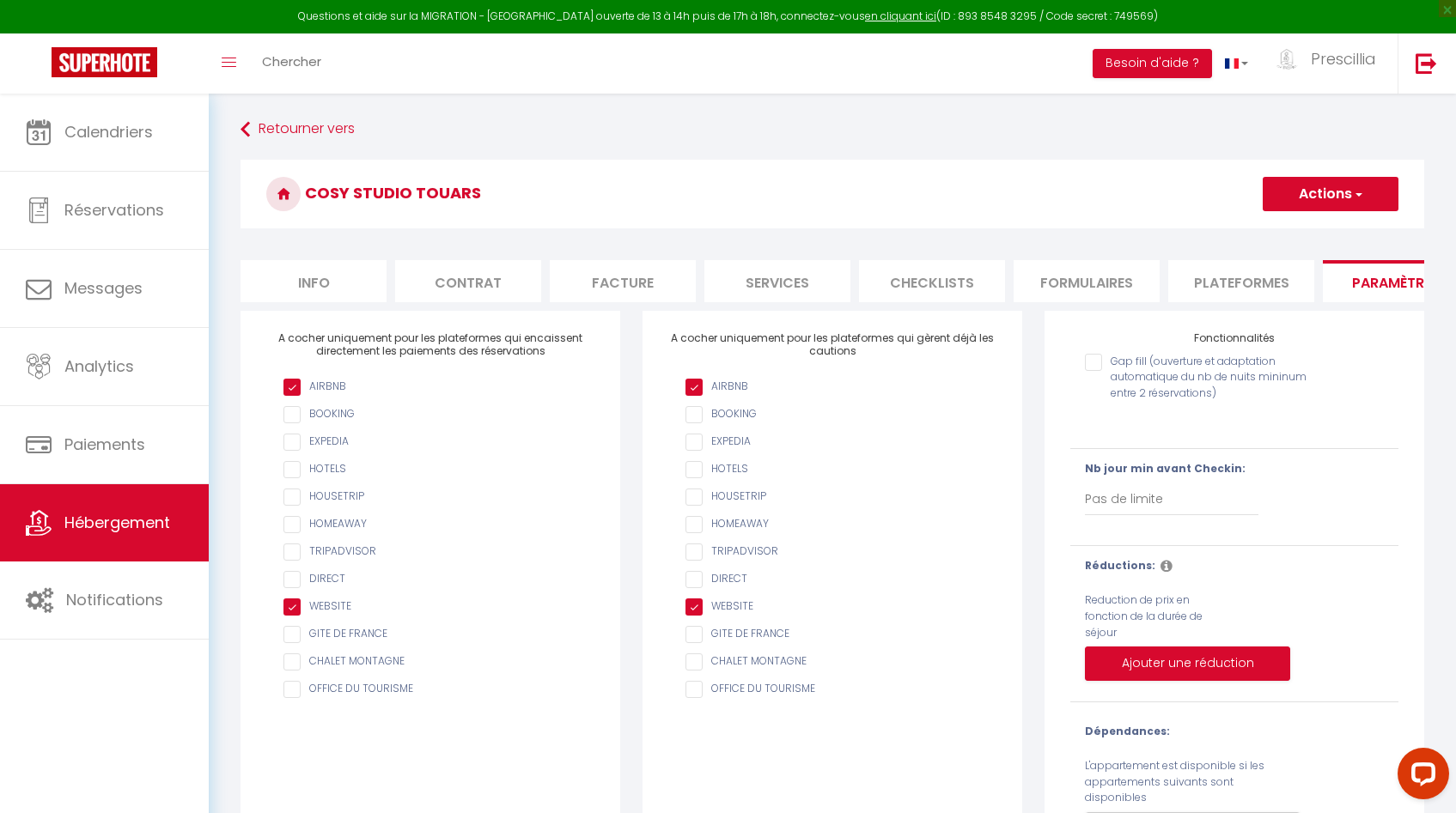
click at [1317, 187] on button "Actions" at bounding box center [1330, 194] width 136 height 35
click at [312, 291] on li "Info" at bounding box center [313, 281] width 146 height 42
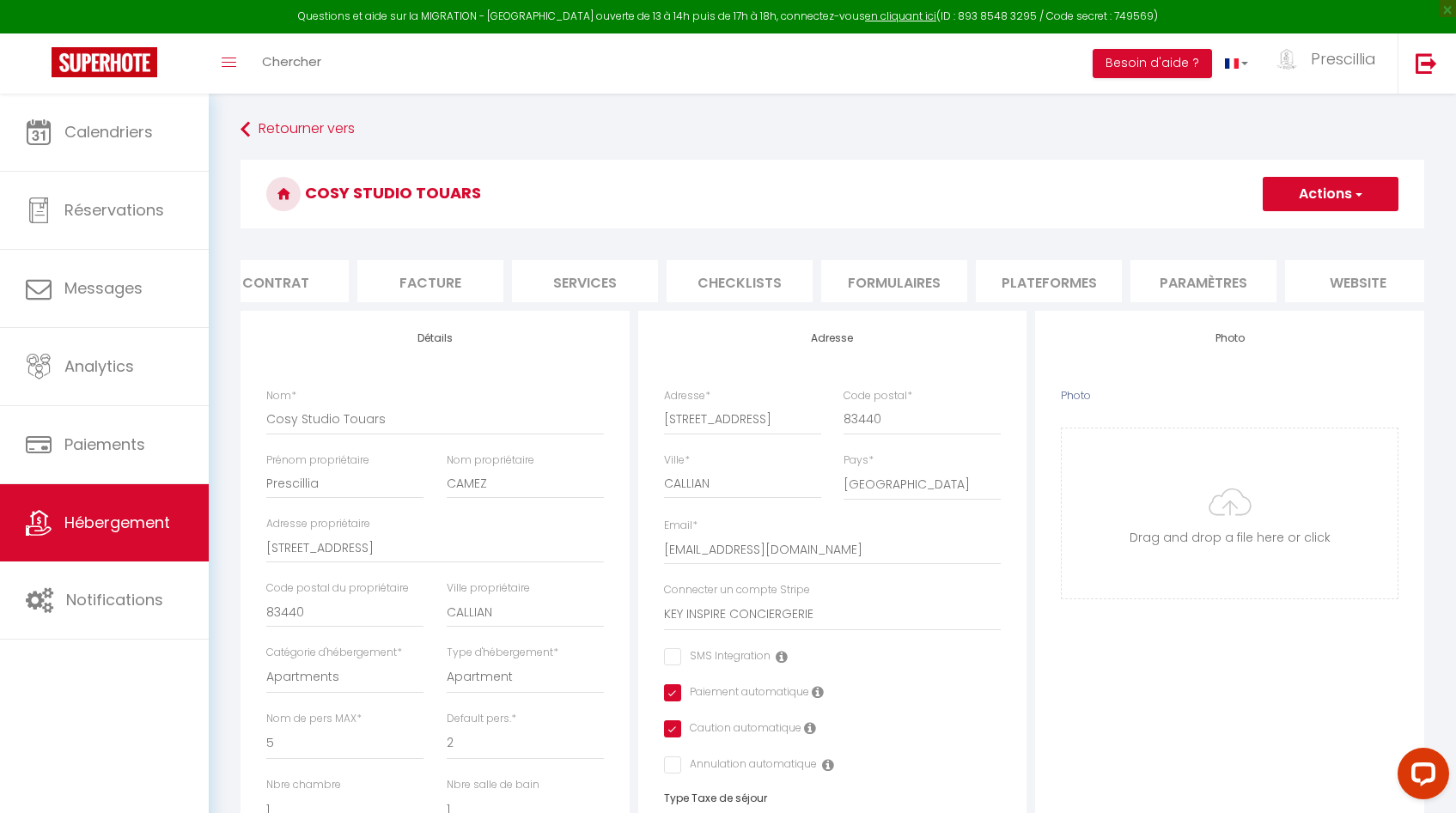
scroll to position [0, 362]
click at [1346, 203] on button "Actions" at bounding box center [1330, 194] width 136 height 35
click at [1155, 157] on div "Retourner vers Cosy Studio Touars Actions Enregistrer Dupliquer Supprimer Impor…" at bounding box center [833, 791] width 1206 height 1355
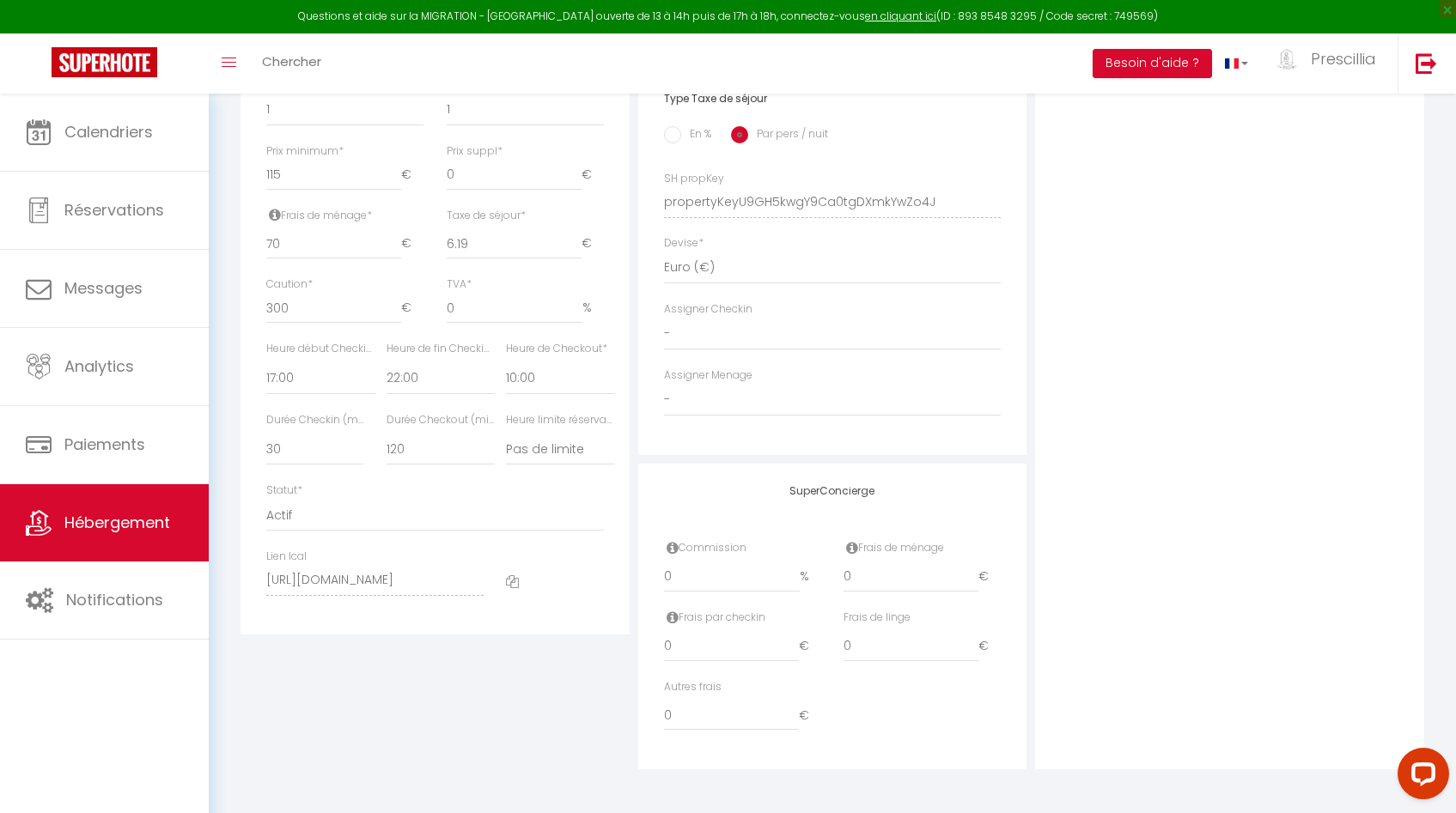
scroll to position [0, 0]
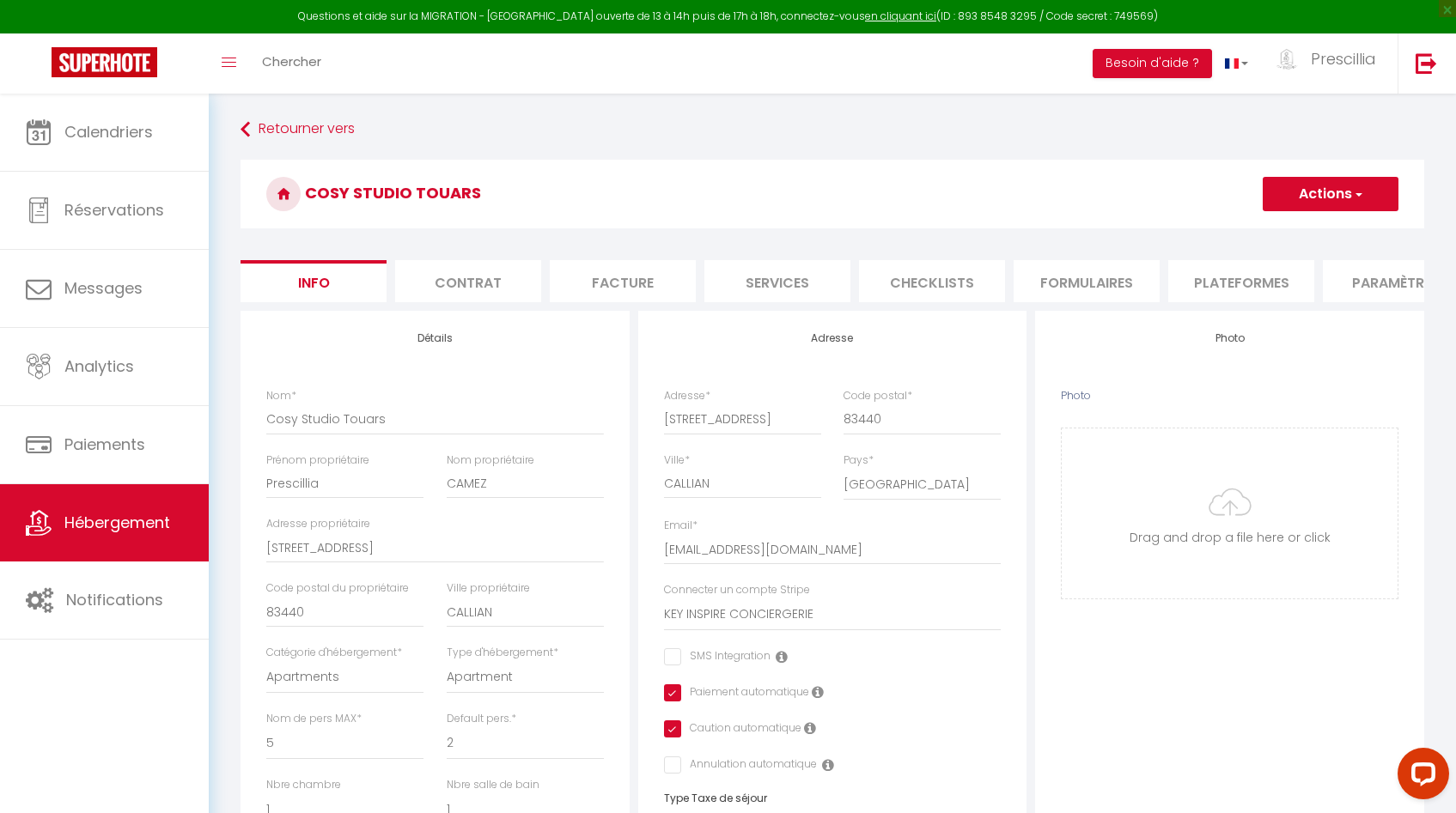
click at [1364, 293] on li "Paramètres" at bounding box center [1396, 281] width 146 height 42
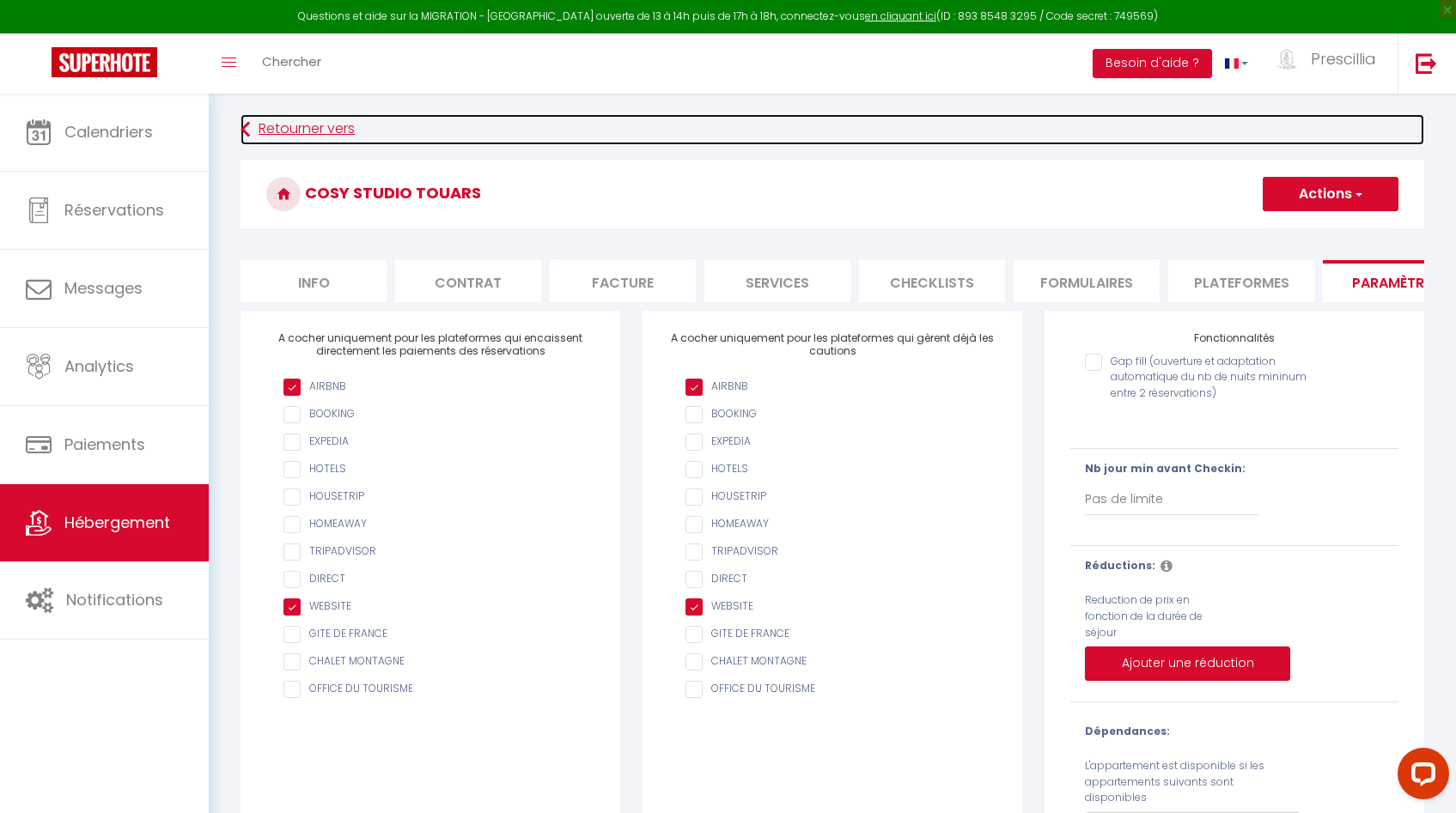
click at [756, 137] on link "Retourner vers" at bounding box center [832, 129] width 1184 height 31
